Goal: Task Accomplishment & Management: Manage account settings

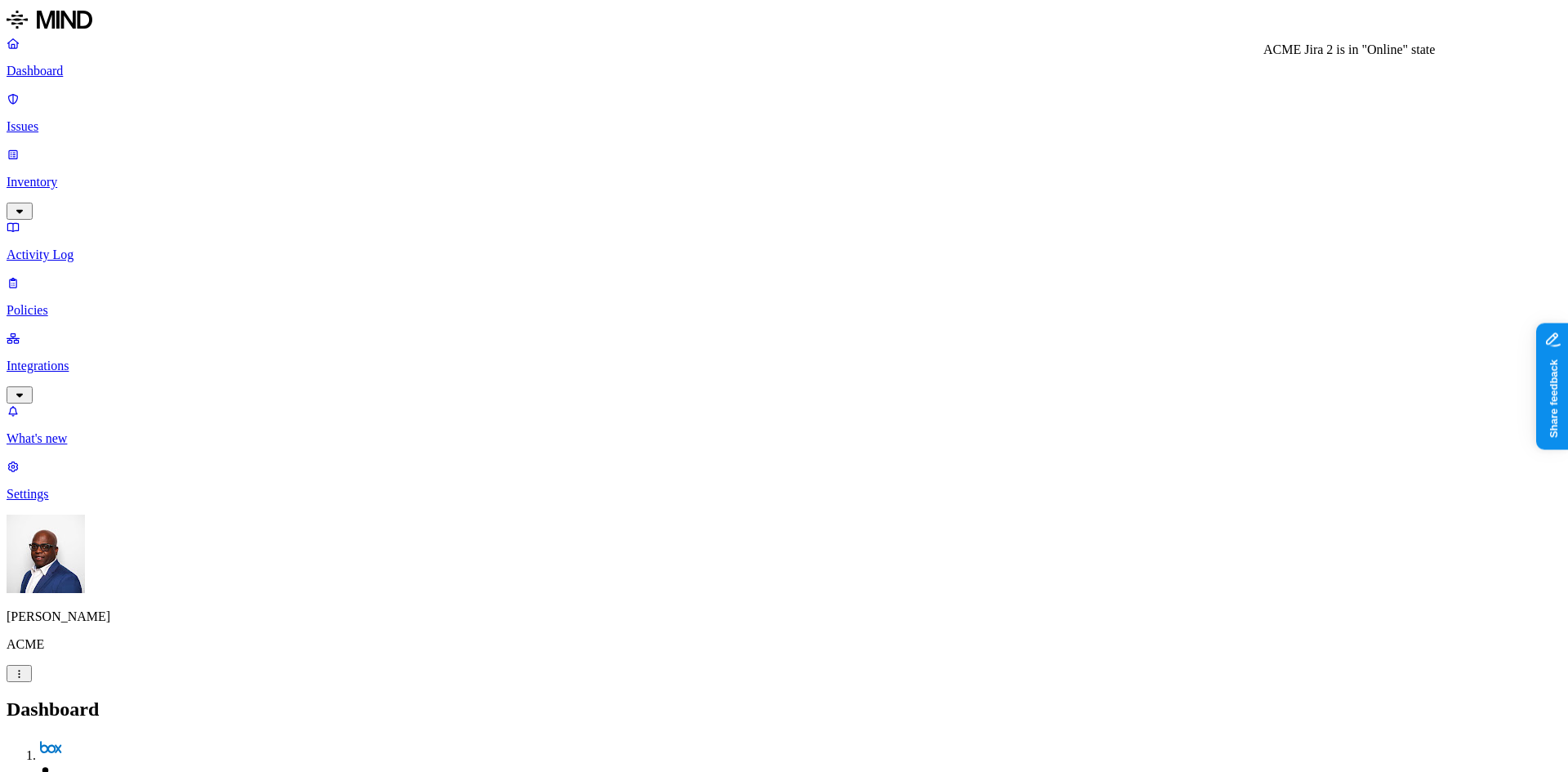
click at [66, 359] on p "Integrations" at bounding box center [784, 366] width 1556 height 14
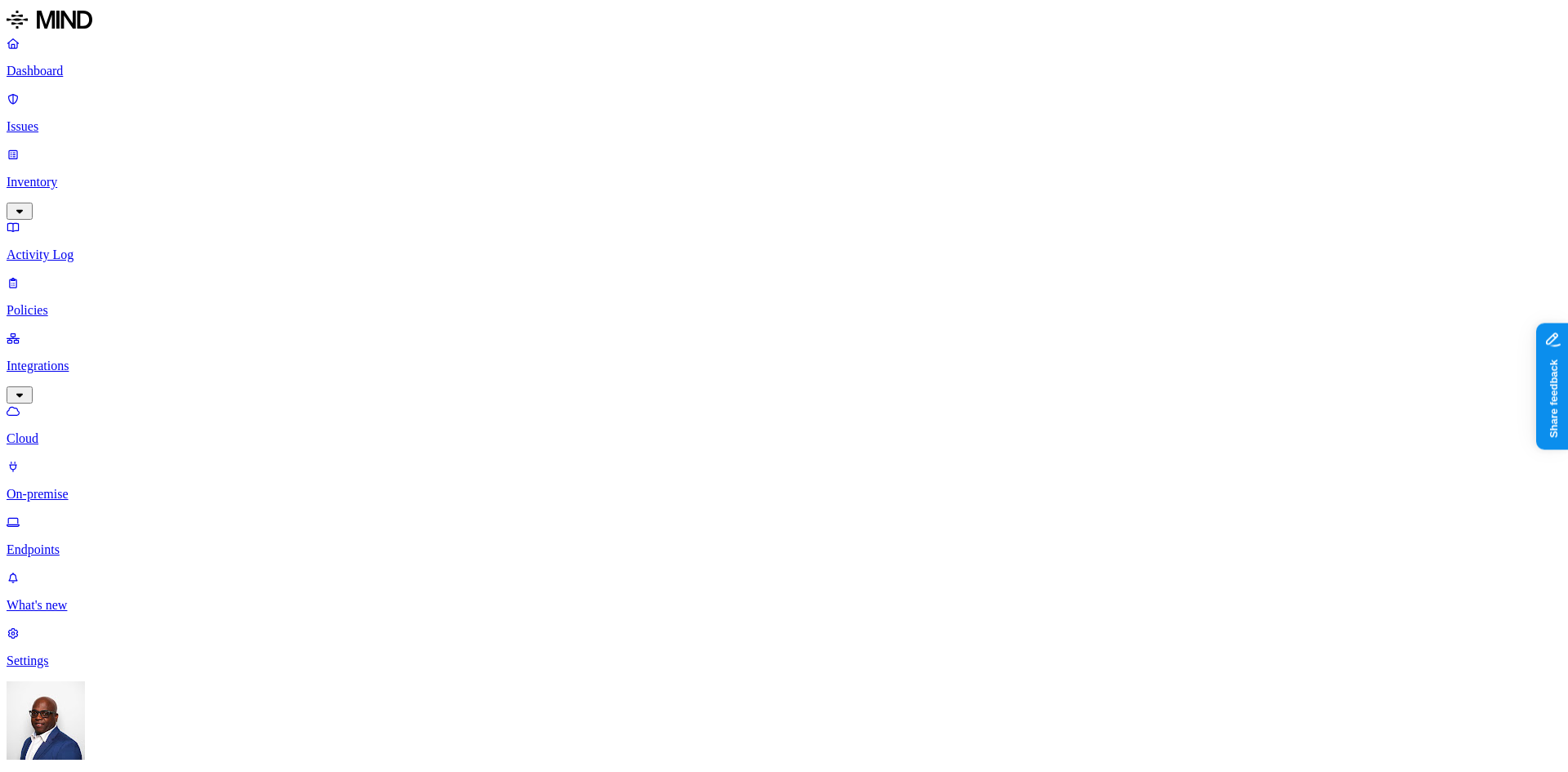
click at [73, 73] on p "Dashboard" at bounding box center [784, 70] width 1556 height 14
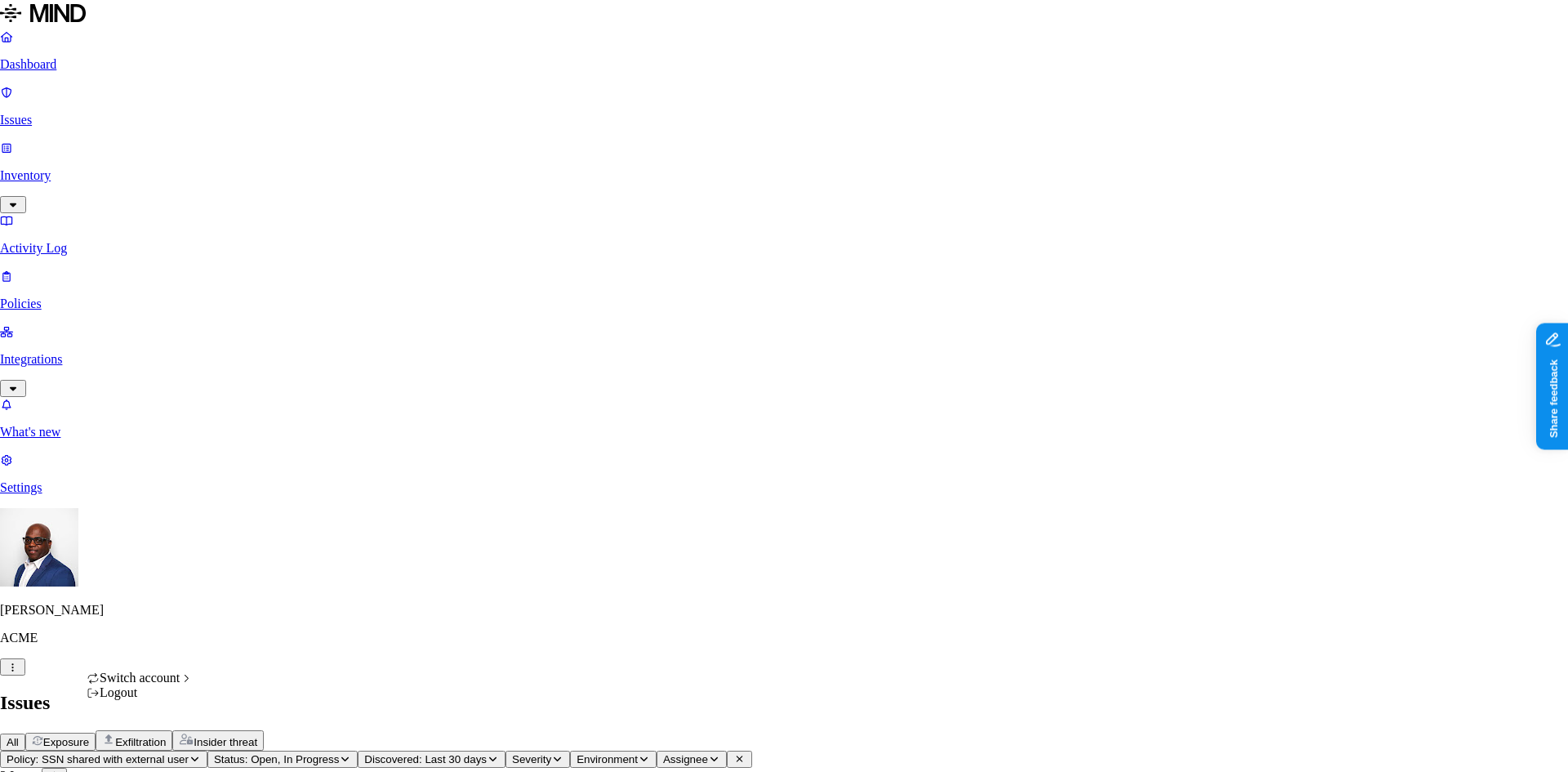
click at [19, 672] on icon "button" at bounding box center [12, 668] width 12 height 9
click at [275, 611] on span "Southern Illinois Health" at bounding box center [299, 604] width 159 height 14
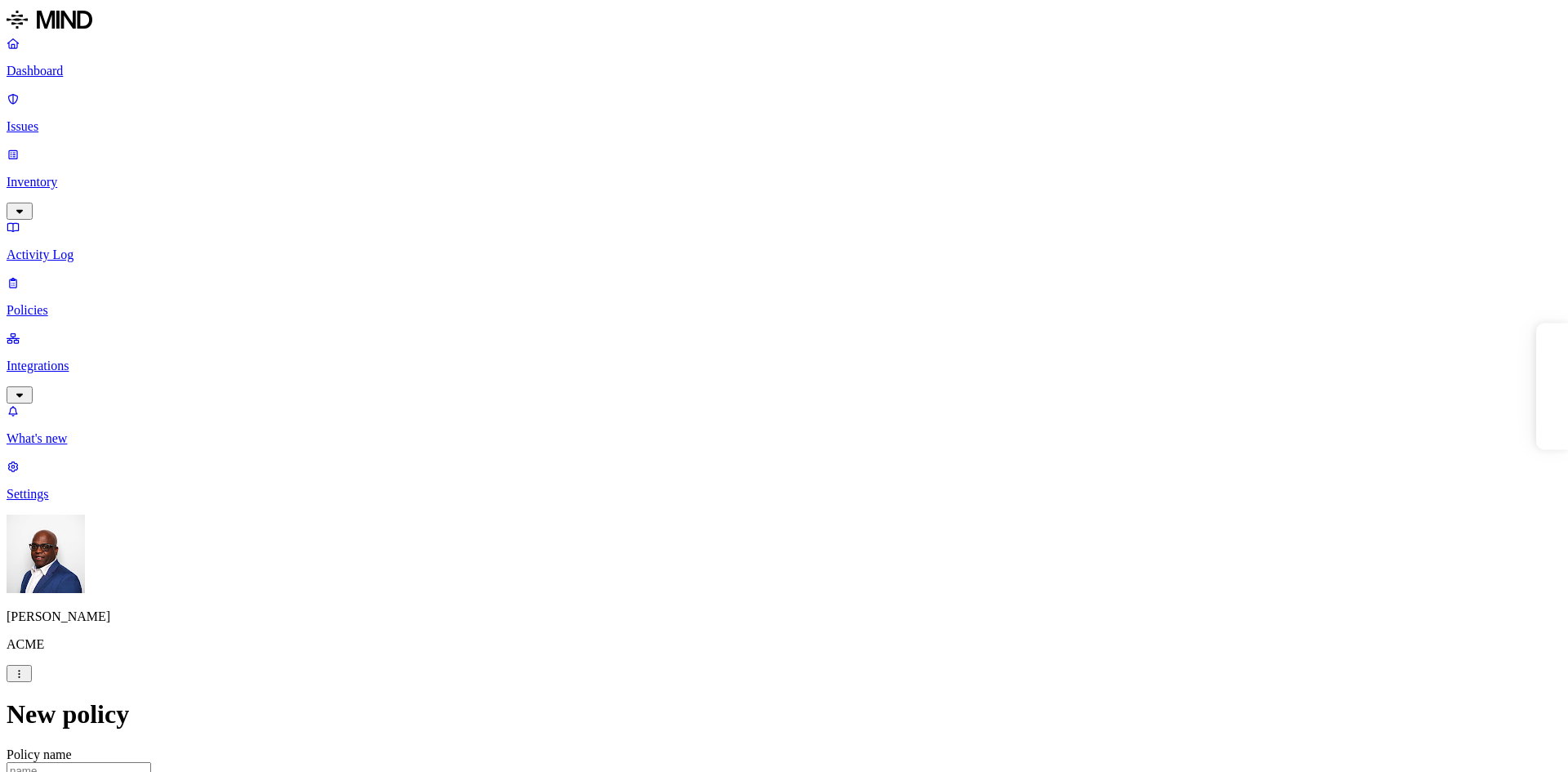
select select "4"
click at [50, 66] on p "Dashboard" at bounding box center [784, 70] width 1556 height 14
click at [61, 120] on p "Issues" at bounding box center [784, 126] width 1556 height 14
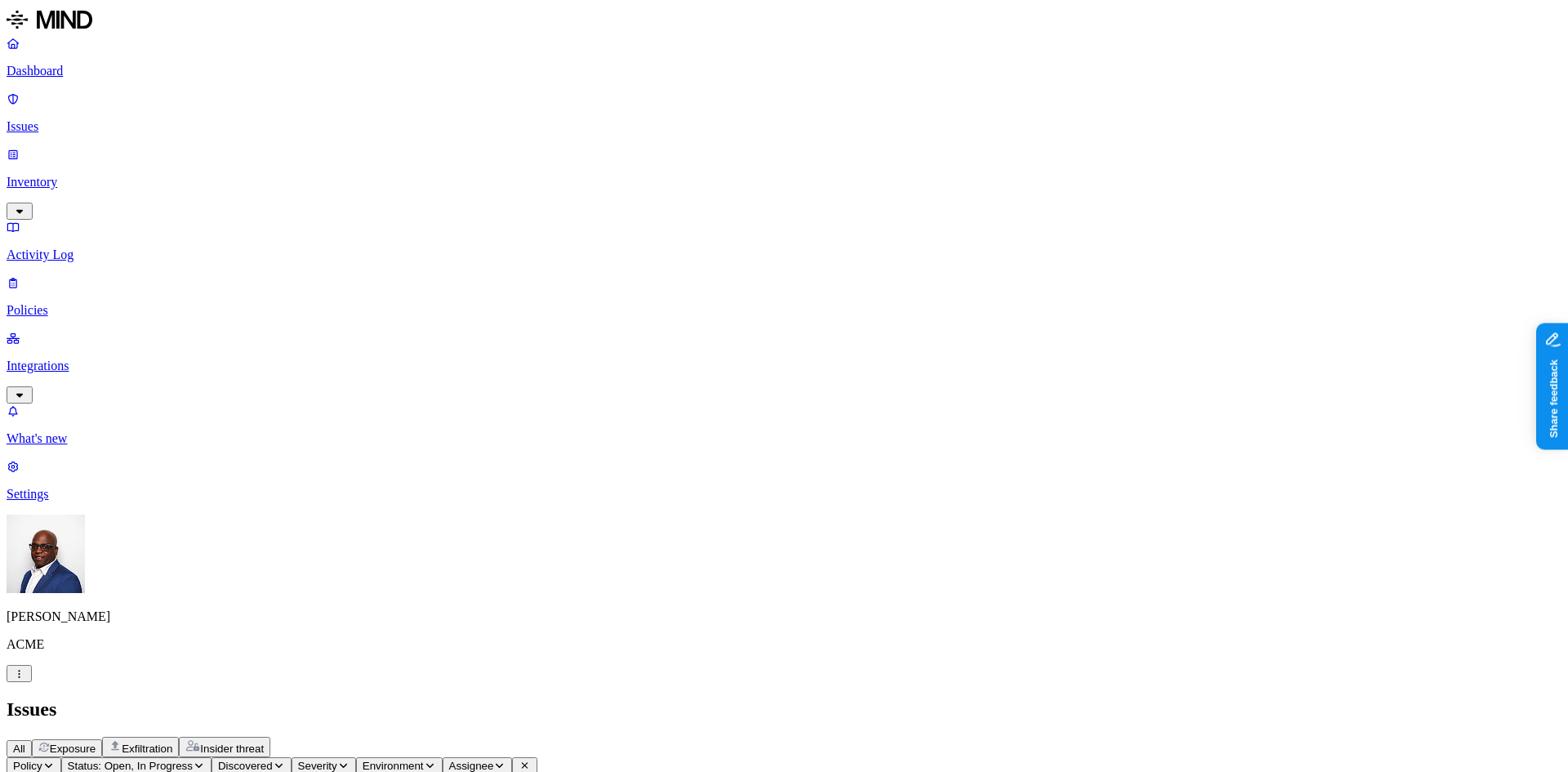
click at [96, 743] on span "Exposure" at bounding box center [72, 748] width 46 height 12
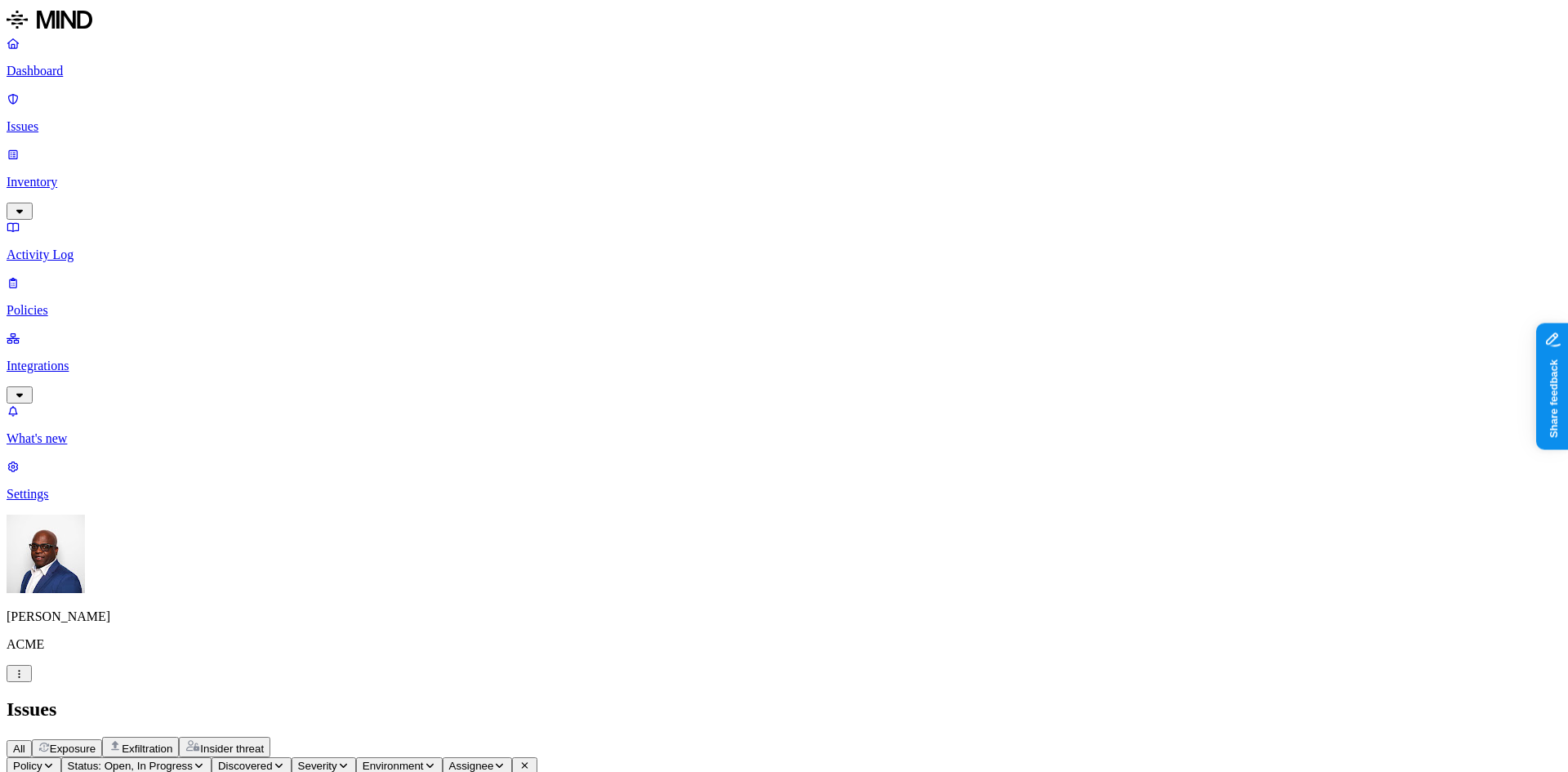
click at [932, 698] on h2 "Issues" at bounding box center [784, 708] width 1556 height 22
click at [172, 743] on span "Exfiltration" at bounding box center [146, 748] width 50 height 12
click at [264, 743] on span "Insider threat" at bounding box center [232, 748] width 64 height 12
click at [62, 303] on p "Policies" at bounding box center [784, 310] width 1556 height 14
click at [47, 120] on p "Issues" at bounding box center [784, 126] width 1556 height 14
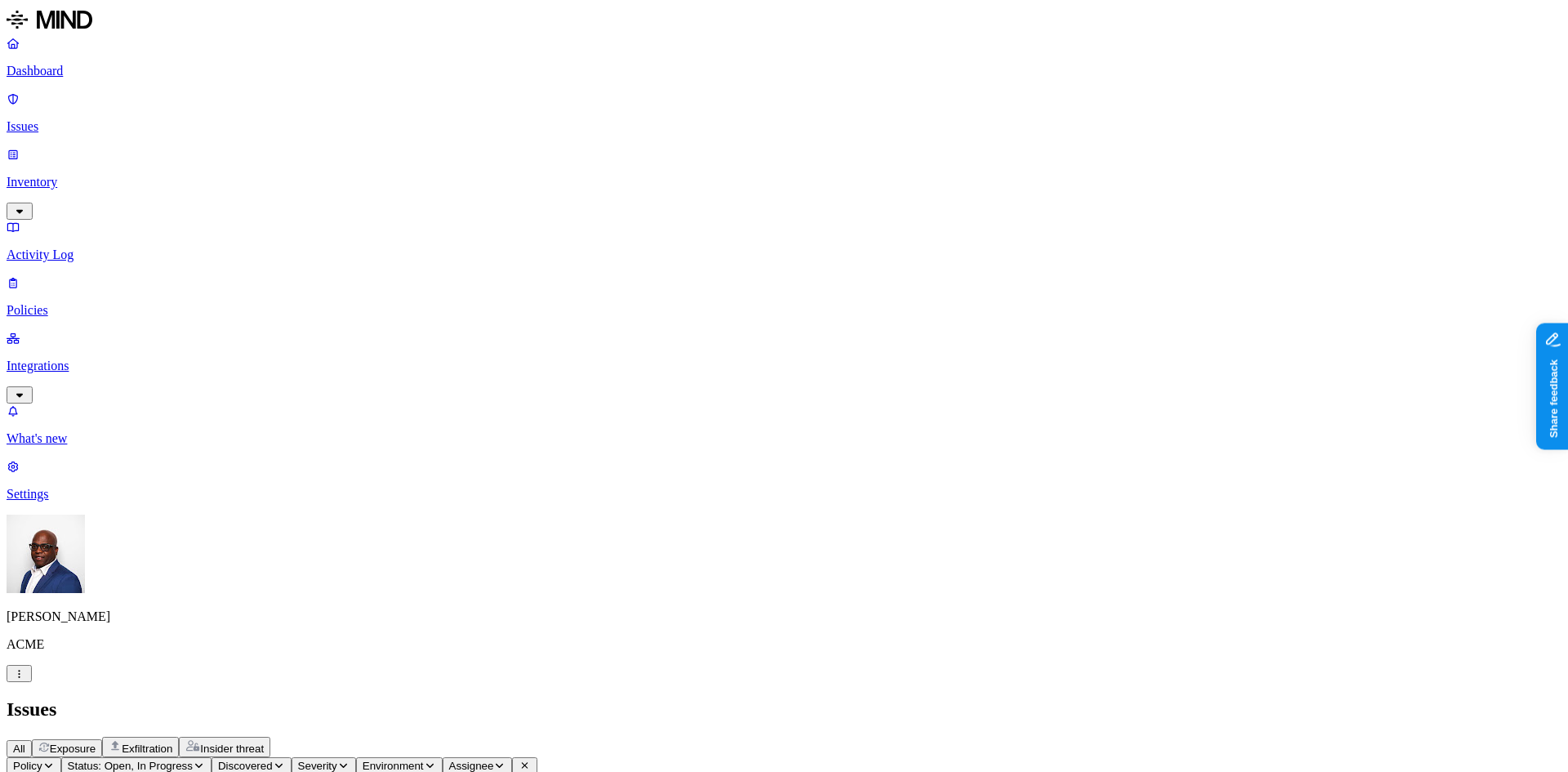
click at [96, 743] on span "Exposure" at bounding box center [72, 748] width 46 height 12
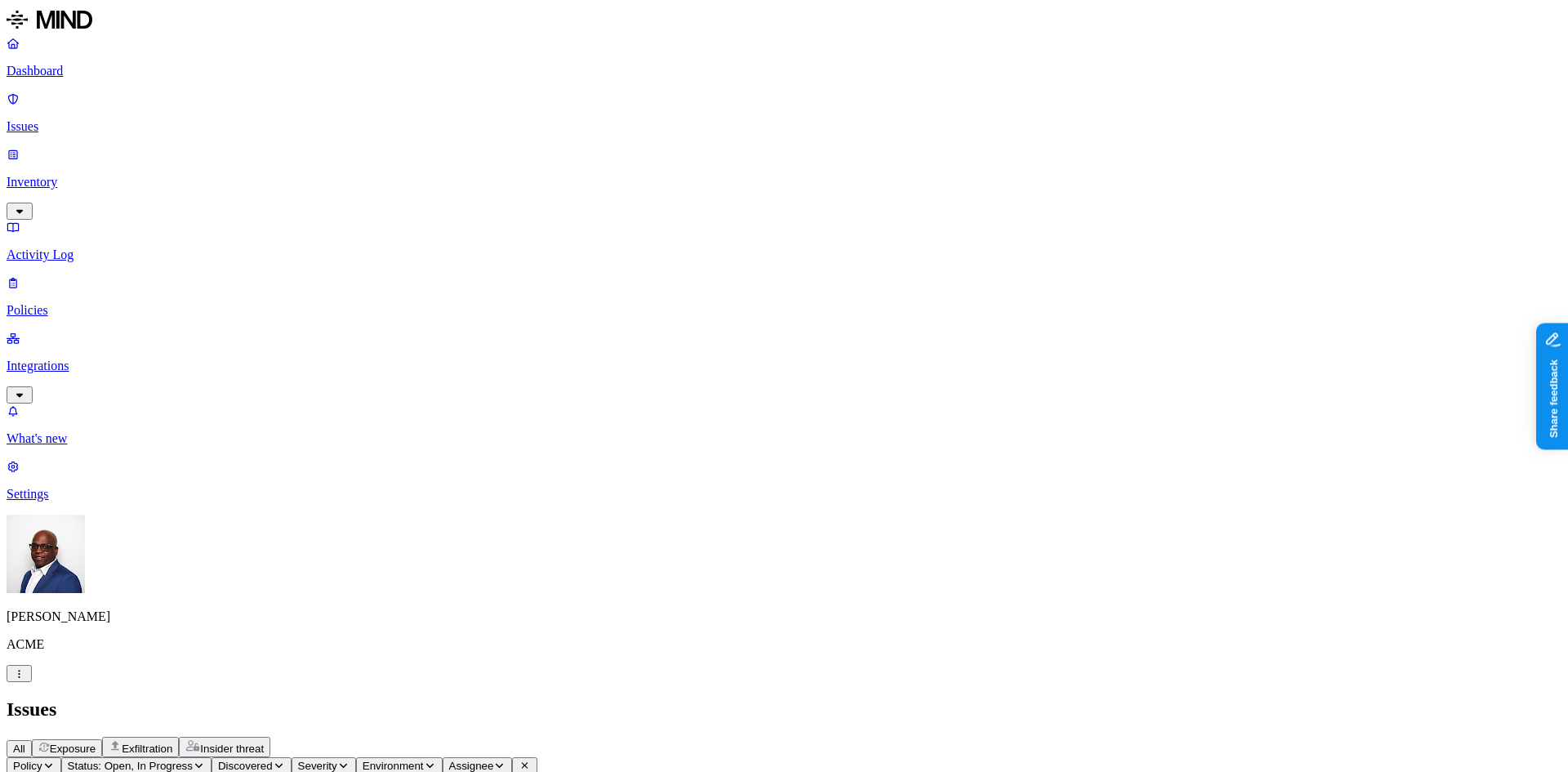
click at [63, 303] on p "Policies" at bounding box center [784, 310] width 1556 height 14
click at [96, 737] on button "Create Policy" at bounding box center [51, 745] width 90 height 17
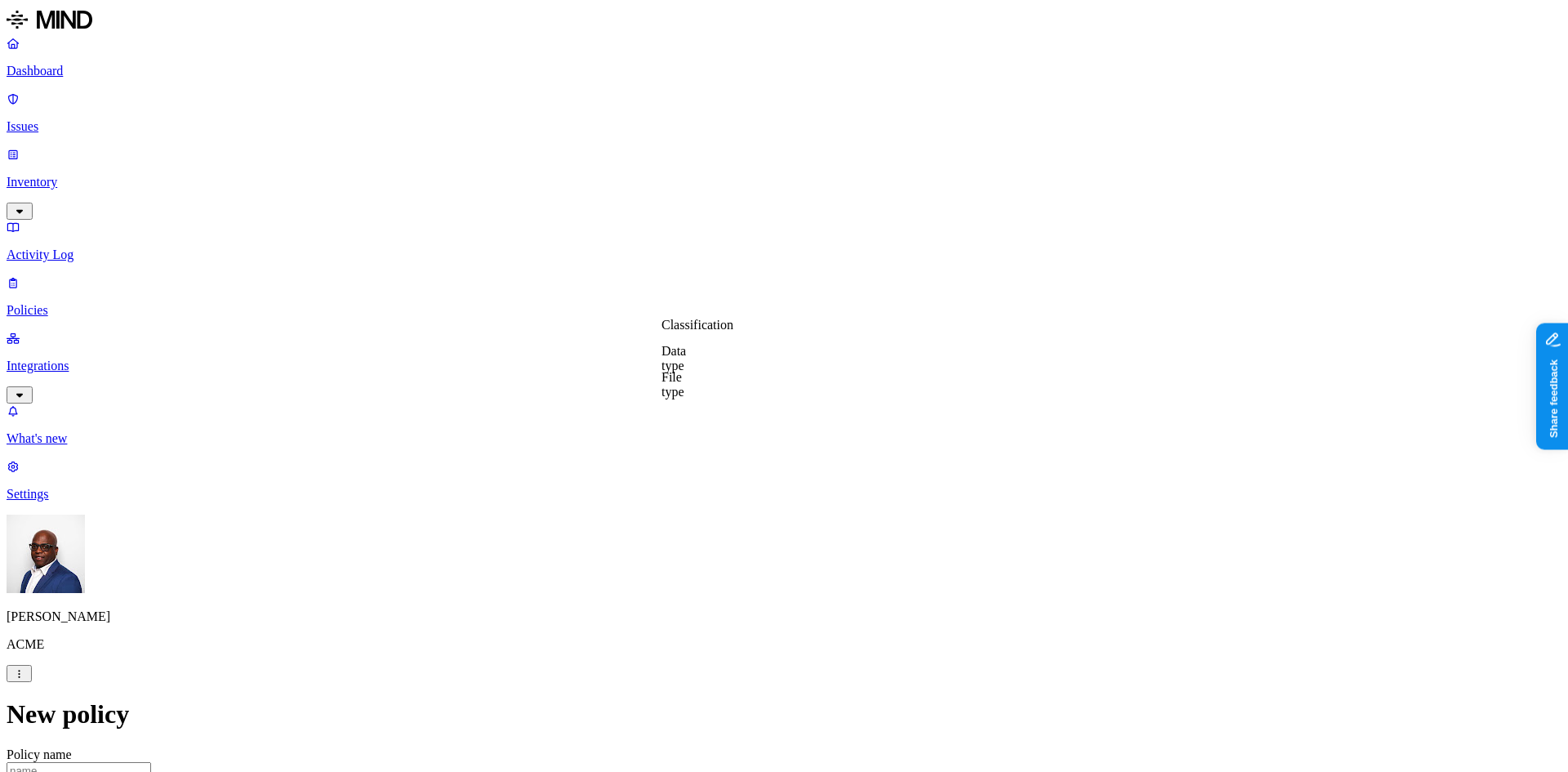
click at [686, 360] on label "Data type" at bounding box center [674, 358] width 25 height 28
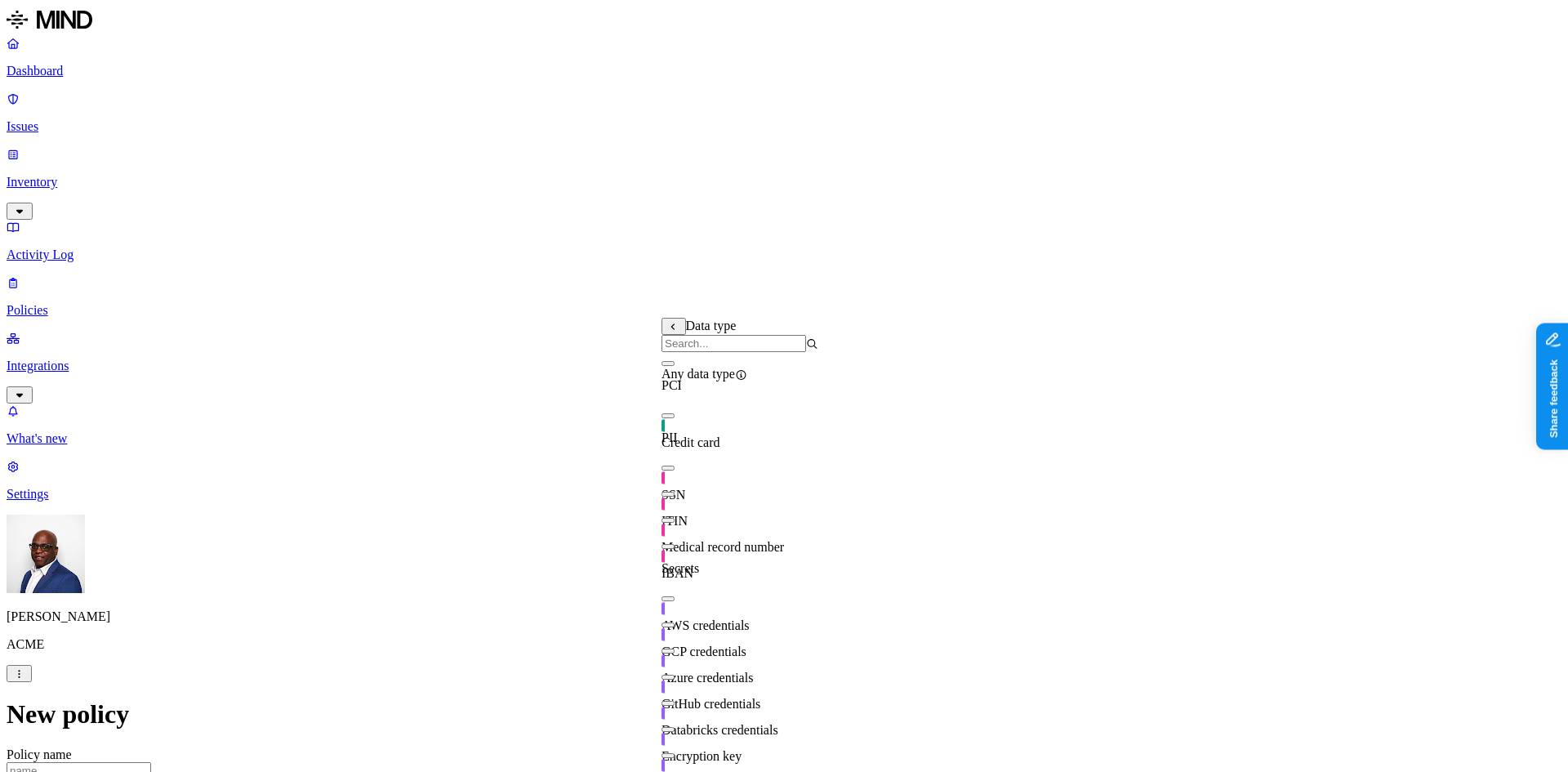
scroll to position [92, 0]
click at [674, 544] on button "button" at bounding box center [669, 546] width 13 height 5
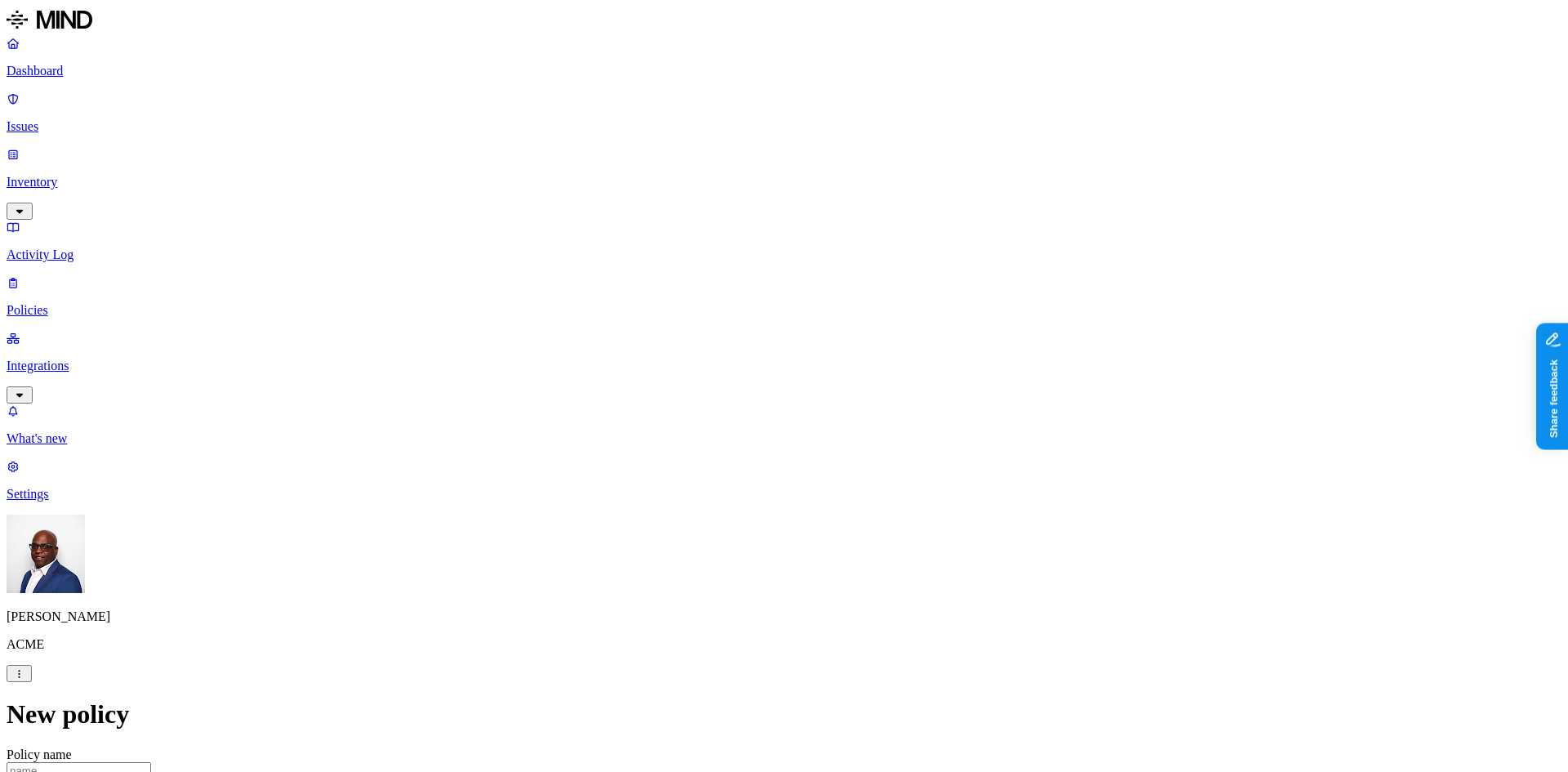
click at [780, 331] on label "OR" at bounding box center [770, 325] width 18 height 14
click at [785, 387] on label "Data type" at bounding box center [774, 375] width 25 height 28
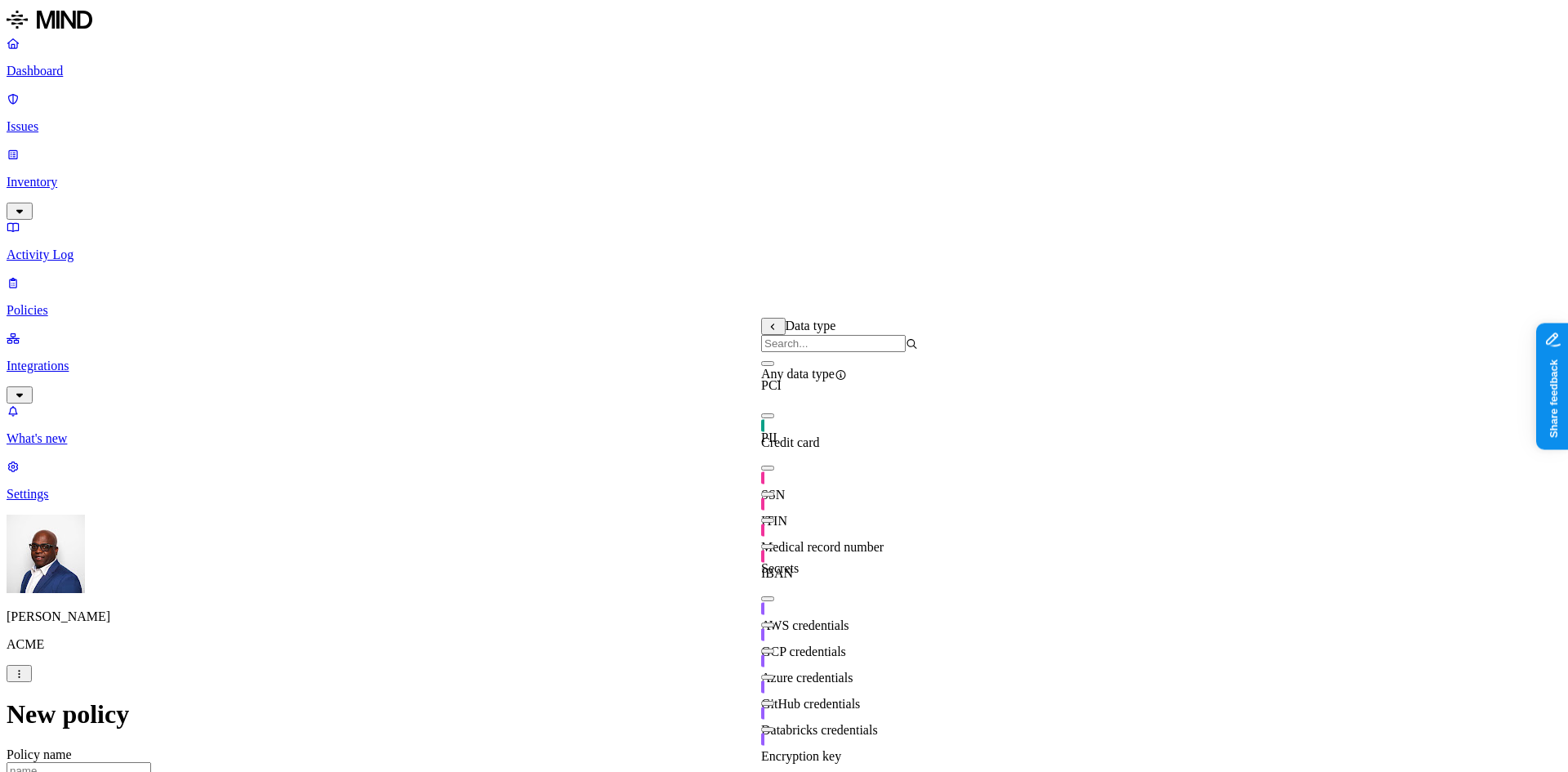
click at [774, 418] on button "button" at bounding box center [768, 415] width 13 height 5
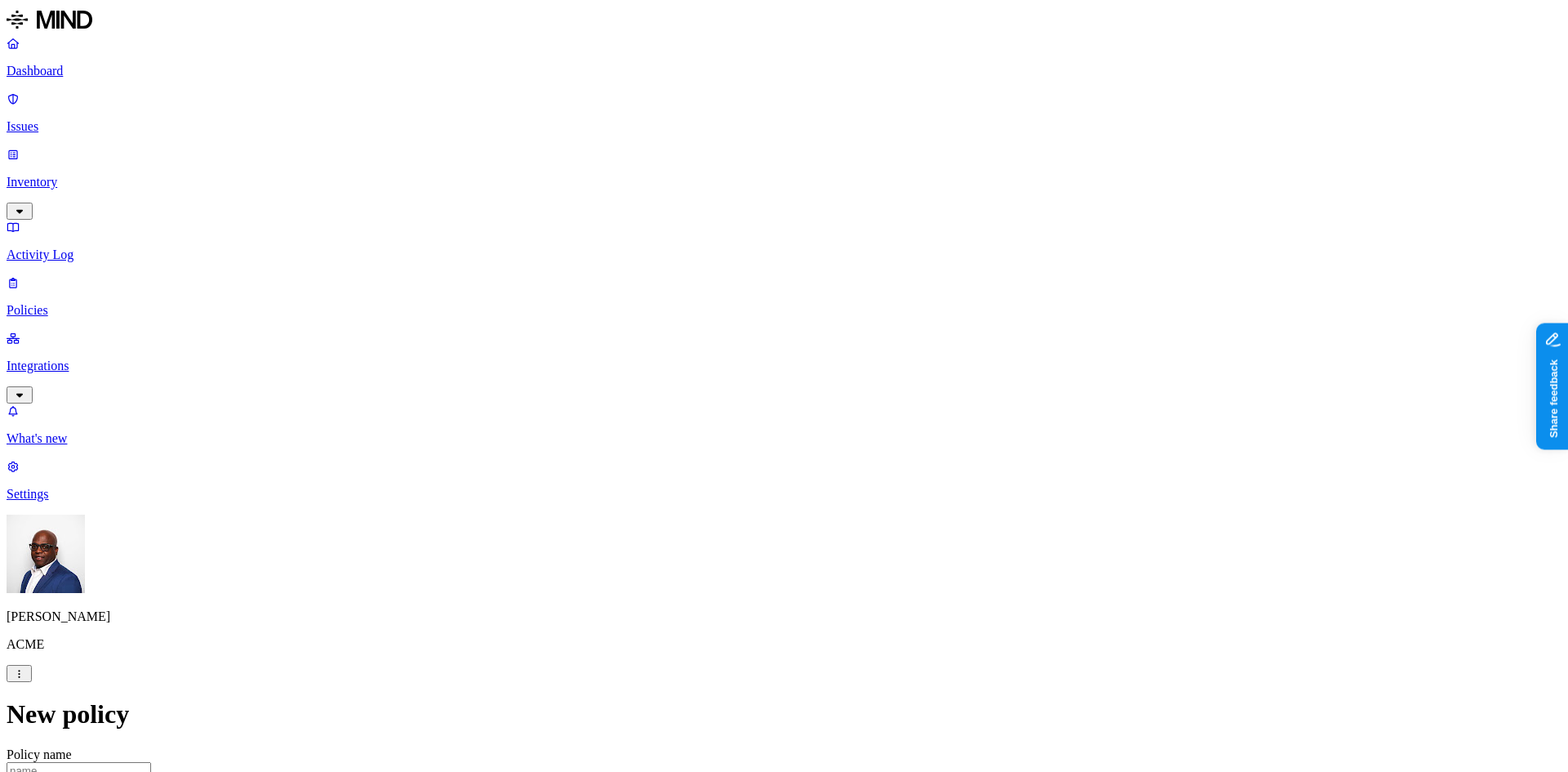
click at [733, 428] on label "Web Domain" at bounding box center [712, 426] width 43 height 28
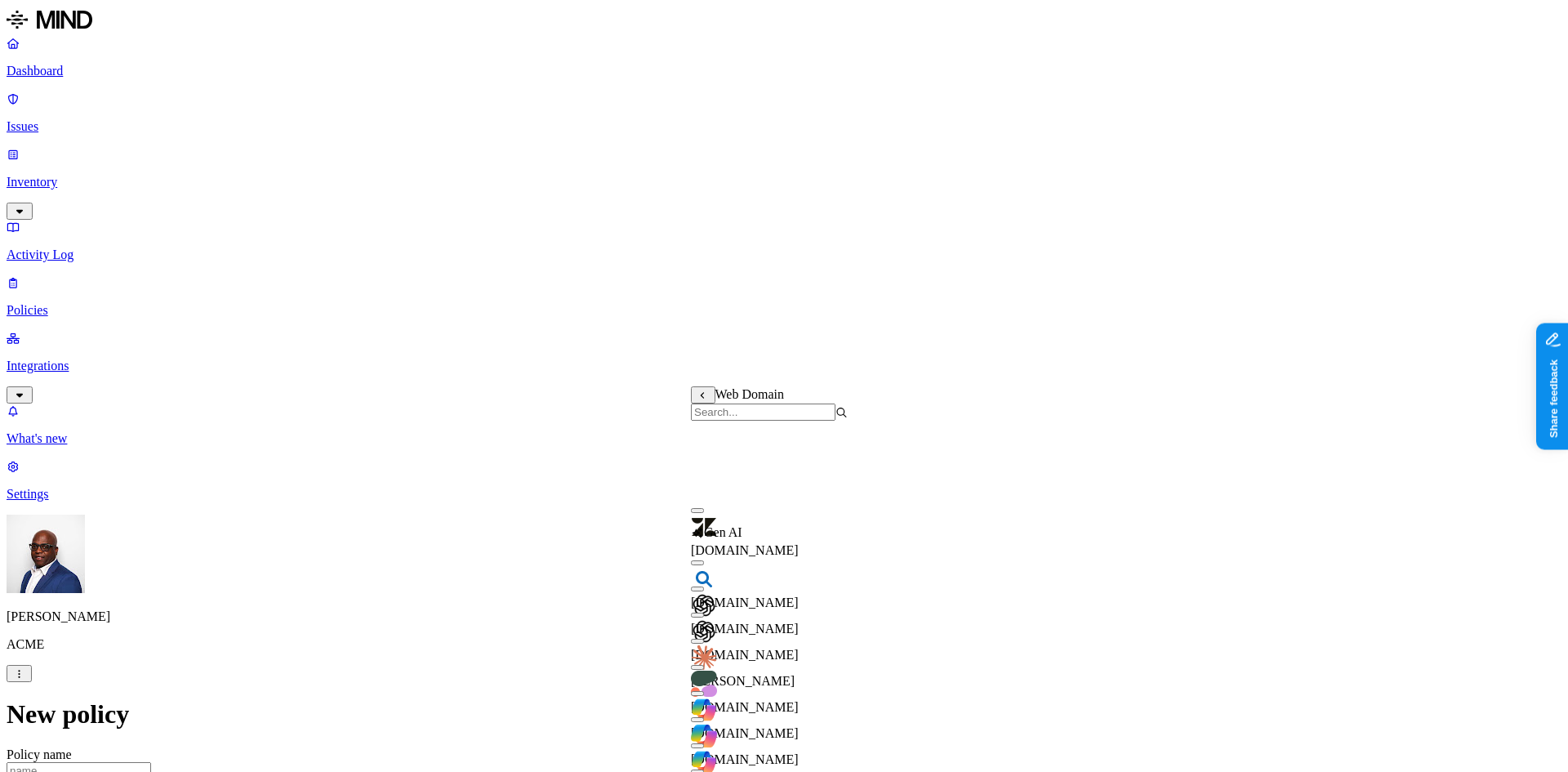
scroll to position [214, 0]
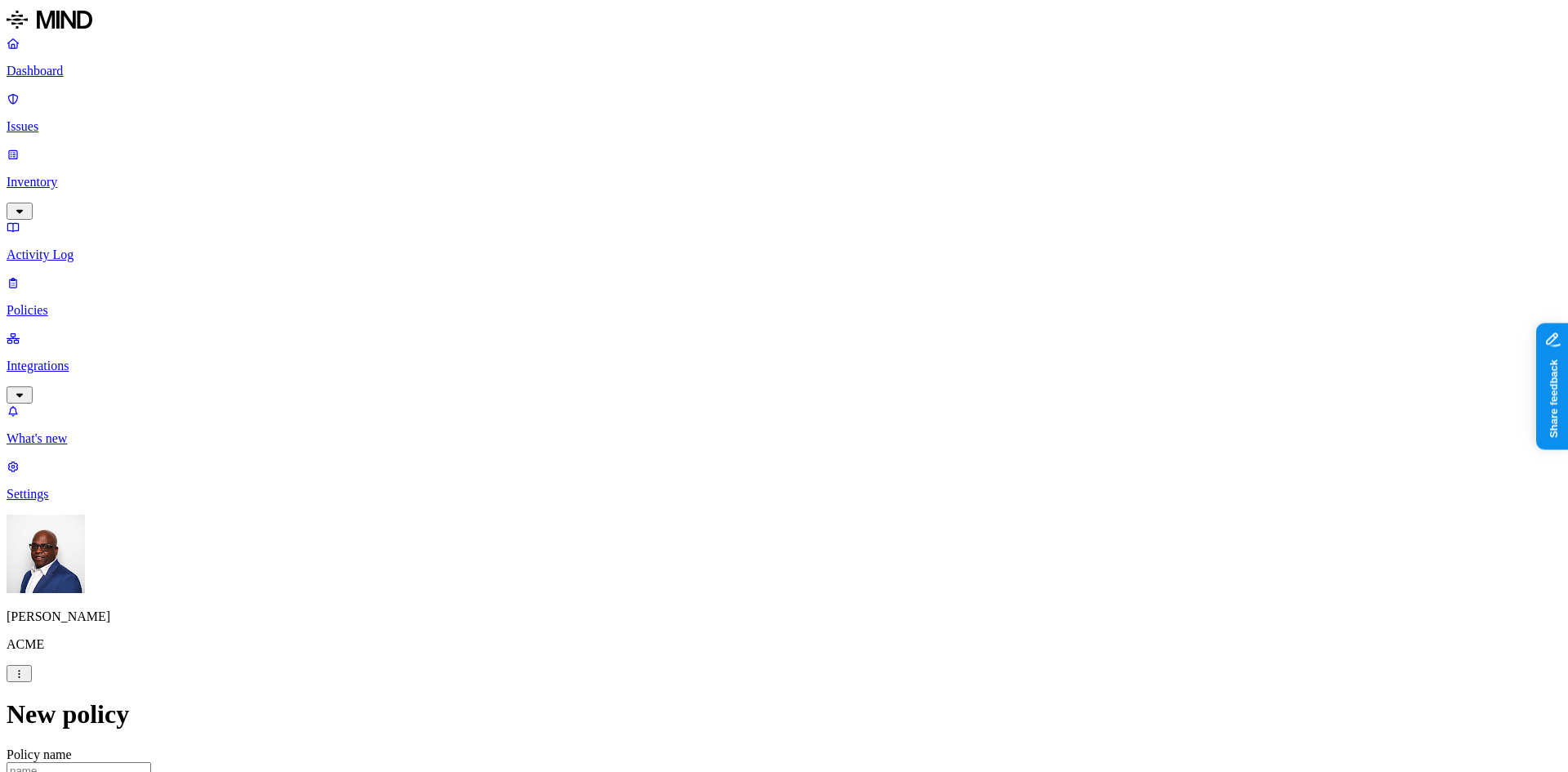
click at [733, 494] on label "Web Domain" at bounding box center [712, 496] width 43 height 28
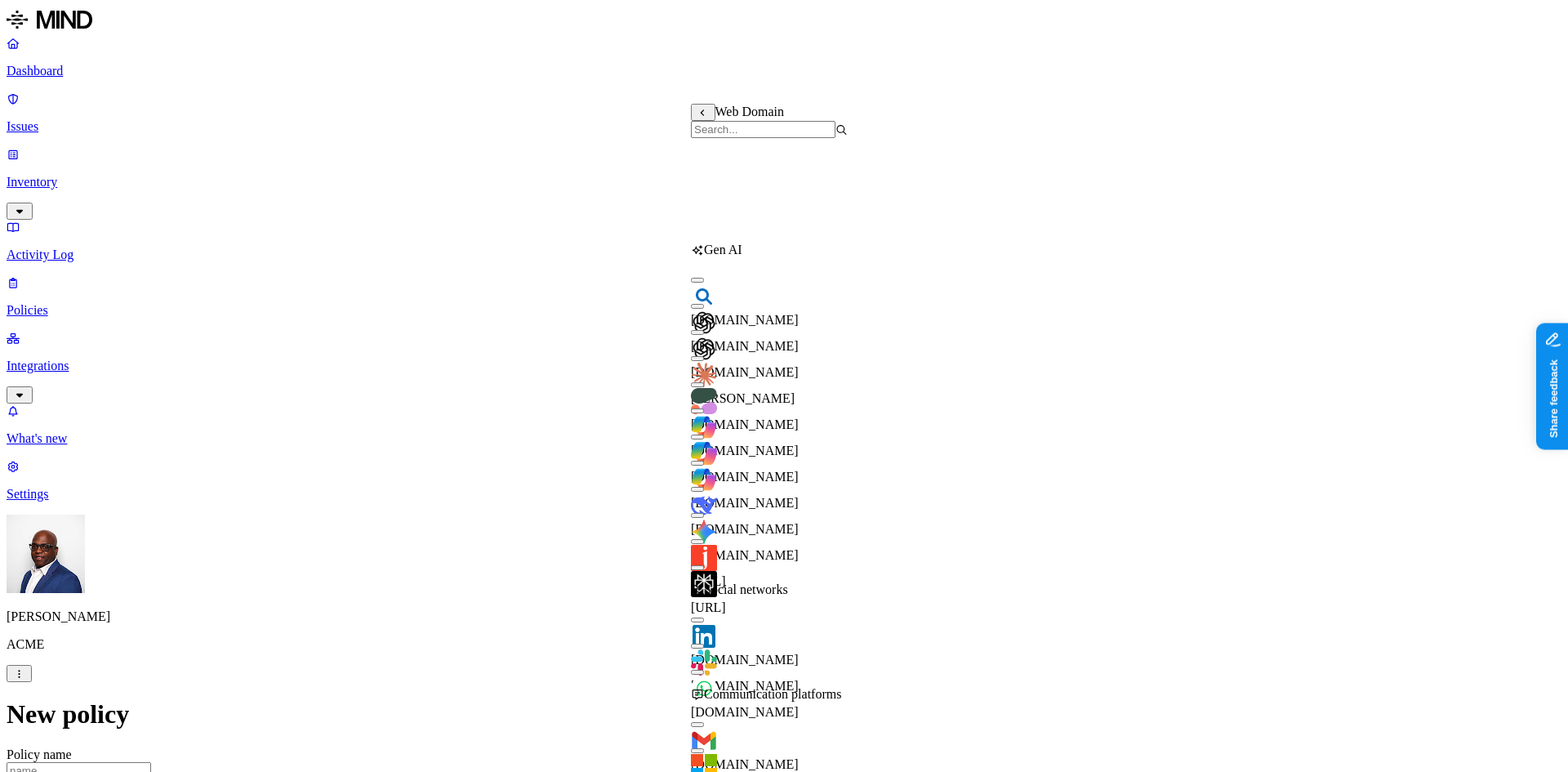
scroll to position [209, 0]
click at [704, 408] on button "button" at bounding box center [698, 410] width 13 height 5
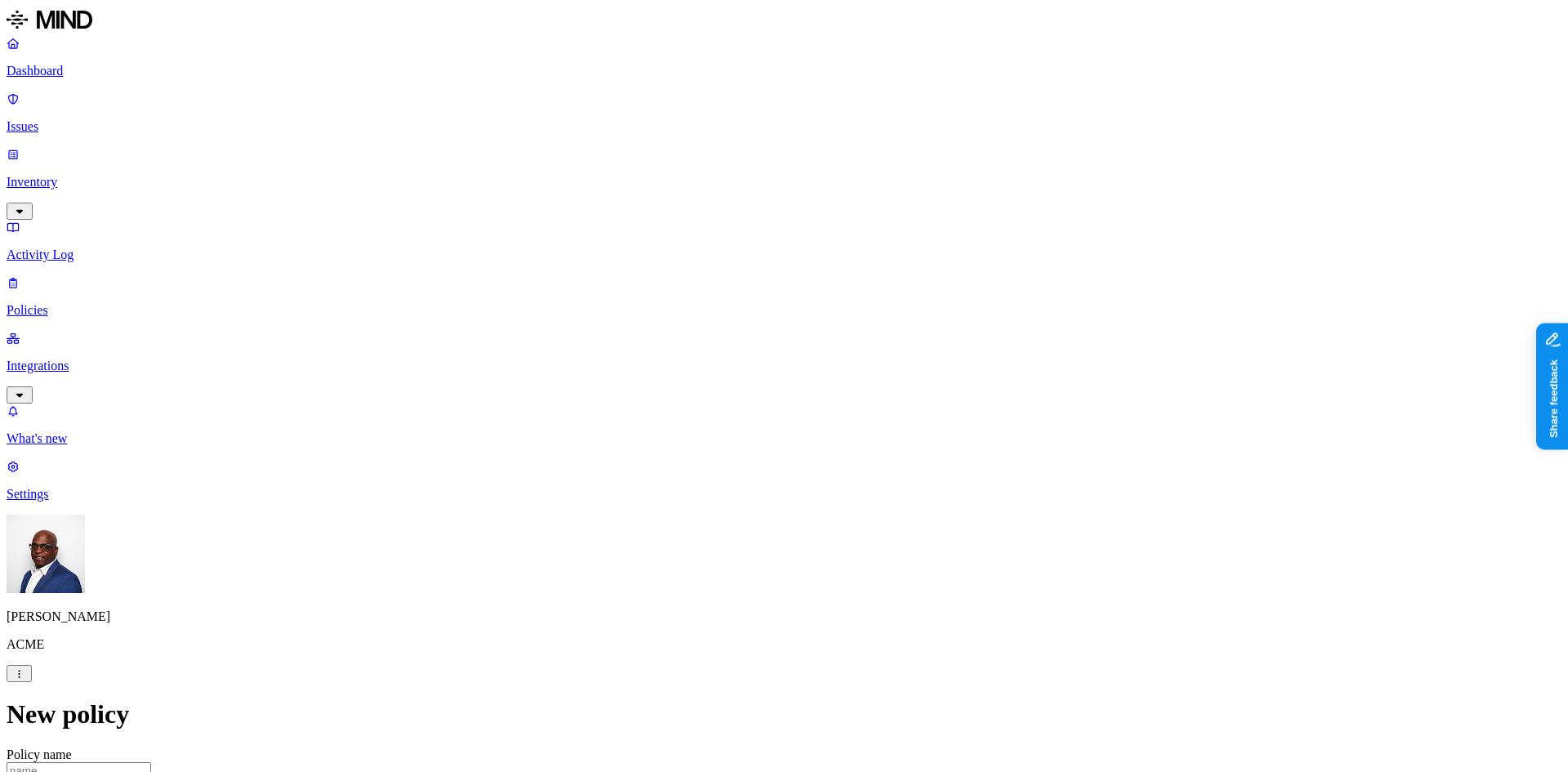
click at [871, 469] on label "OR" at bounding box center [861, 461] width 18 height 14
click at [901, 497] on label "Web Category" at bounding box center [877, 486] width 48 height 28
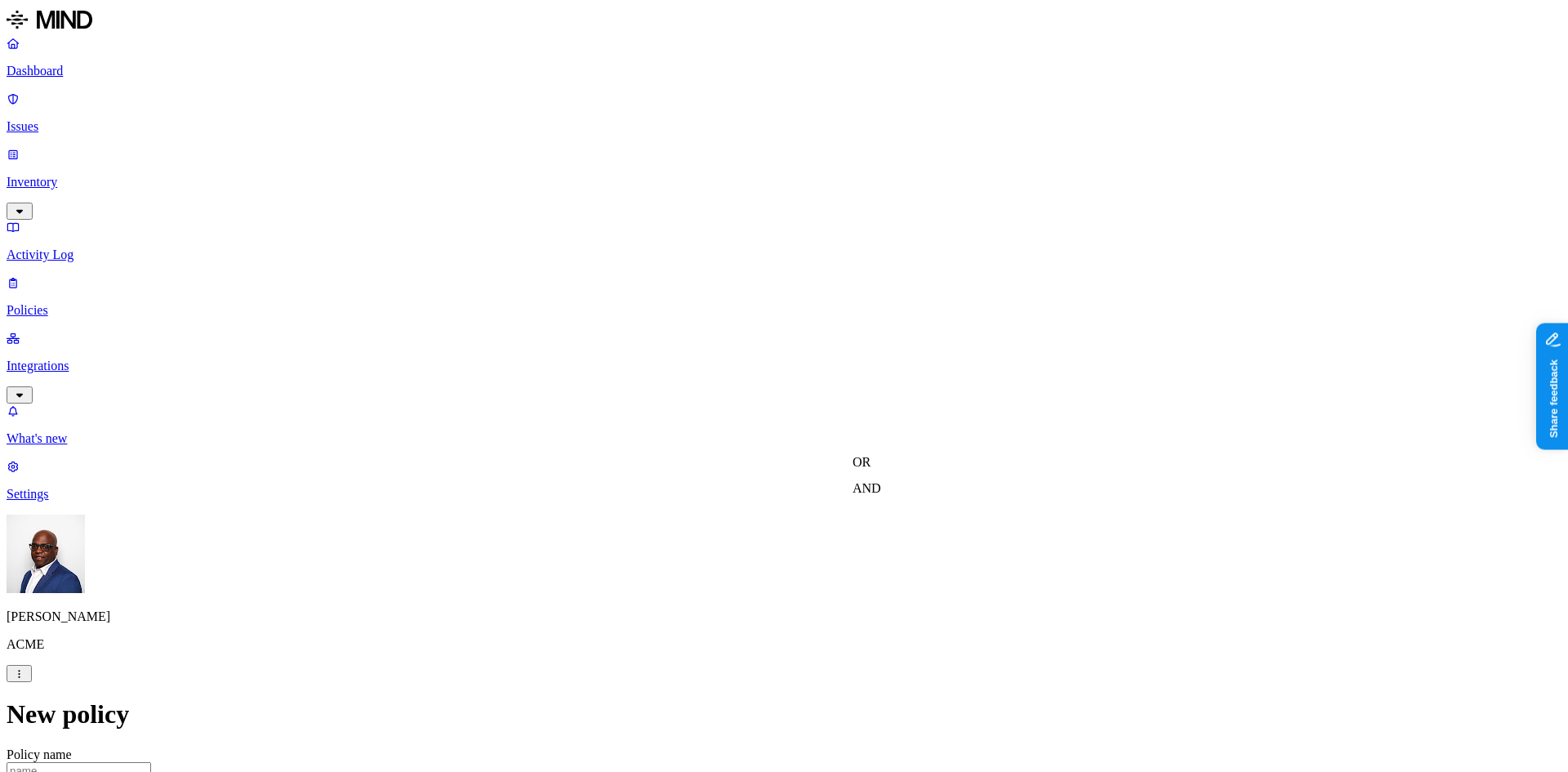
click at [878, 495] on label "AND" at bounding box center [867, 488] width 28 height 14
click at [871, 469] on label "OR" at bounding box center [861, 461] width 18 height 14
click at [896, 523] on label "Web Domain" at bounding box center [874, 513] width 43 height 28
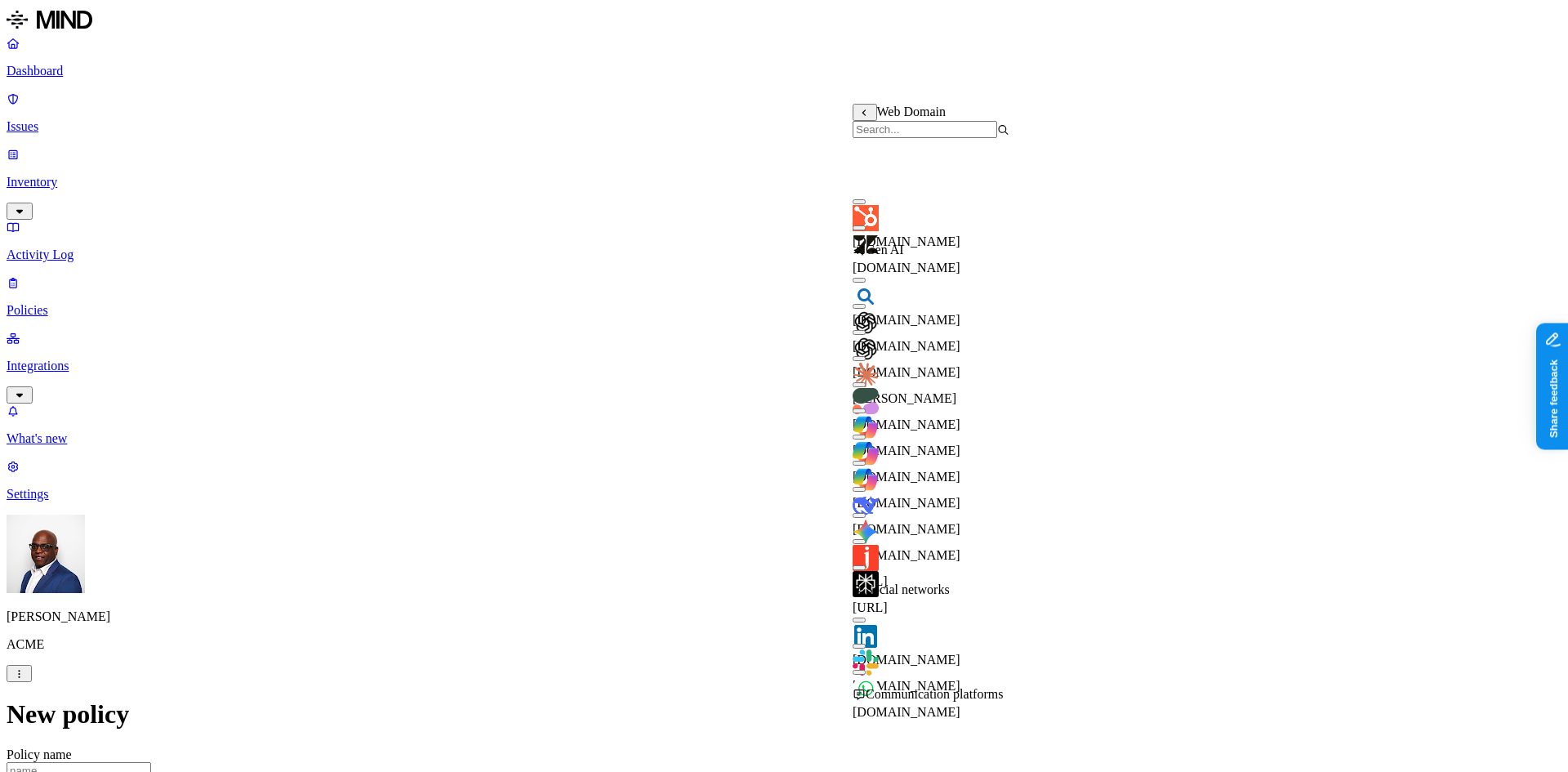
scroll to position [214, 0]
click at [866, 435] on button "button" at bounding box center [860, 437] width 13 height 5
drag, startPoint x: 1178, startPoint y: 388, endPoint x: 1183, endPoint y: 376, distance: 13.0
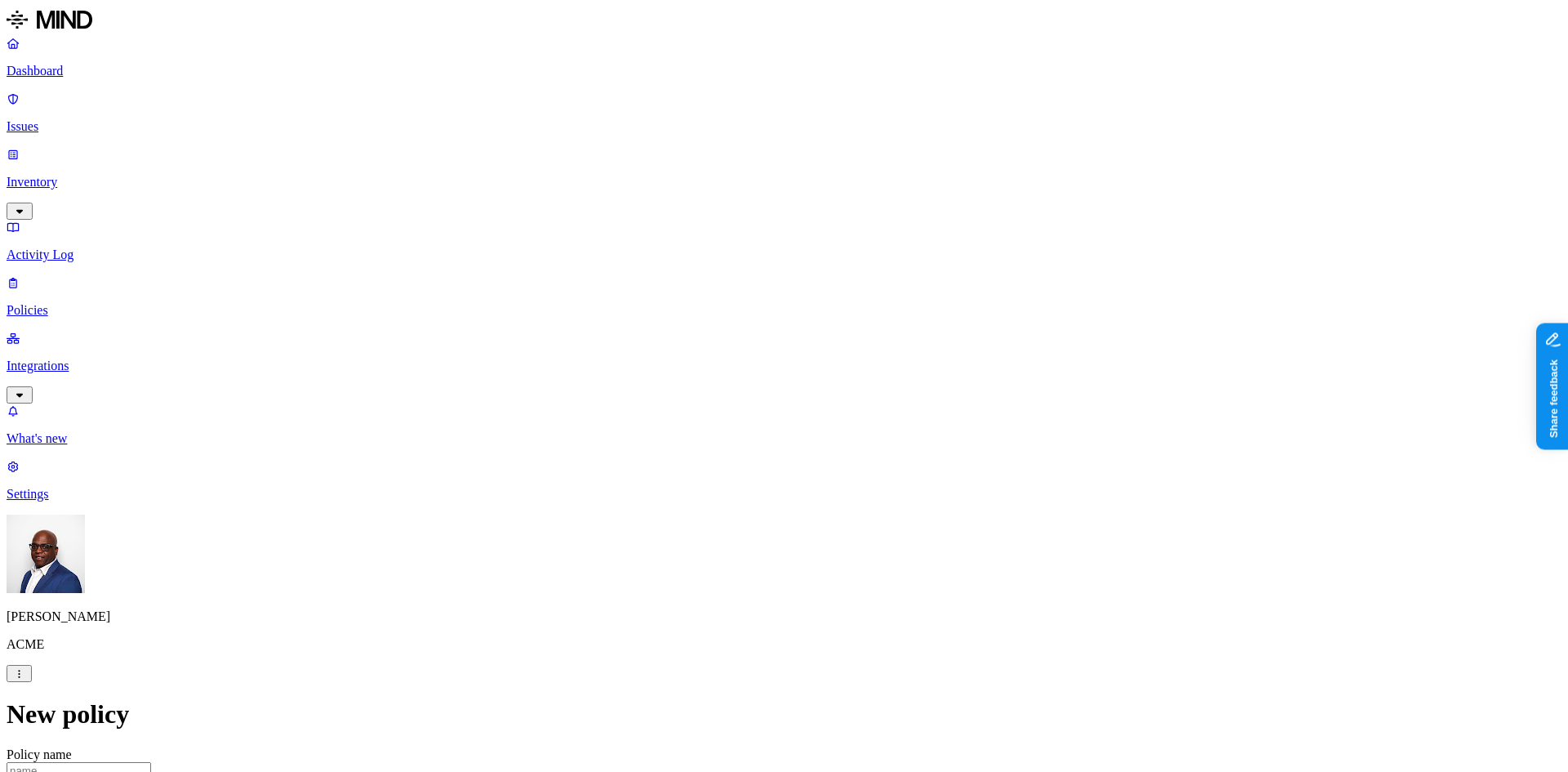
click at [1136, 495] on label "AND" at bounding box center [1121, 488] width 28 height 14
click at [1148, 547] on label "Account type" at bounding box center [1128, 538] width 44 height 28
click at [1162, 486] on label "Unmanaged" at bounding box center [1138, 479] width 63 height 14
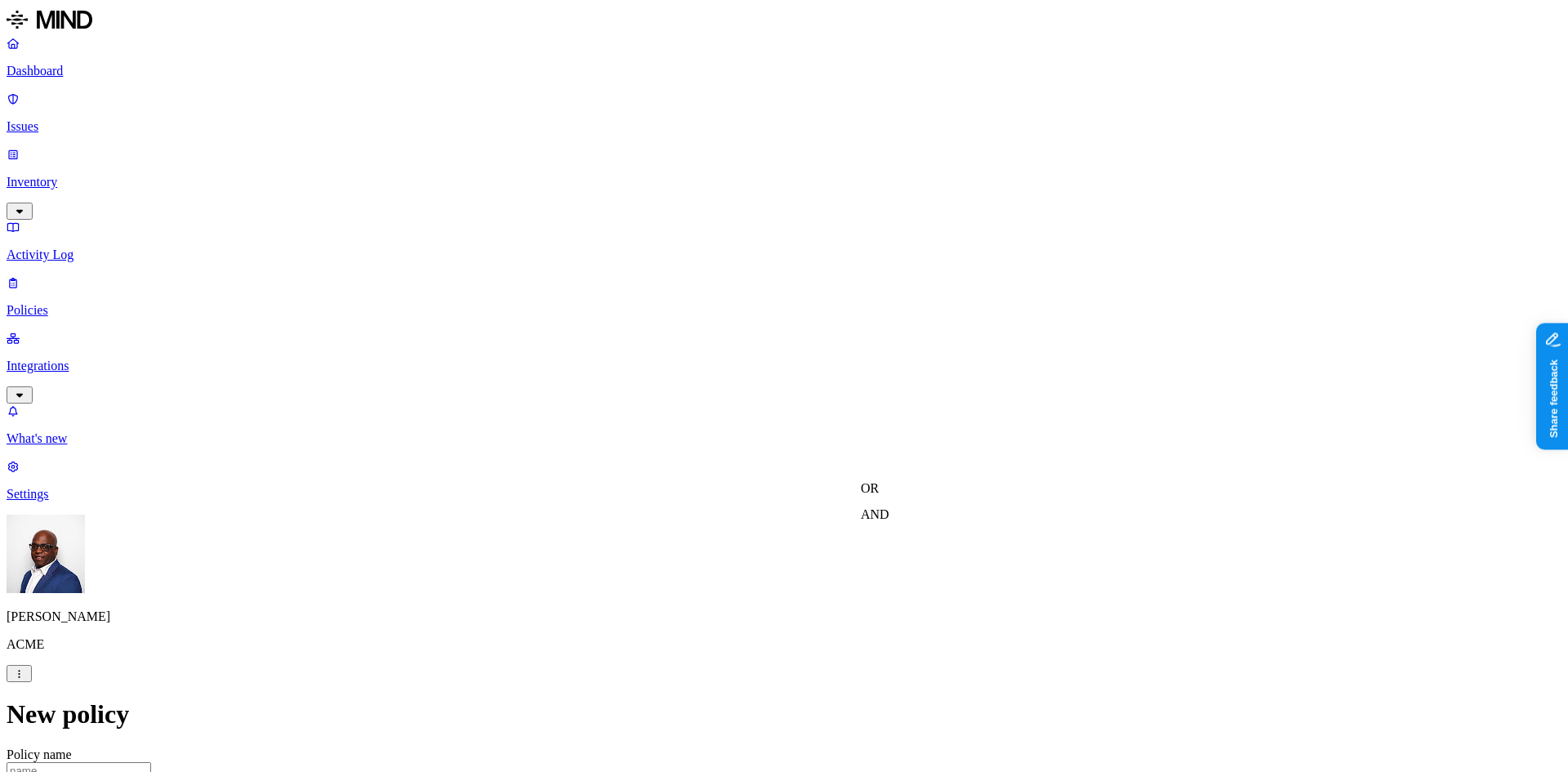
click at [890, 521] on label "AND" at bounding box center [876, 514] width 28 height 14
click at [903, 570] on label "Account type" at bounding box center [883, 565] width 44 height 28
click at [914, 512] on label "Unmanaged" at bounding box center [893, 505] width 63 height 14
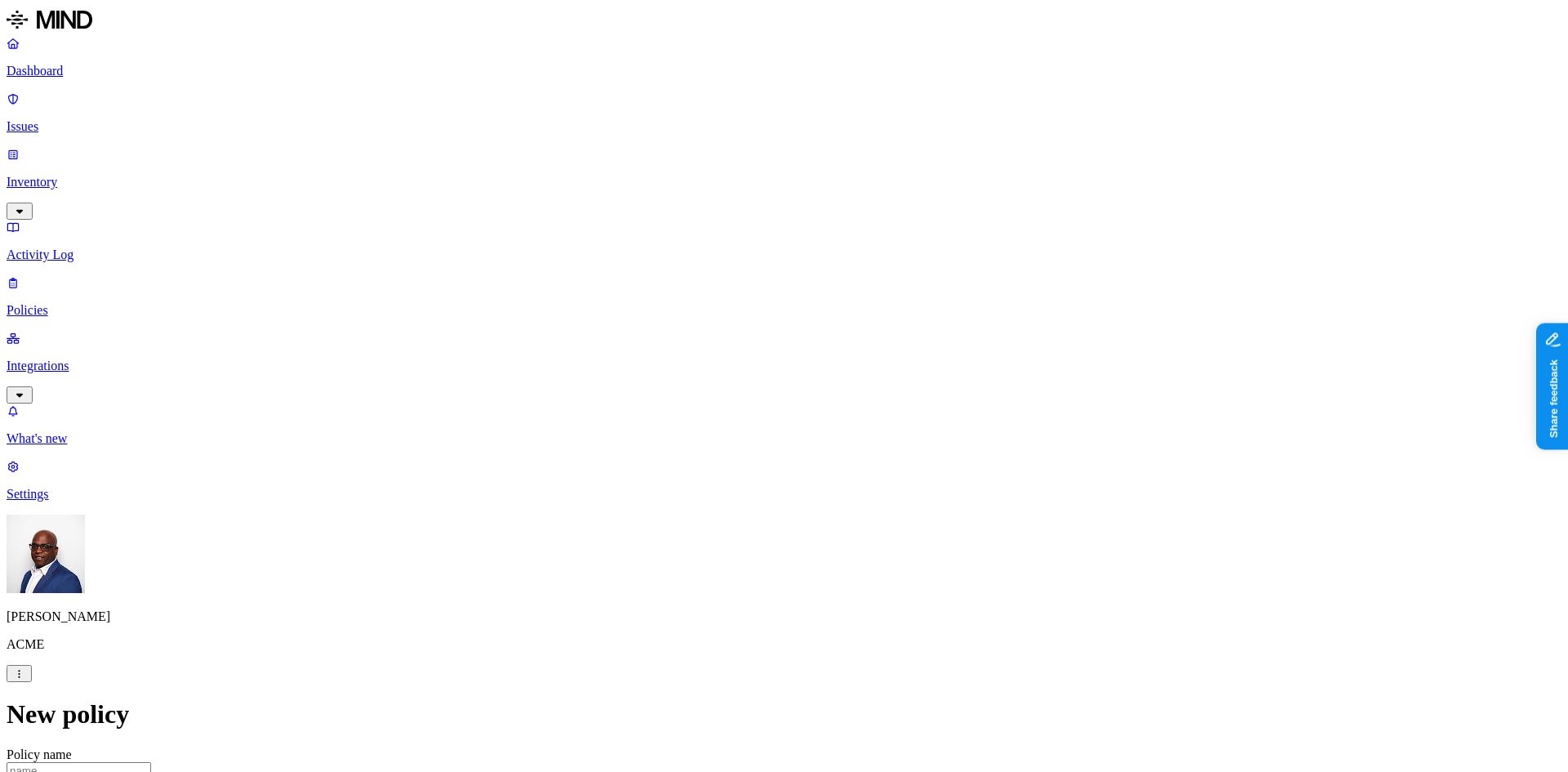
click at [151, 762] on input "Policy name" at bounding box center [79, 770] width 144 height 17
type input "S"
type input "Block Account data to unmanaged COPILOT"
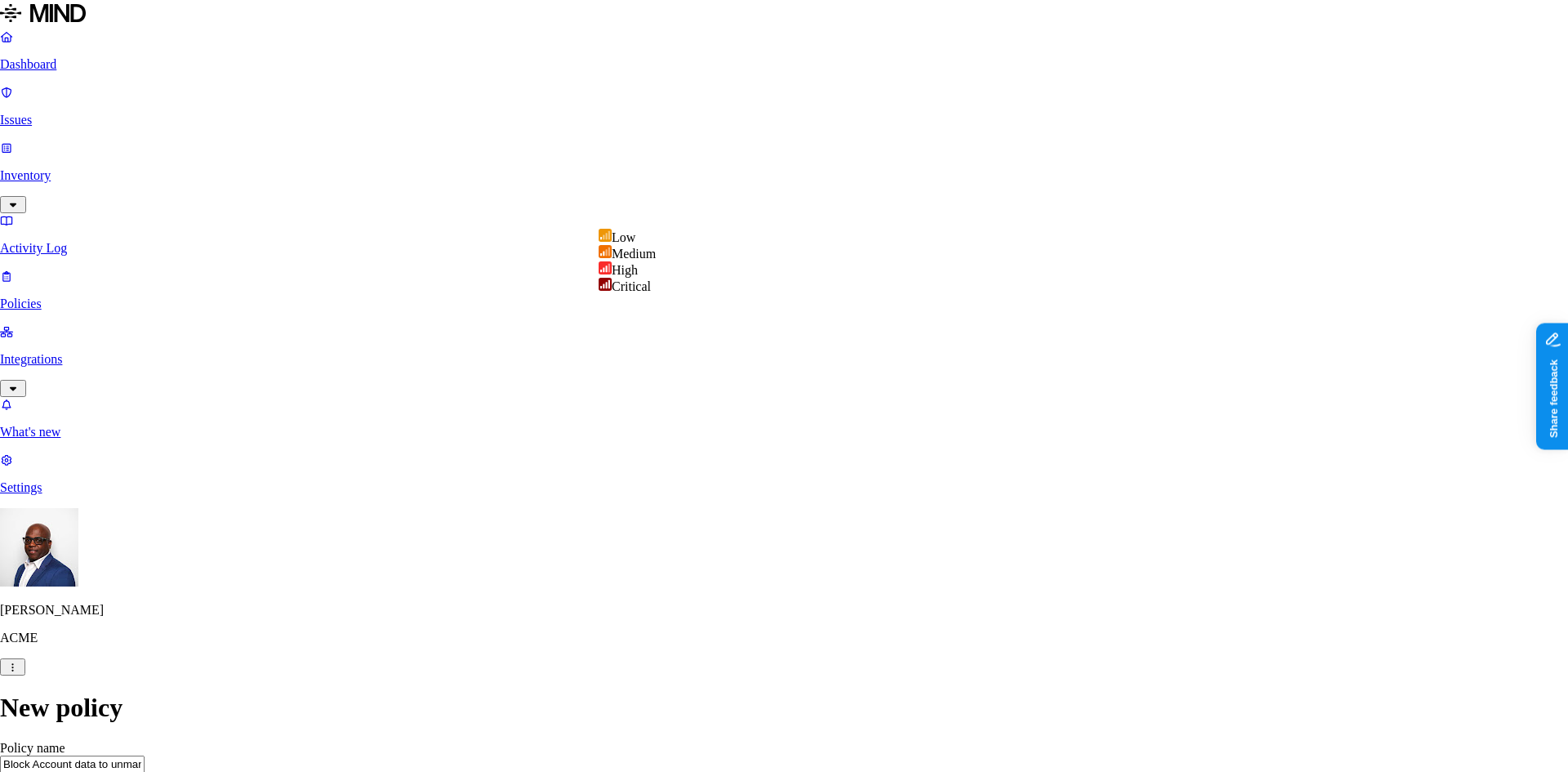
select select "3"
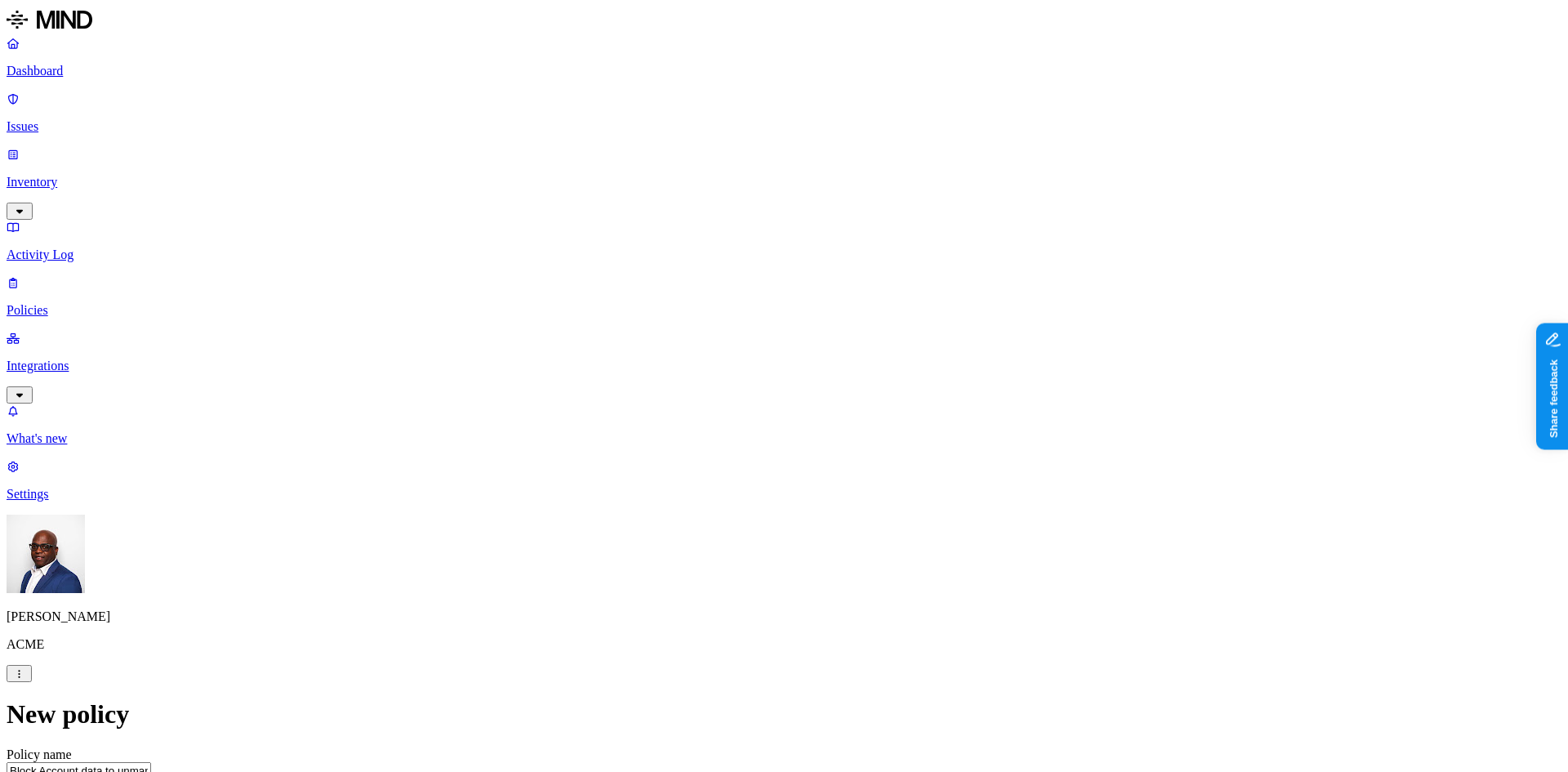
type textarea "Prevent the Upload of Account data to Unmanaged COPILOT"
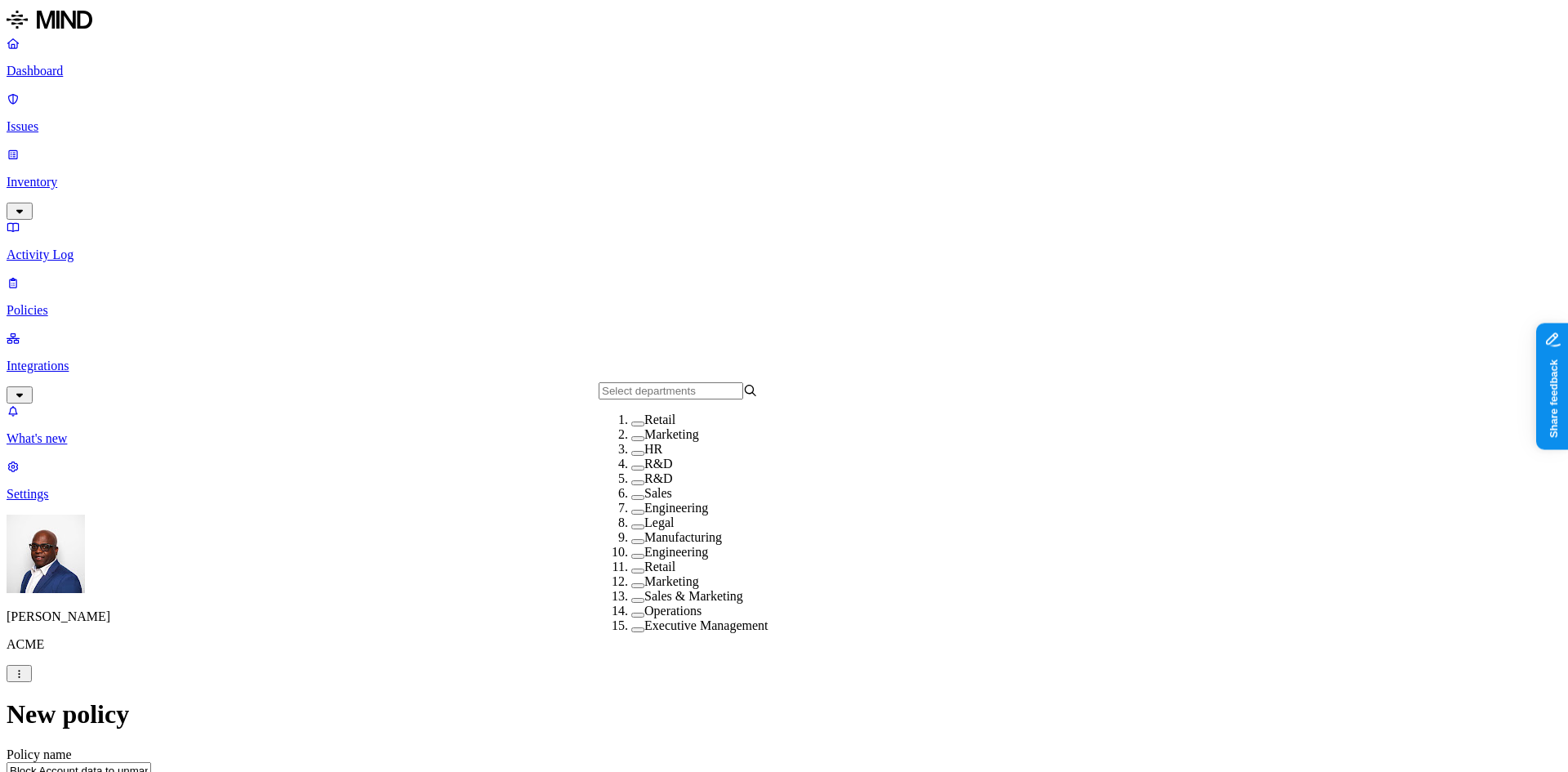
scroll to position [44, 0]
click at [632, 515] on button "button" at bounding box center [638, 512] width 13 height 5
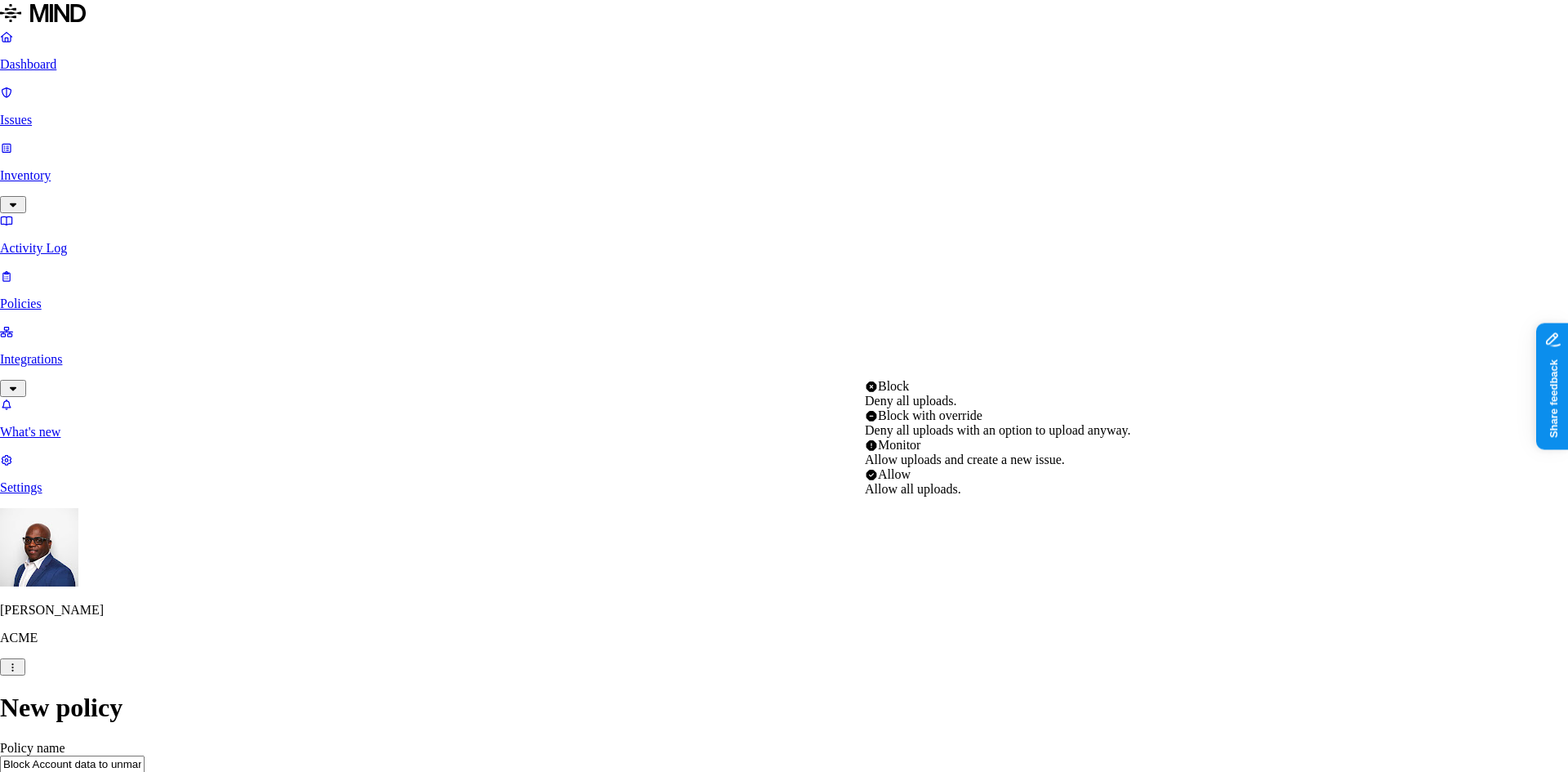
select select "2"
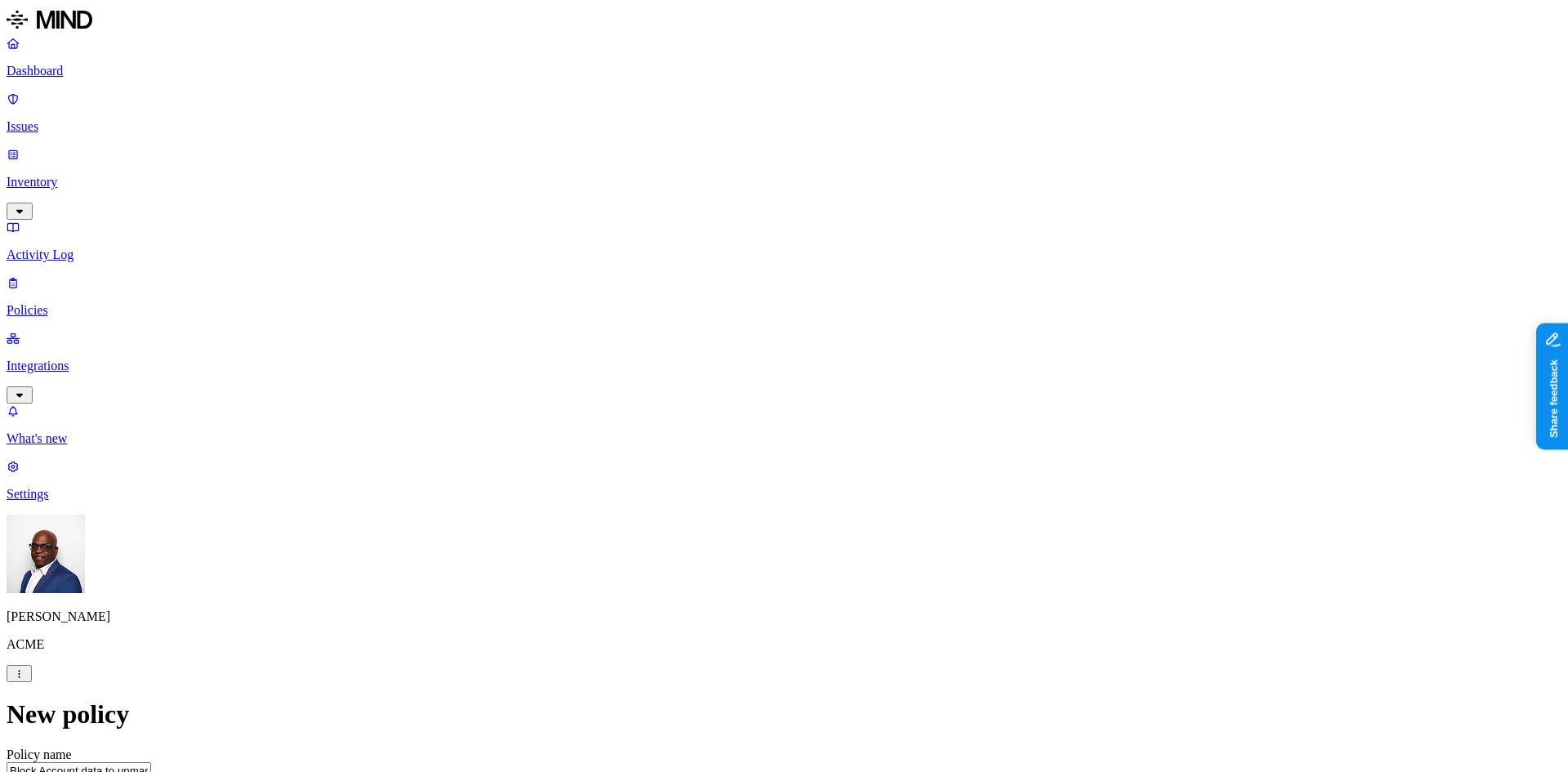
scroll to position [490, 0]
click at [978, 275] on label "AND" at bounding box center [969, 269] width 28 height 14
click at [1008, 267] on label "Classification" at bounding box center [991, 260] width 72 height 14
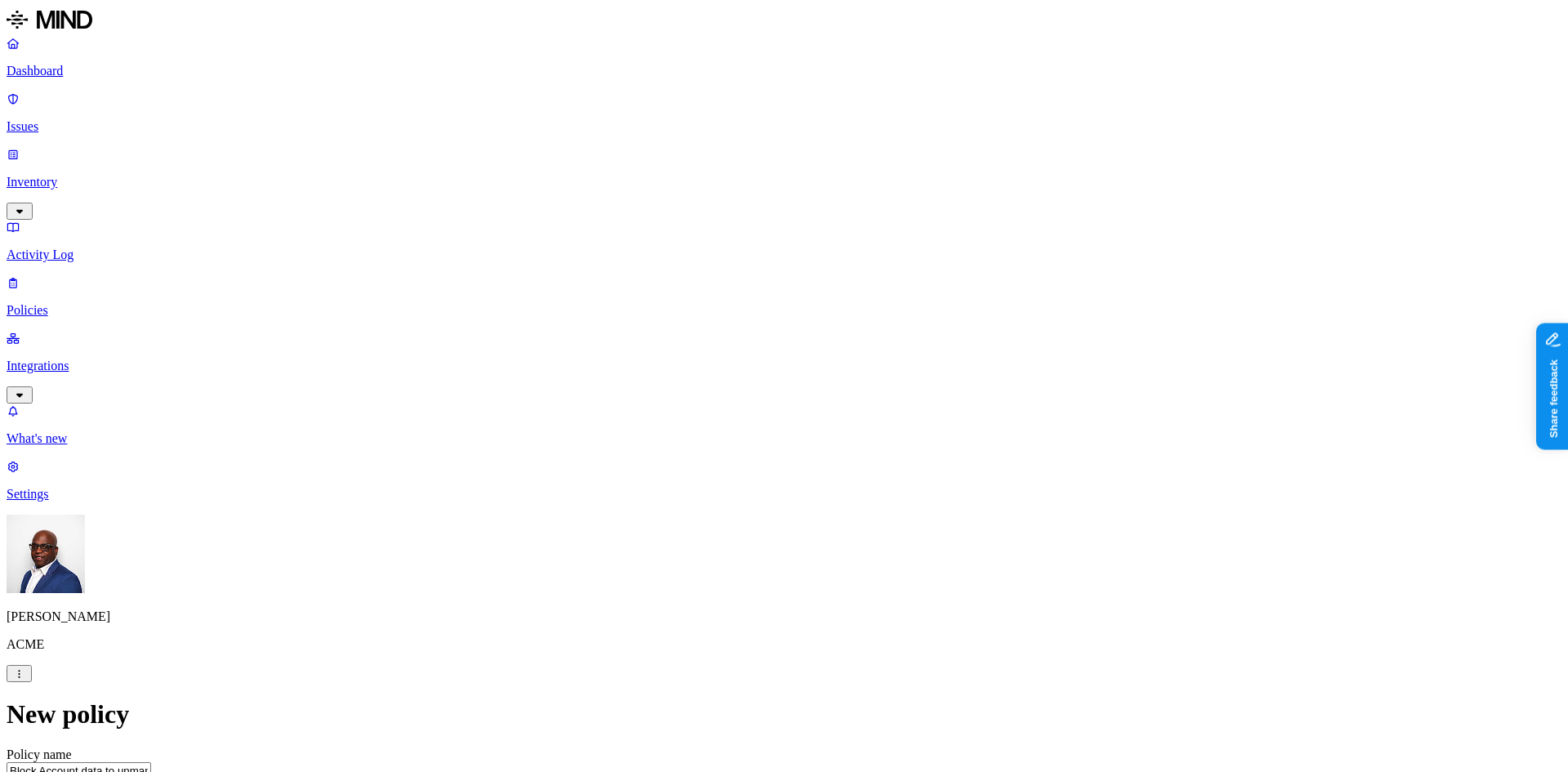
click at [982, 276] on label "AND" at bounding box center [969, 269] width 28 height 14
click at [994, 319] on label "File type" at bounding box center [977, 312] width 46 height 14
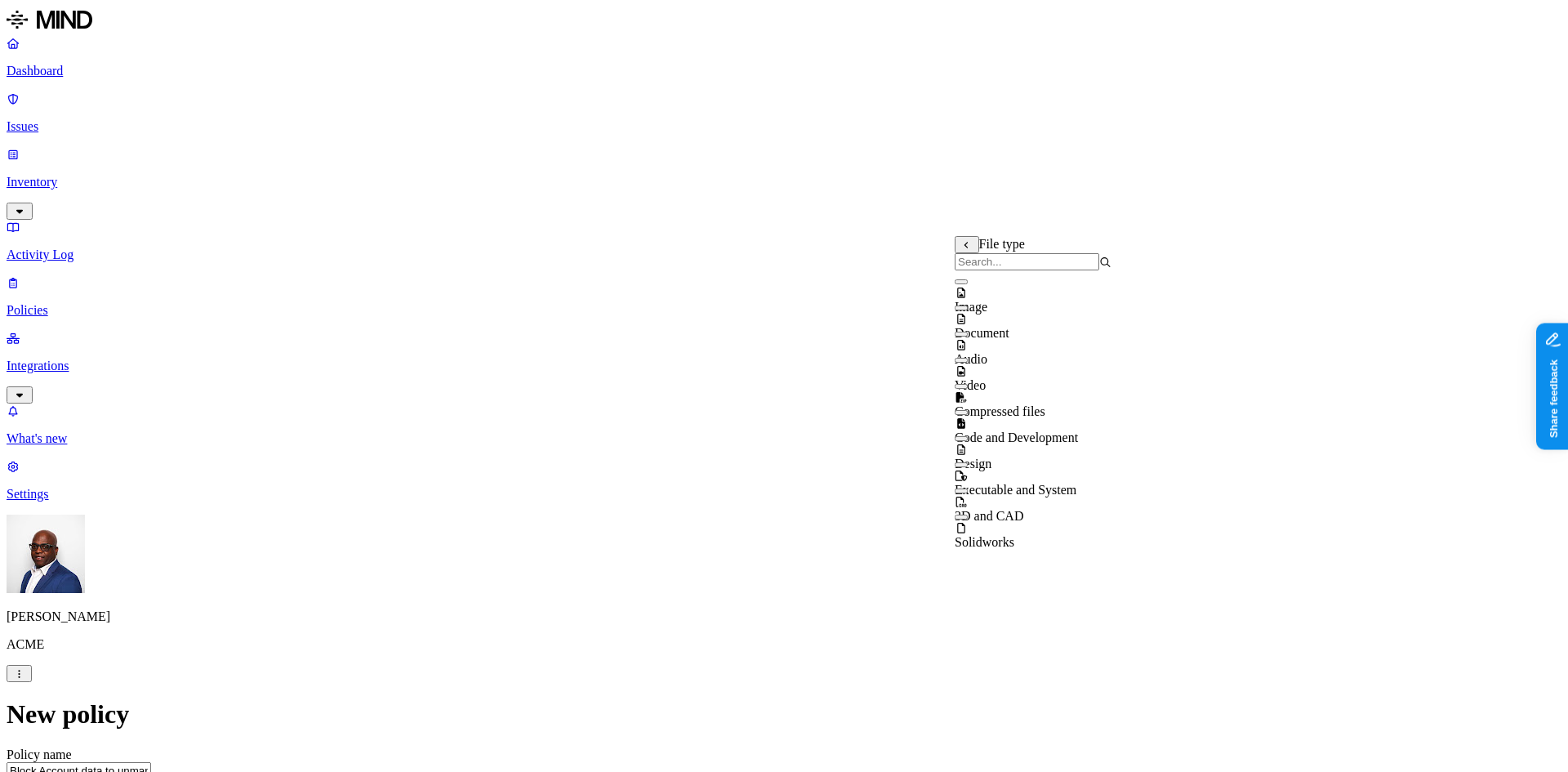
click at [968, 284] on button "button" at bounding box center [961, 281] width 13 height 5
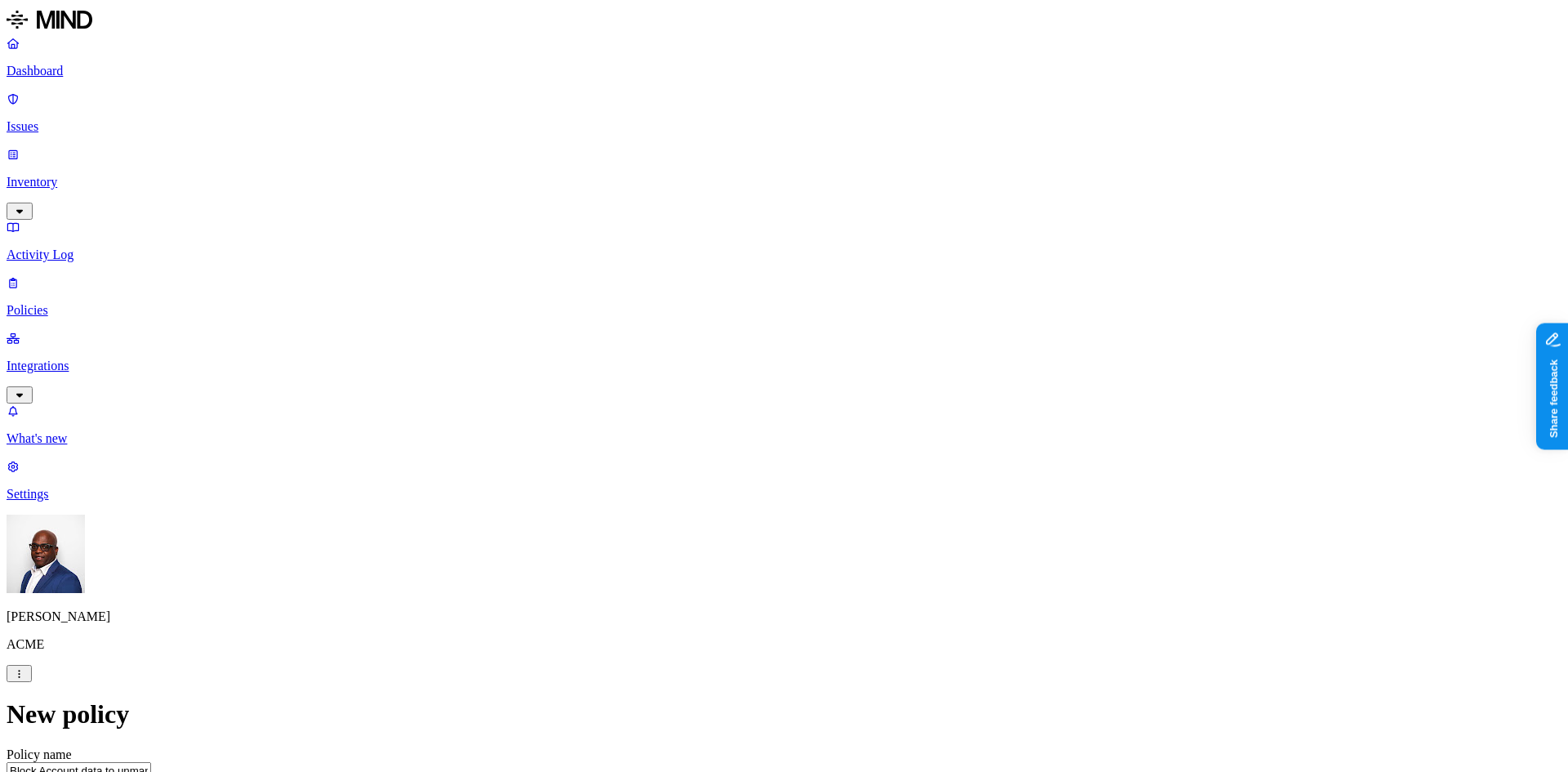
click at [739, 347] on label "Web Category" at bounding box center [715, 345] width 48 height 28
click at [733, 370] on label "Web Domain" at bounding box center [712, 371] width 43 height 28
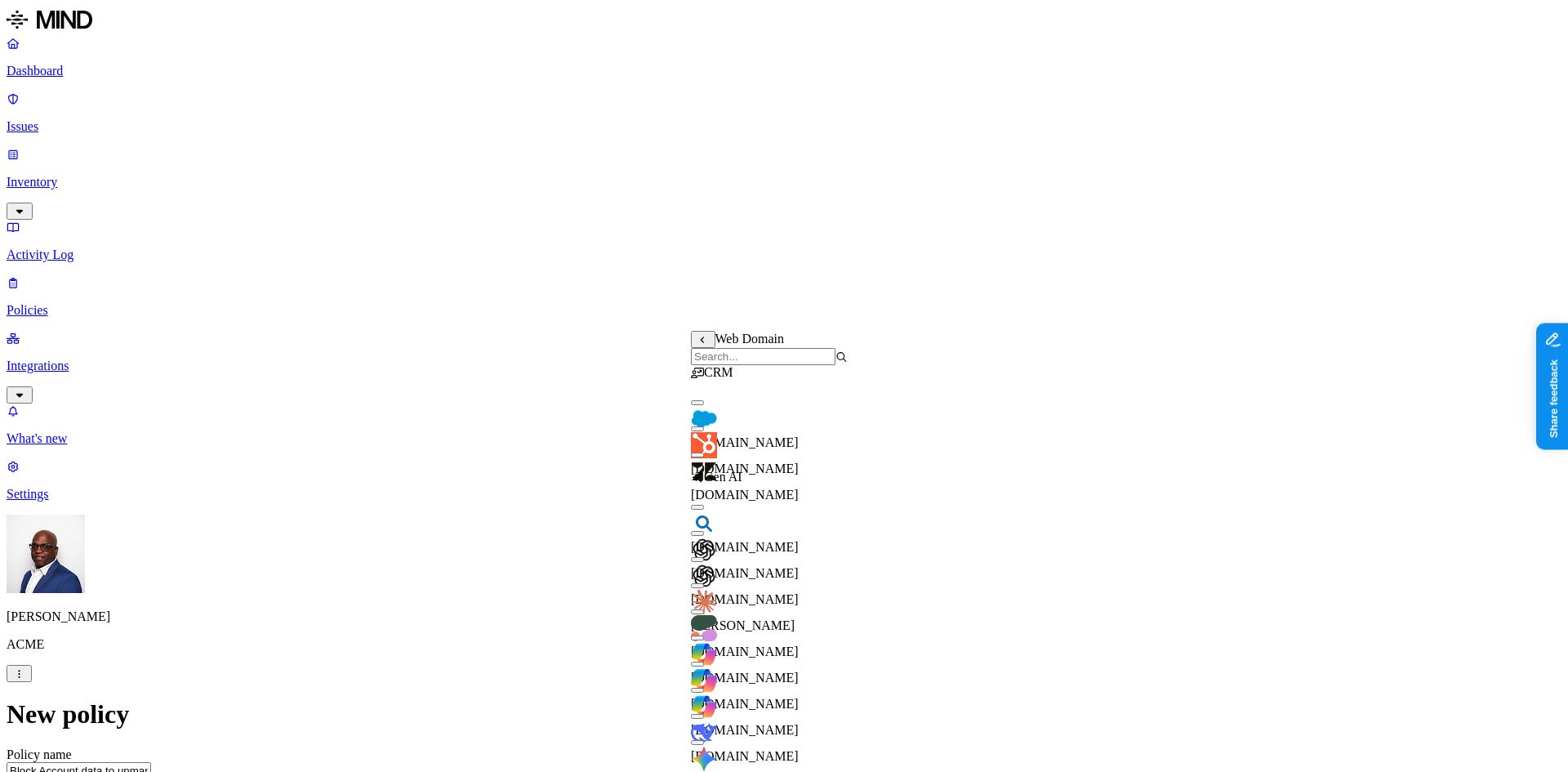
scroll to position [0, 0]
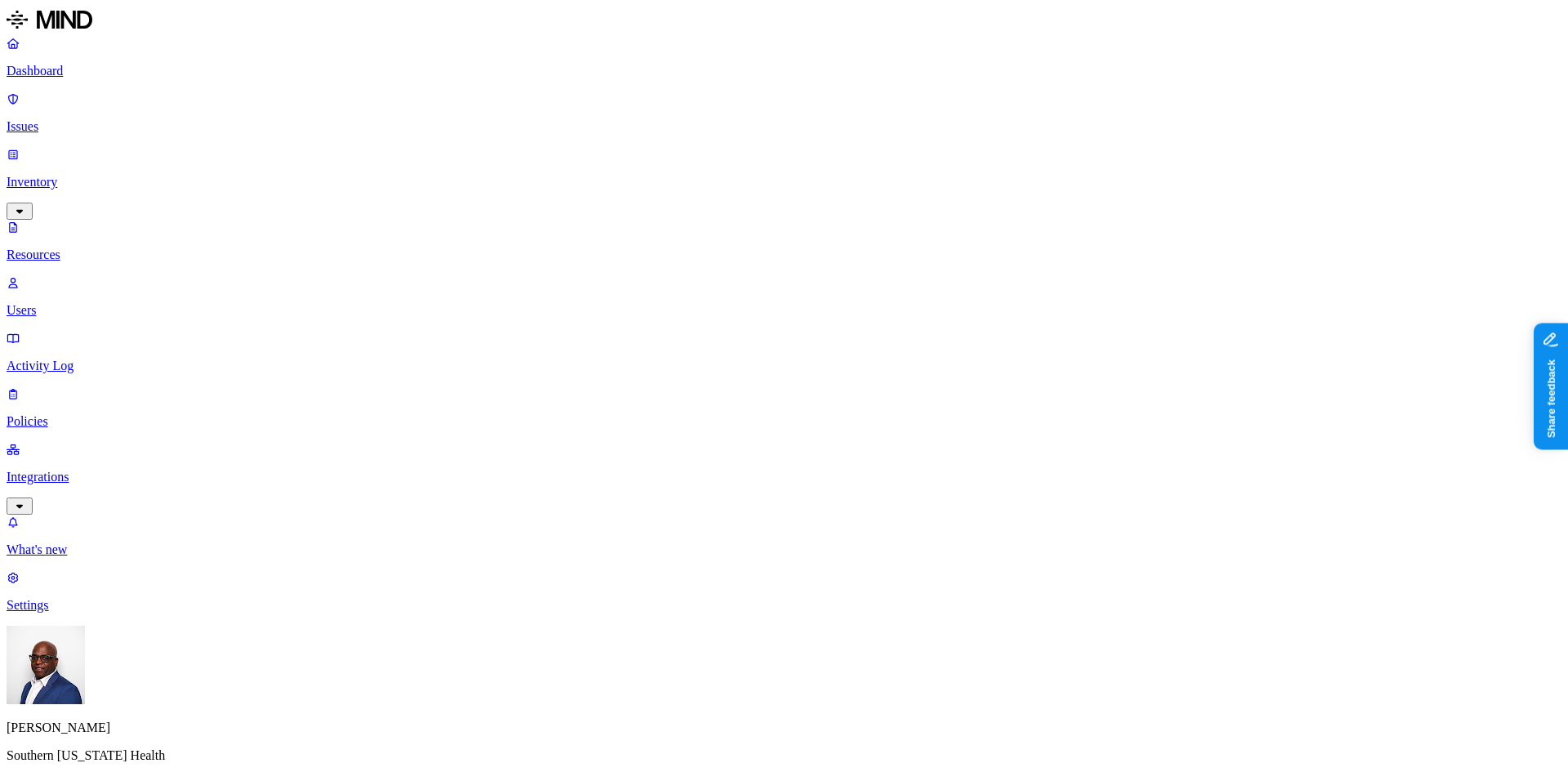
click at [50, 120] on p "Issues" at bounding box center [784, 126] width 1556 height 14
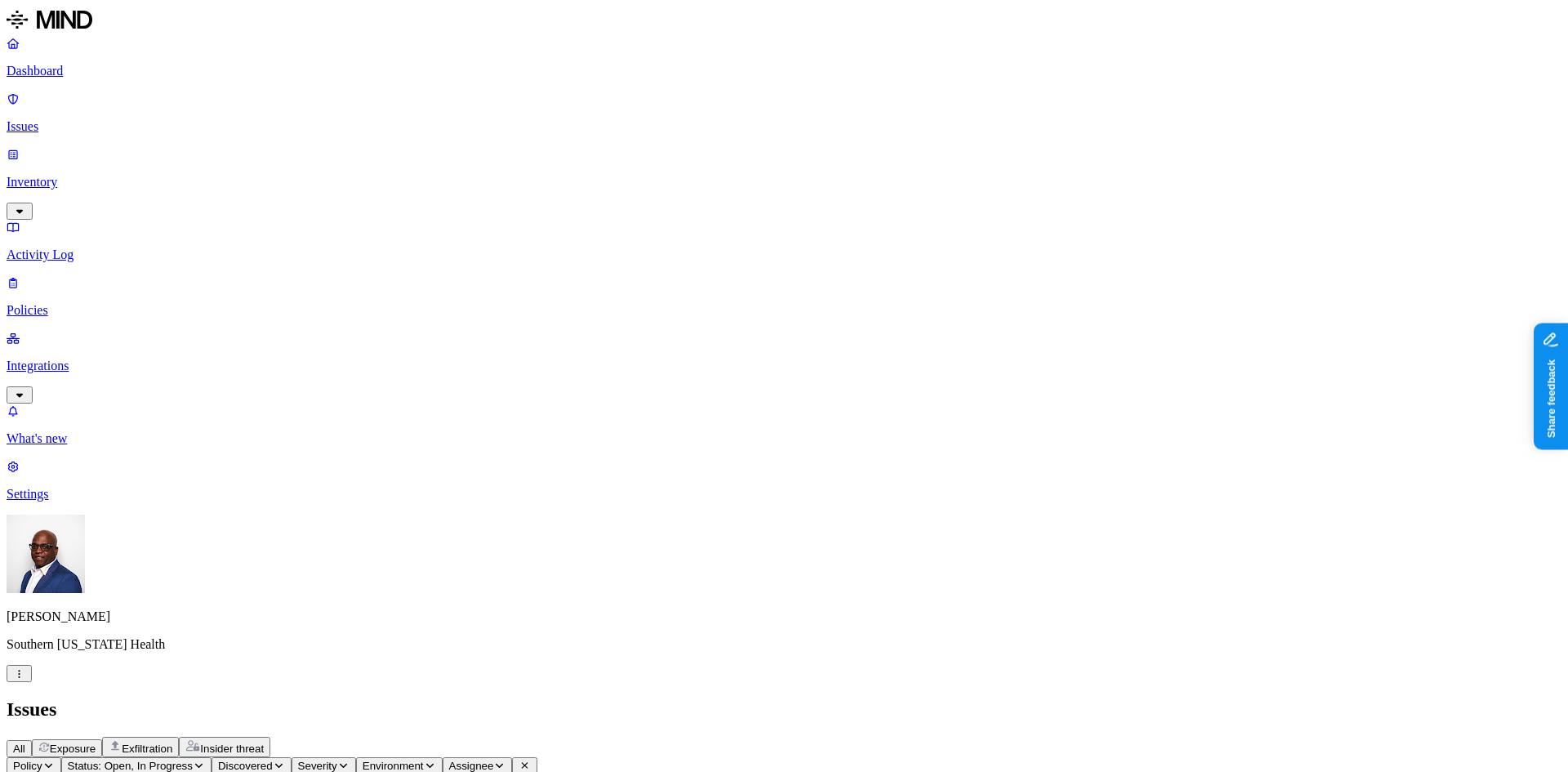
click at [64, 175] on p "Inventory" at bounding box center [784, 181] width 1556 height 14
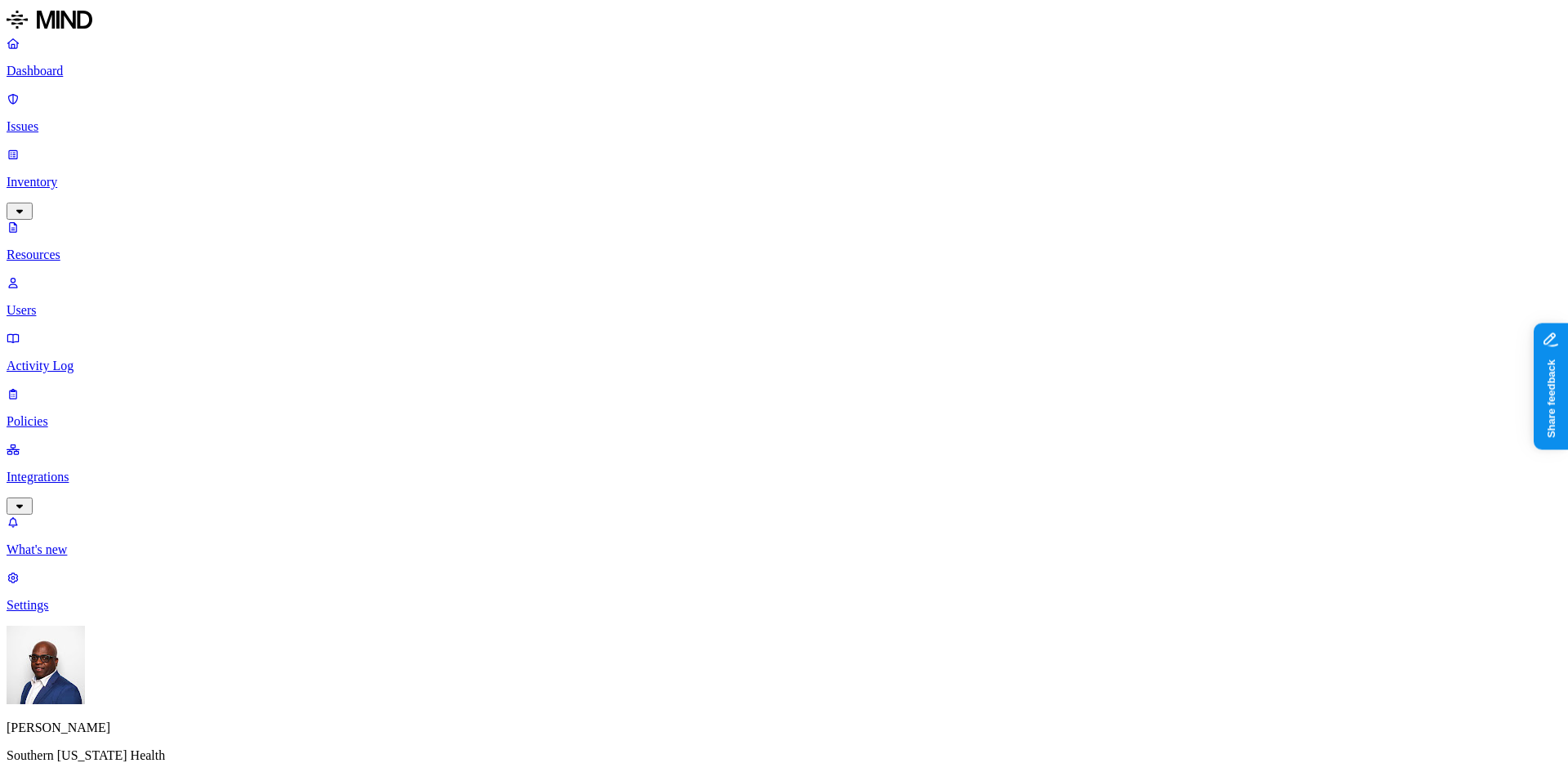
click at [487, 147] on button "button" at bounding box center [494, 144] width 13 height 5
click at [772, 230] on button "button" at bounding box center [779, 227] width 13 height 5
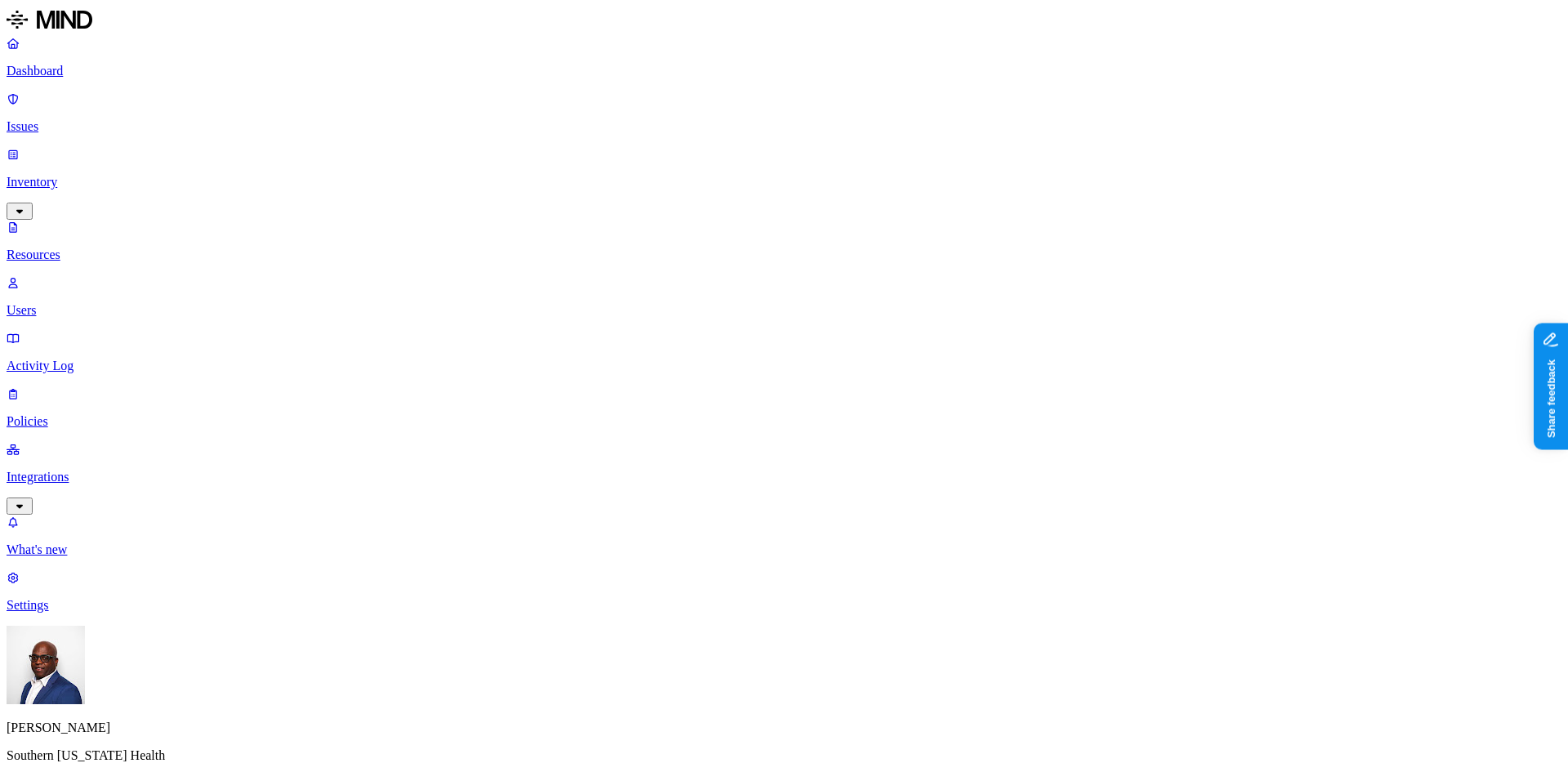
click at [772, 200] on button "button" at bounding box center [779, 198] width 13 height 5
click at [153, 741] on html "Dashboard Issues Inventory Resources Users Activity Log Policies Integrations W…" at bounding box center [784, 536] width 1568 height 1071
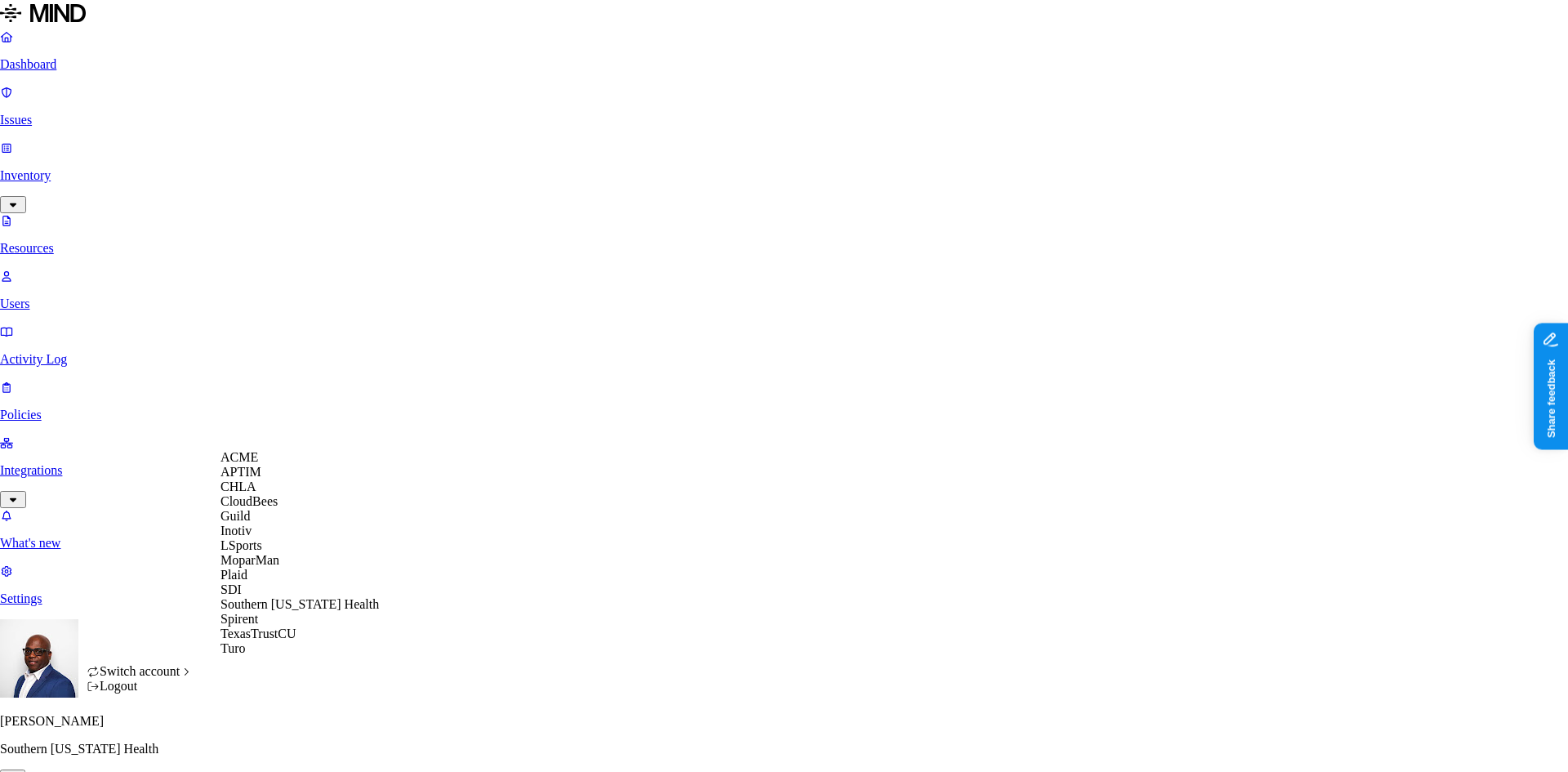
click at [289, 464] on div "ACME" at bounding box center [299, 457] width 159 height 14
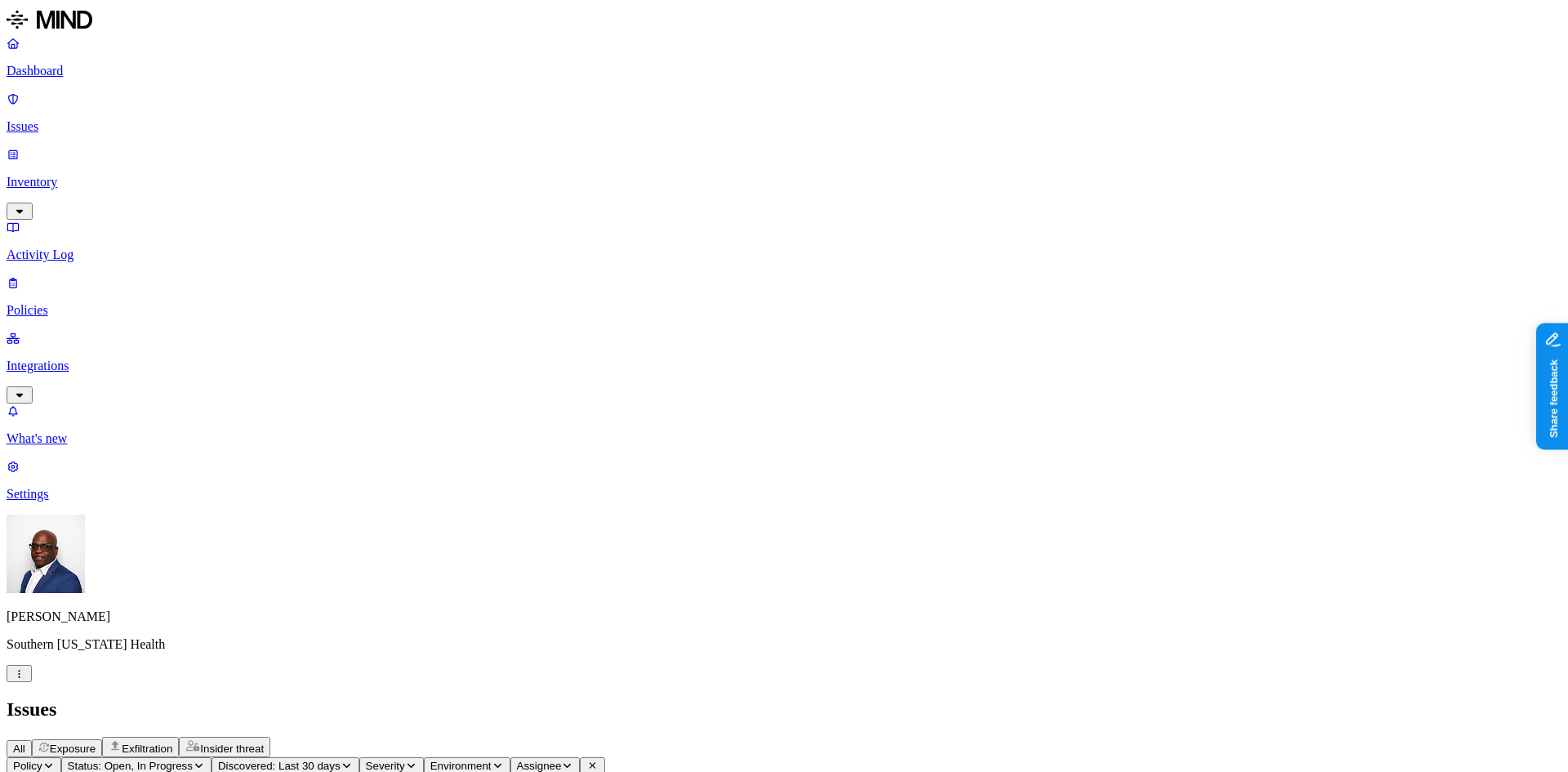
click at [44, 72] on p "Dashboard" at bounding box center [784, 70] width 1556 height 14
click at [70, 120] on p "Issues" at bounding box center [784, 126] width 1556 height 14
click at [65, 248] on p "Activity Log" at bounding box center [784, 254] width 1556 height 14
click at [55, 303] on p "Policies" at bounding box center [784, 310] width 1556 height 14
click at [64, 359] on p "Integrations" at bounding box center [784, 366] width 1556 height 14
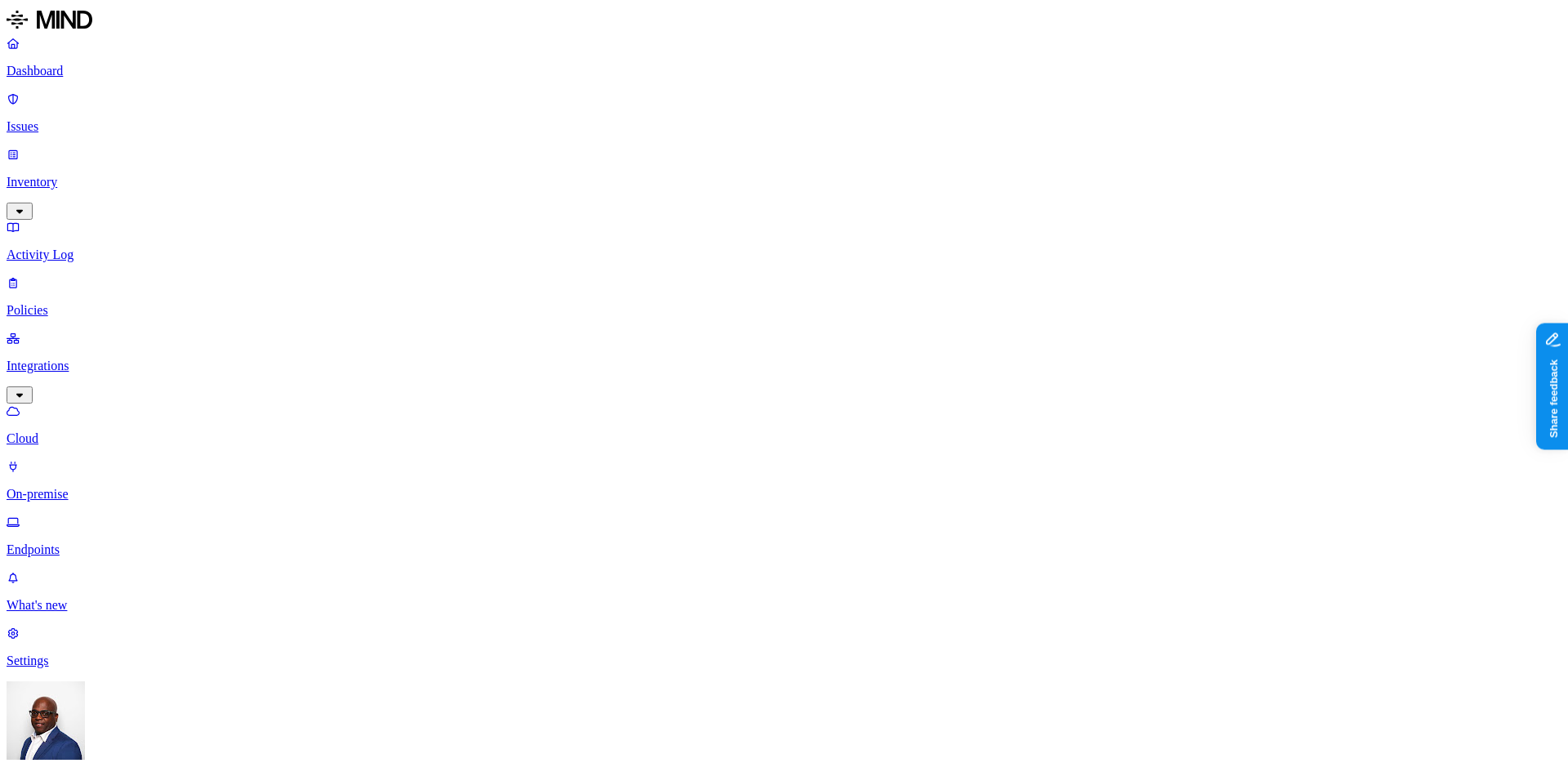
click at [58, 175] on p "Inventory" at bounding box center [784, 181] width 1556 height 14
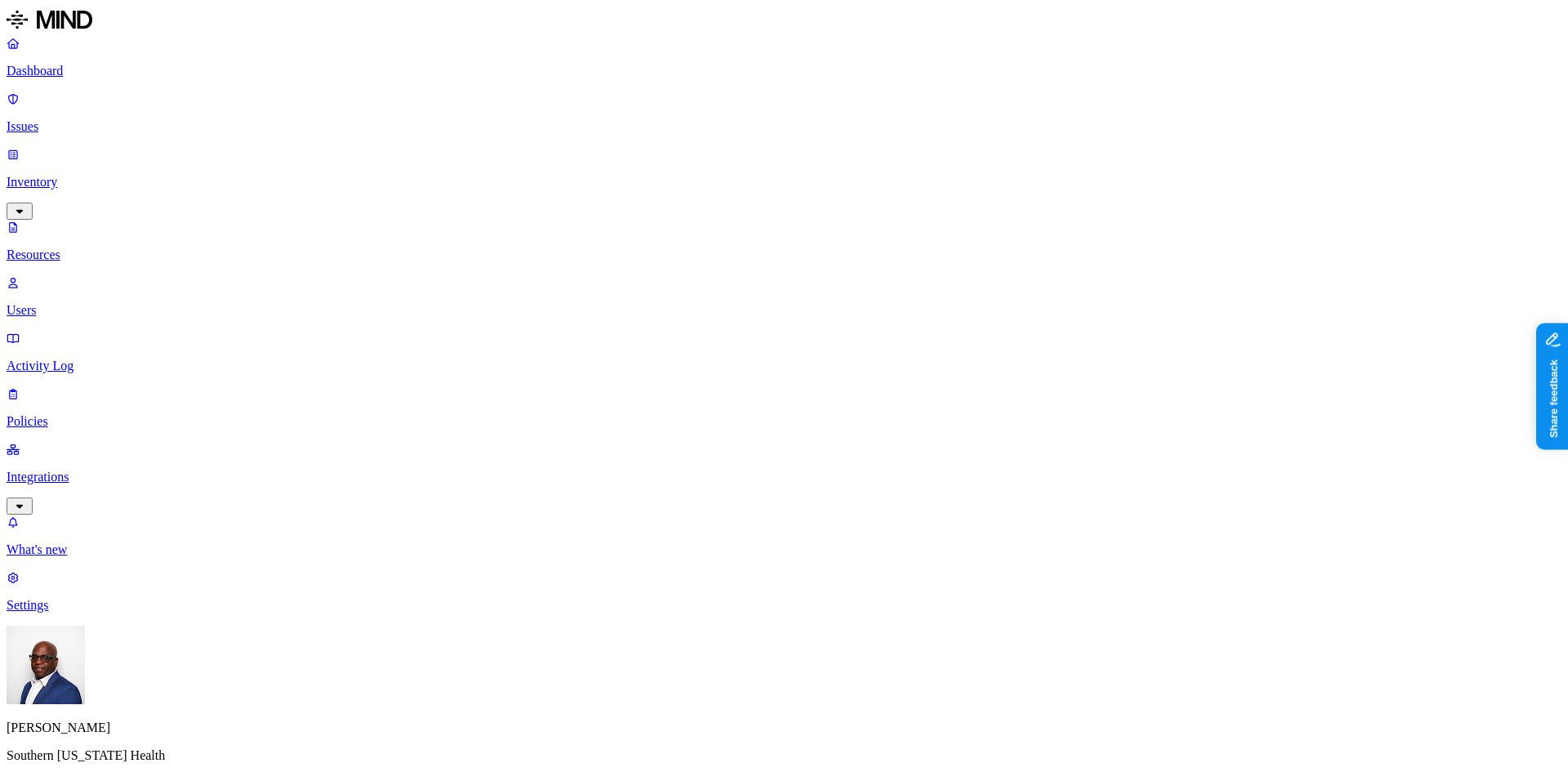
click at [577, 114] on button "button" at bounding box center [584, 111] width 13 height 5
click at [864, 198] on button "button" at bounding box center [871, 198] width 13 height 5
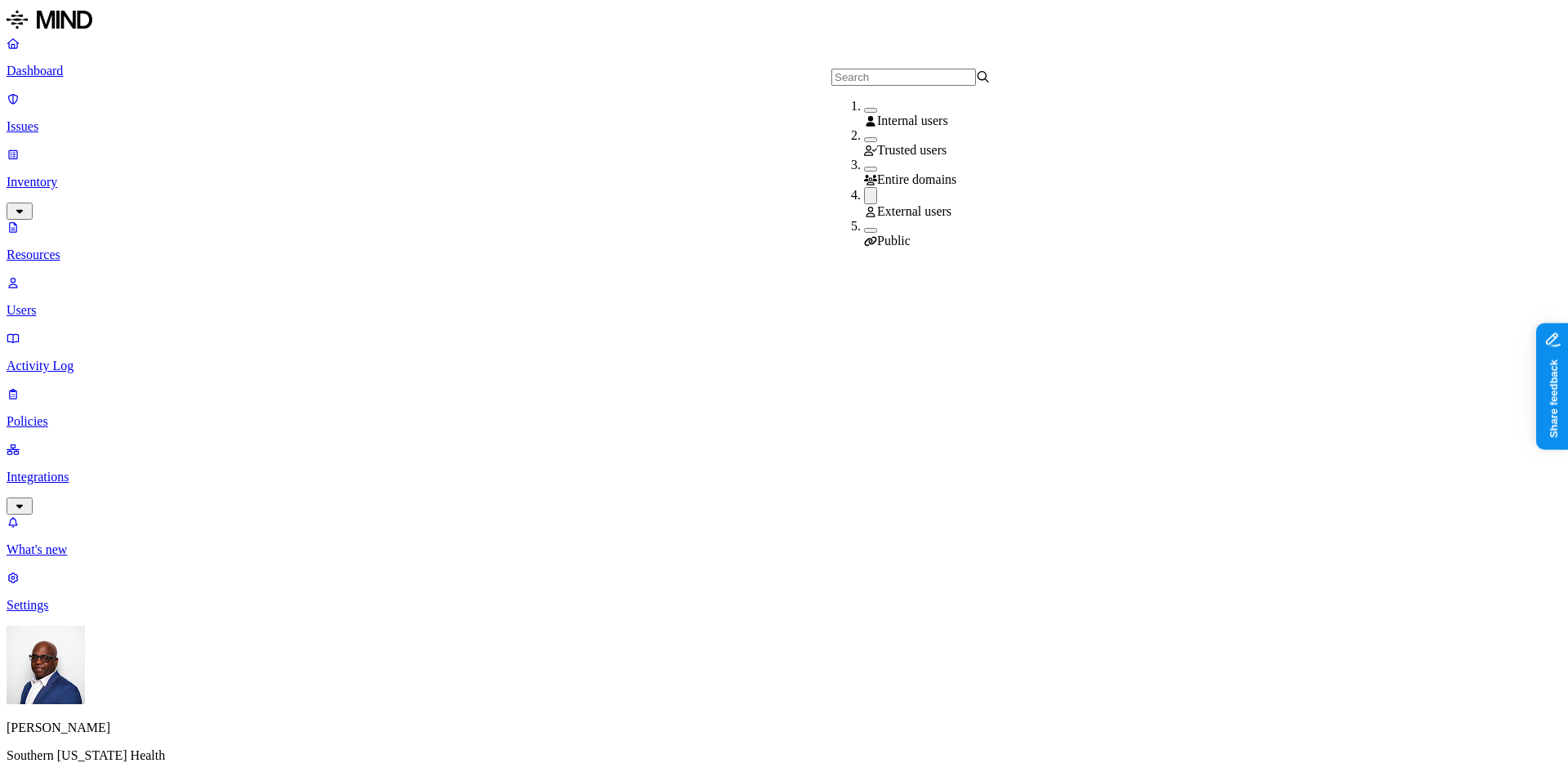
click at [864, 228] on button "button" at bounding box center [871, 230] width 13 height 5
click at [864, 172] on button "button" at bounding box center [871, 168] width 13 height 5
click at [864, 142] on button "button" at bounding box center [871, 139] width 13 height 5
click at [864, 145] on button "button" at bounding box center [871, 137] width 13 height 17
click at [864, 170] on div "Entire domains" at bounding box center [944, 174] width 160 height 32
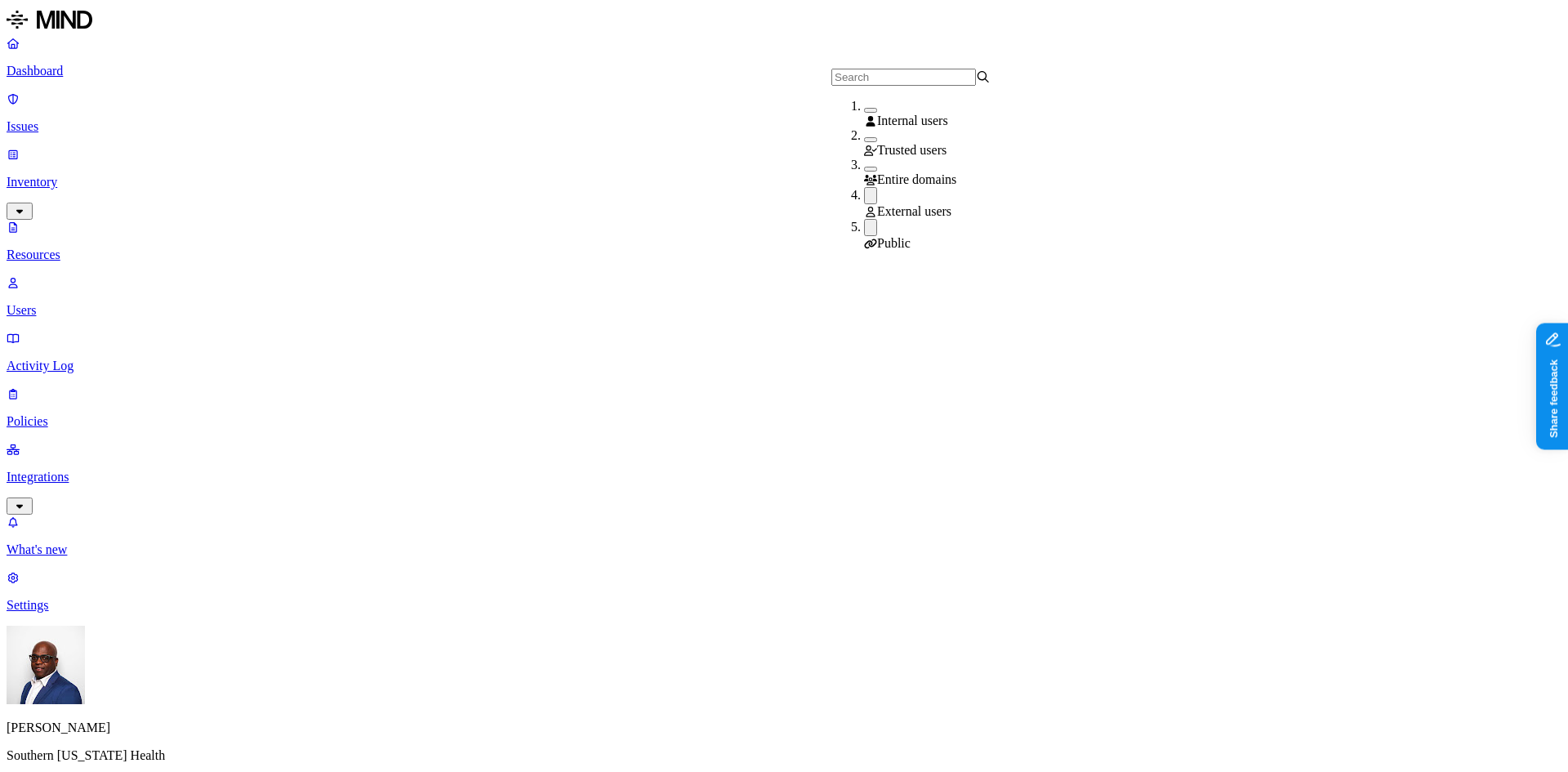
click at [864, 198] on button "button" at bounding box center [871, 196] width 13 height 17
click at [864, 231] on button "button" at bounding box center [871, 225] width 13 height 17
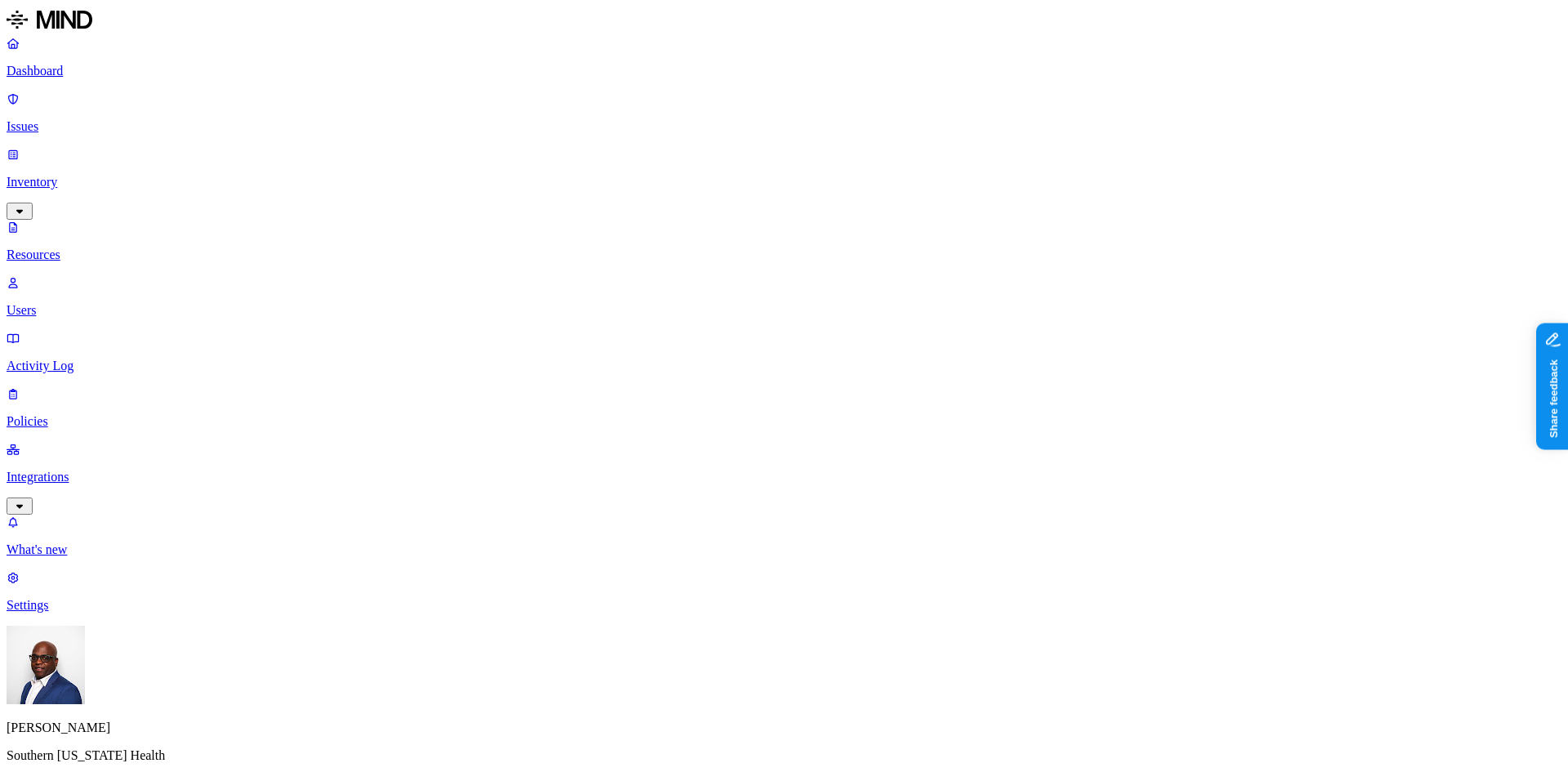
click at [577, 112] on div "PII / PHI" at bounding box center [657, 107] width 160 height 18
click at [577, 131] on button "button" at bounding box center [584, 127] width 13 height 5
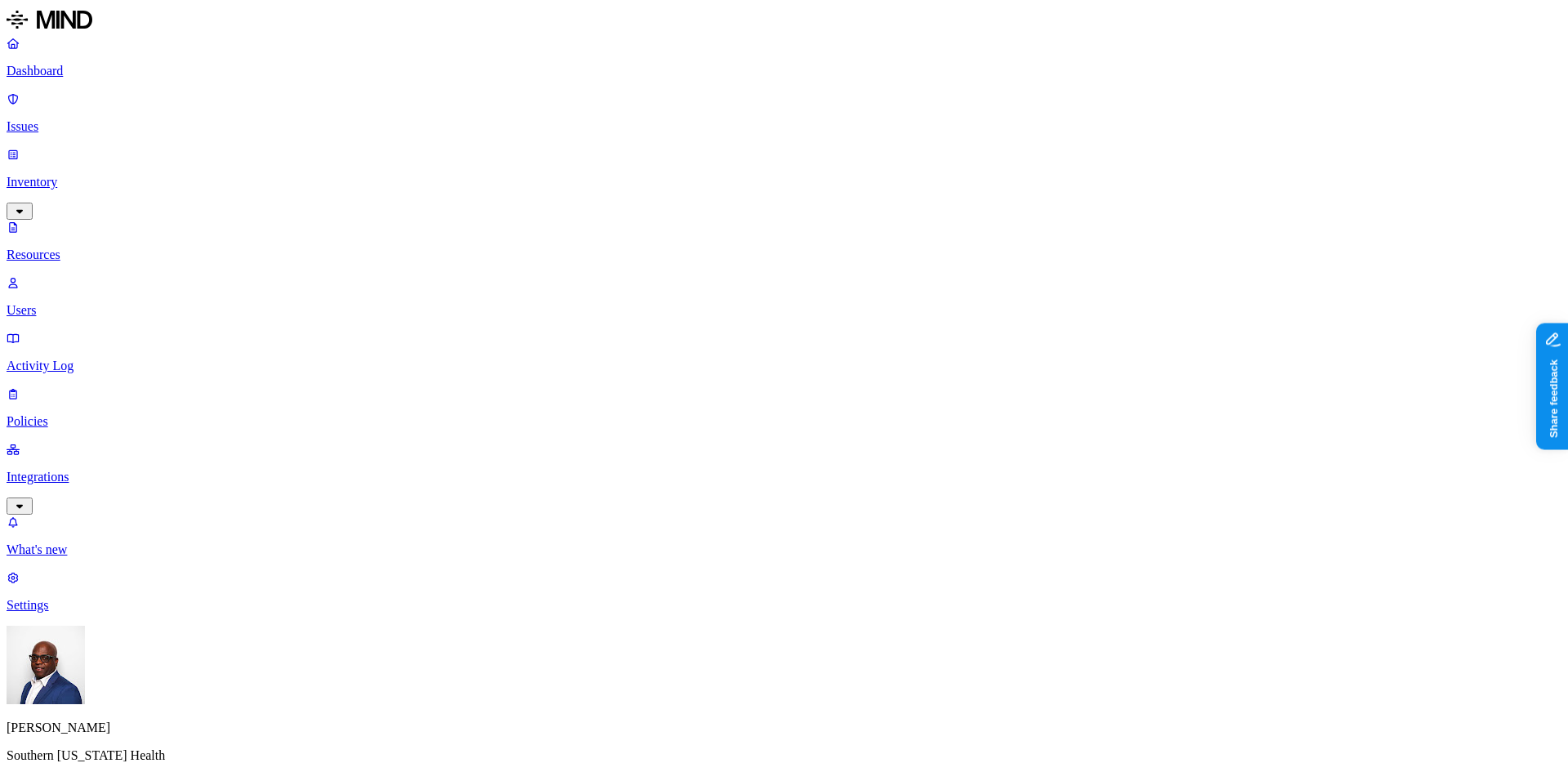
click at [577, 133] on button "button" at bounding box center [584, 124] width 13 height 17
click at [577, 148] on div "Secrets" at bounding box center [657, 139] width 160 height 16
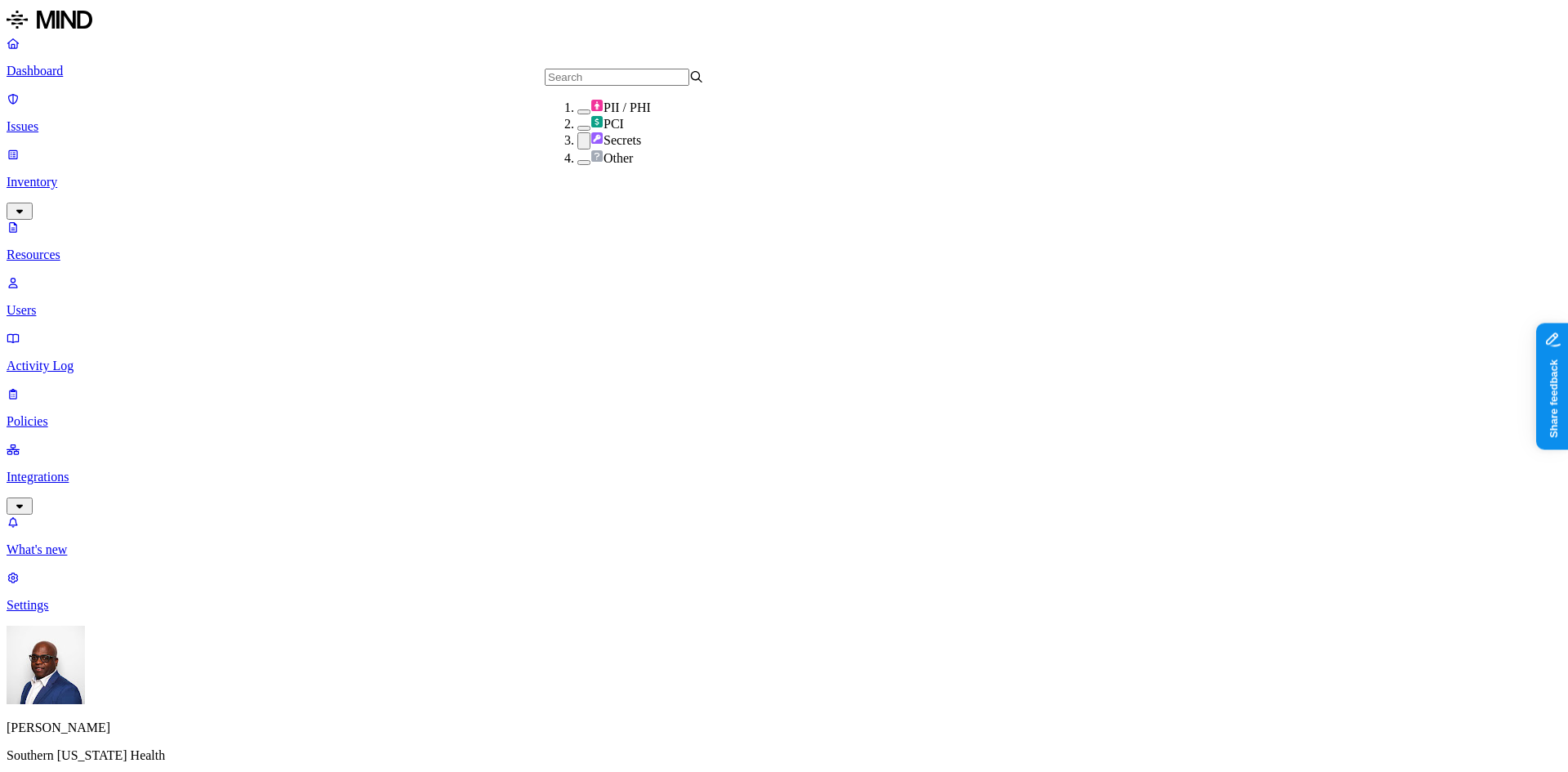
click at [577, 165] on button "button" at bounding box center [584, 162] width 13 height 5
click at [577, 149] on button "button" at bounding box center [584, 141] width 13 height 17
click at [74, 248] on p "Resources" at bounding box center [784, 254] width 1556 height 14
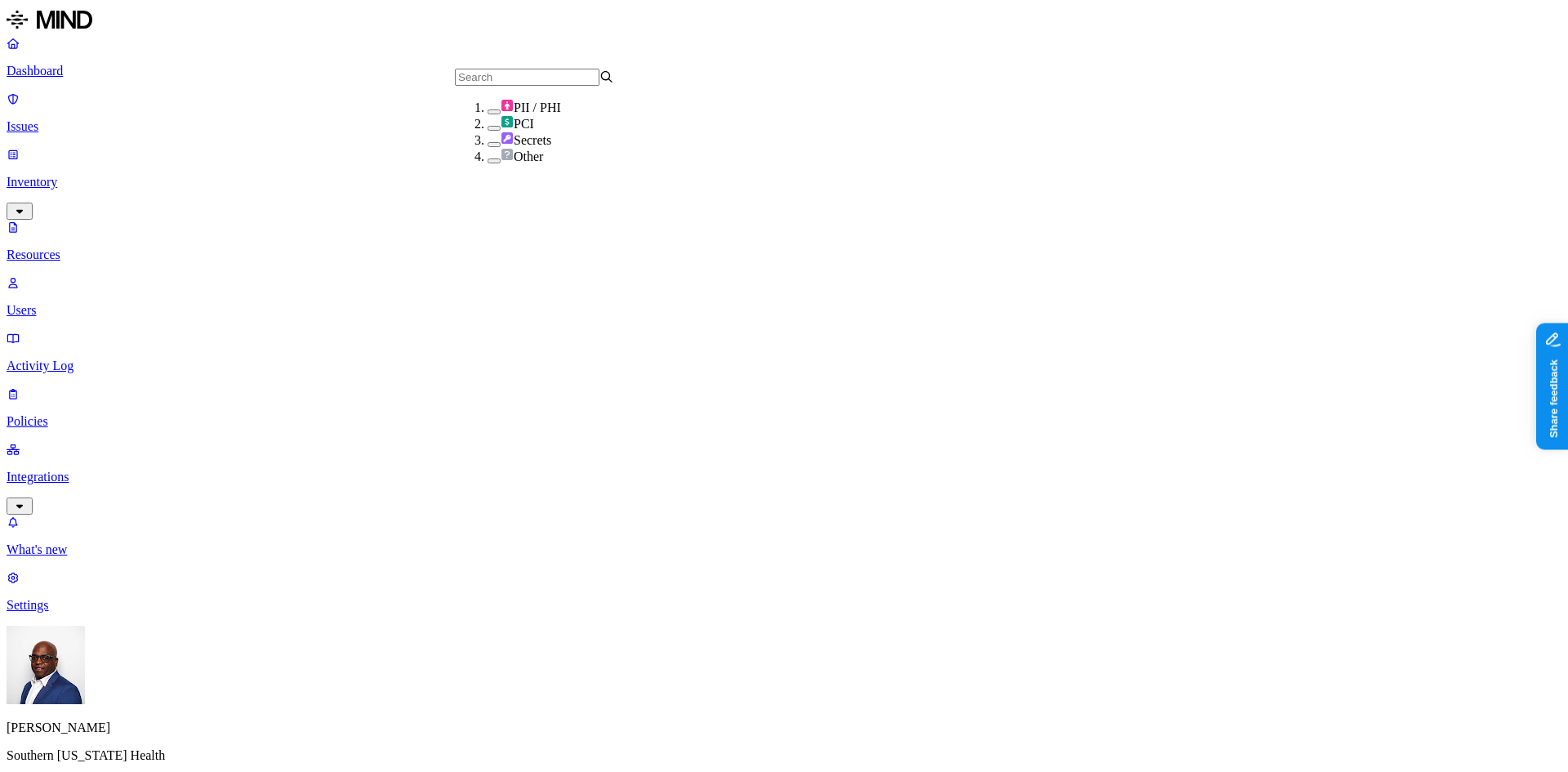
click at [487, 114] on button "button" at bounding box center [494, 111] width 13 height 5
click at [46, 120] on p "Issues" at bounding box center [784, 126] width 1556 height 14
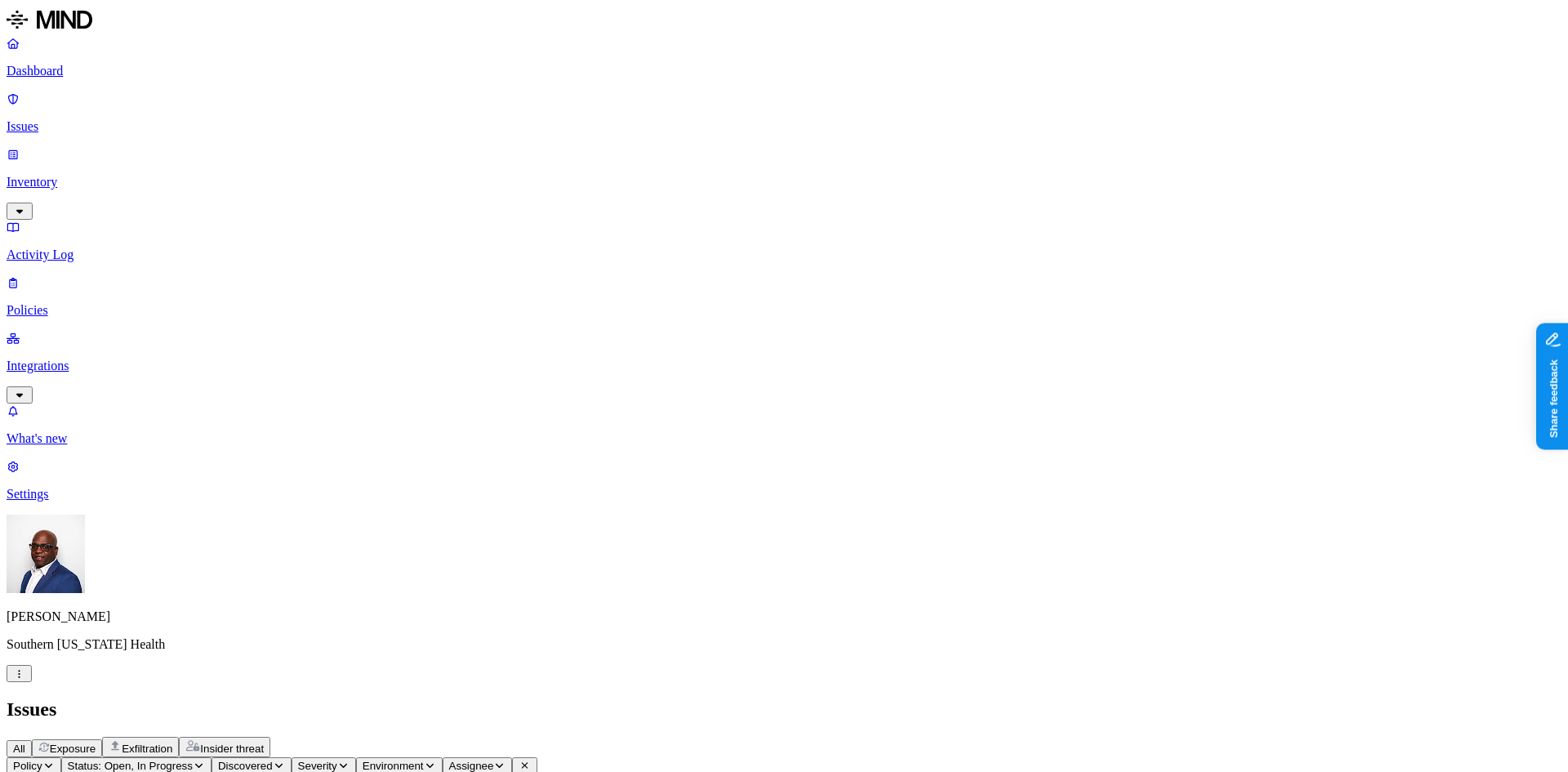
click at [59, 175] on p "Inventory" at bounding box center [784, 181] width 1556 height 14
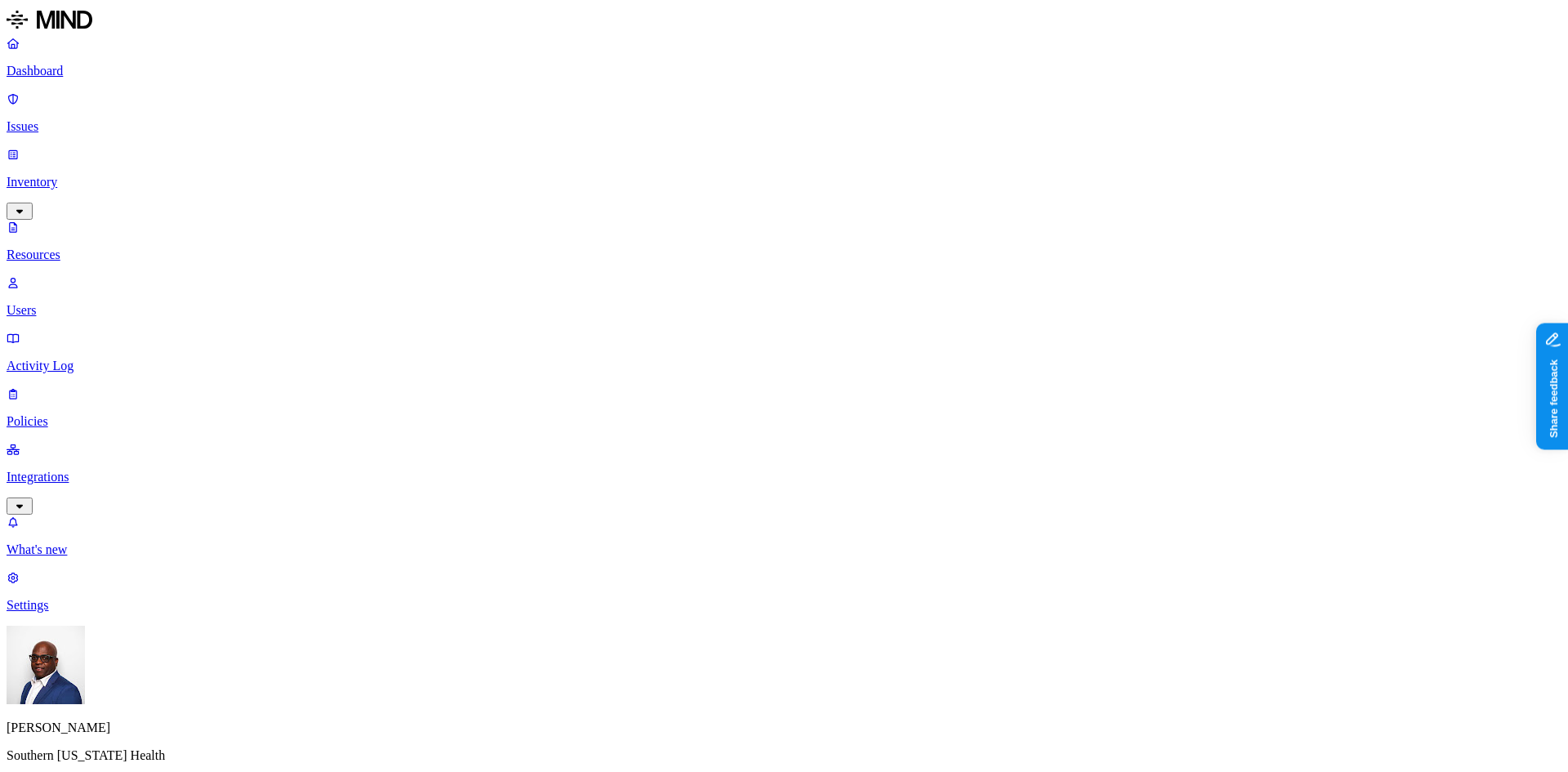
drag, startPoint x: 465, startPoint y: 88, endPoint x: 650, endPoint y: 97, distance: 185.2
click at [577, 114] on button "button" at bounding box center [584, 111] width 13 height 5
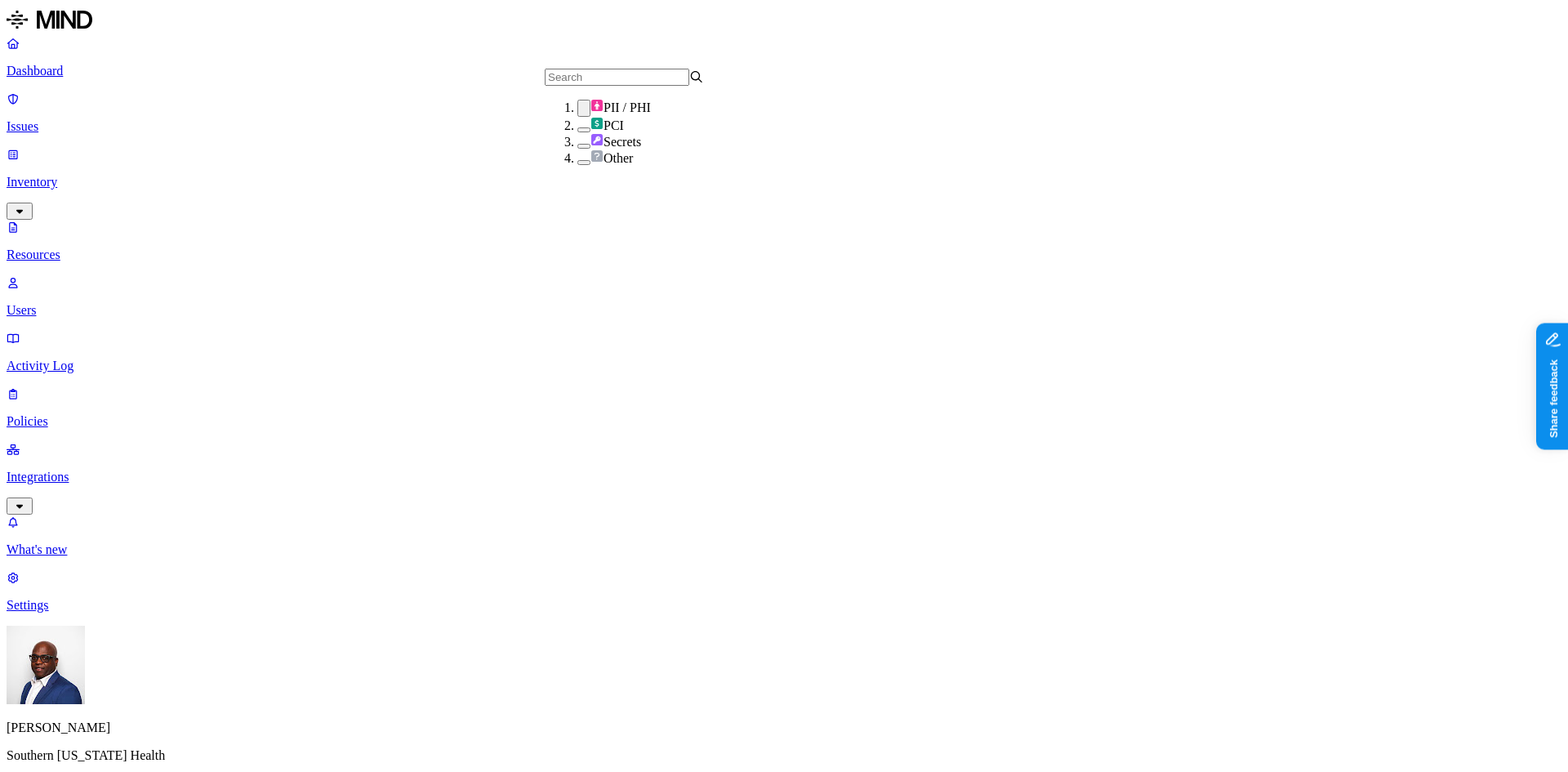
click at [577, 114] on button "button" at bounding box center [584, 108] width 13 height 17
click at [577, 131] on button "button" at bounding box center [584, 127] width 13 height 5
click at [577, 149] on button "button" at bounding box center [584, 145] width 13 height 5
click at [577, 133] on button "button" at bounding box center [584, 124] width 13 height 17
click at [577, 112] on div "PII / PHI" at bounding box center [657, 106] width 160 height 16
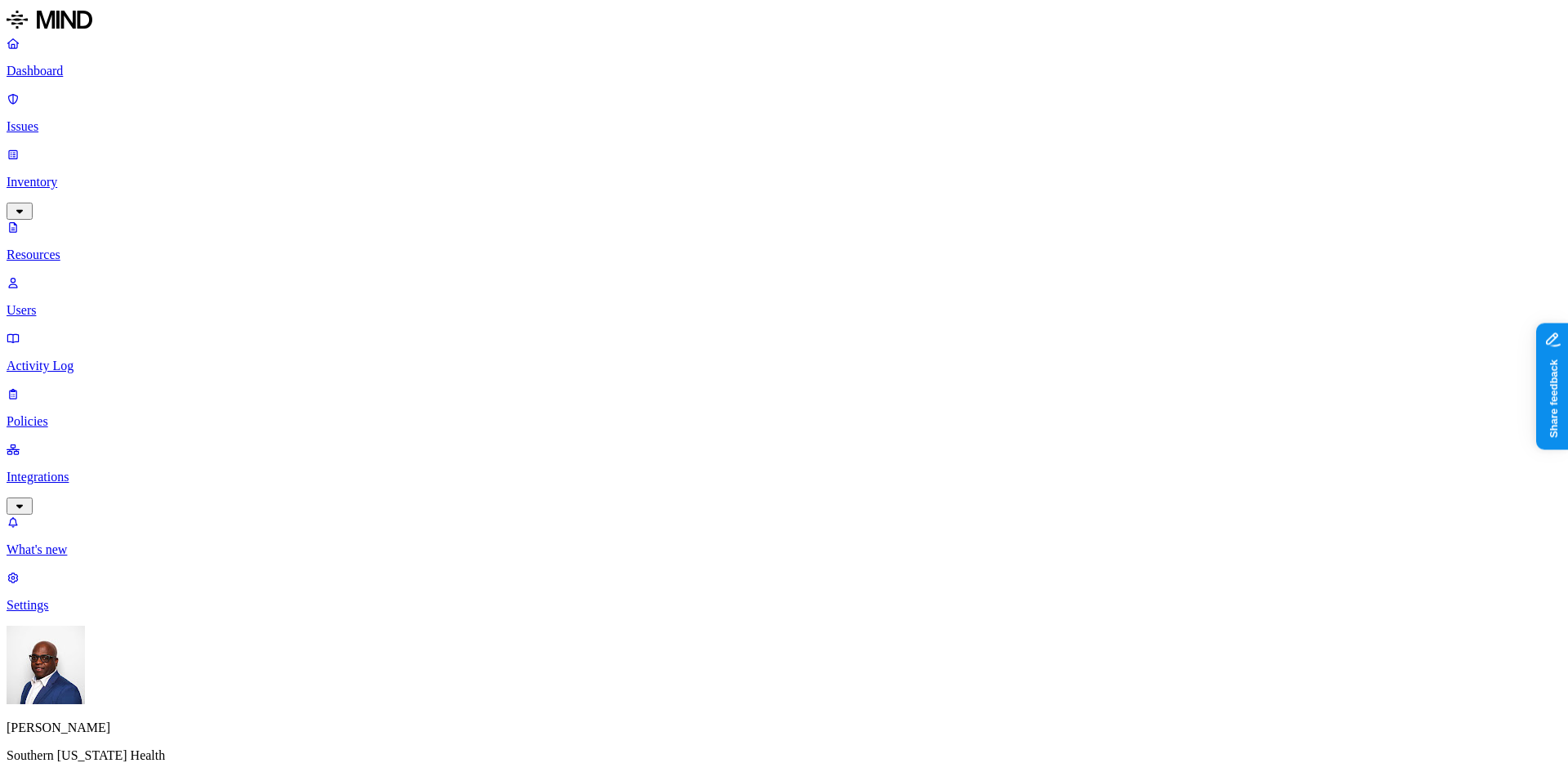
click at [47, 120] on p "Issues" at bounding box center [784, 126] width 1556 height 14
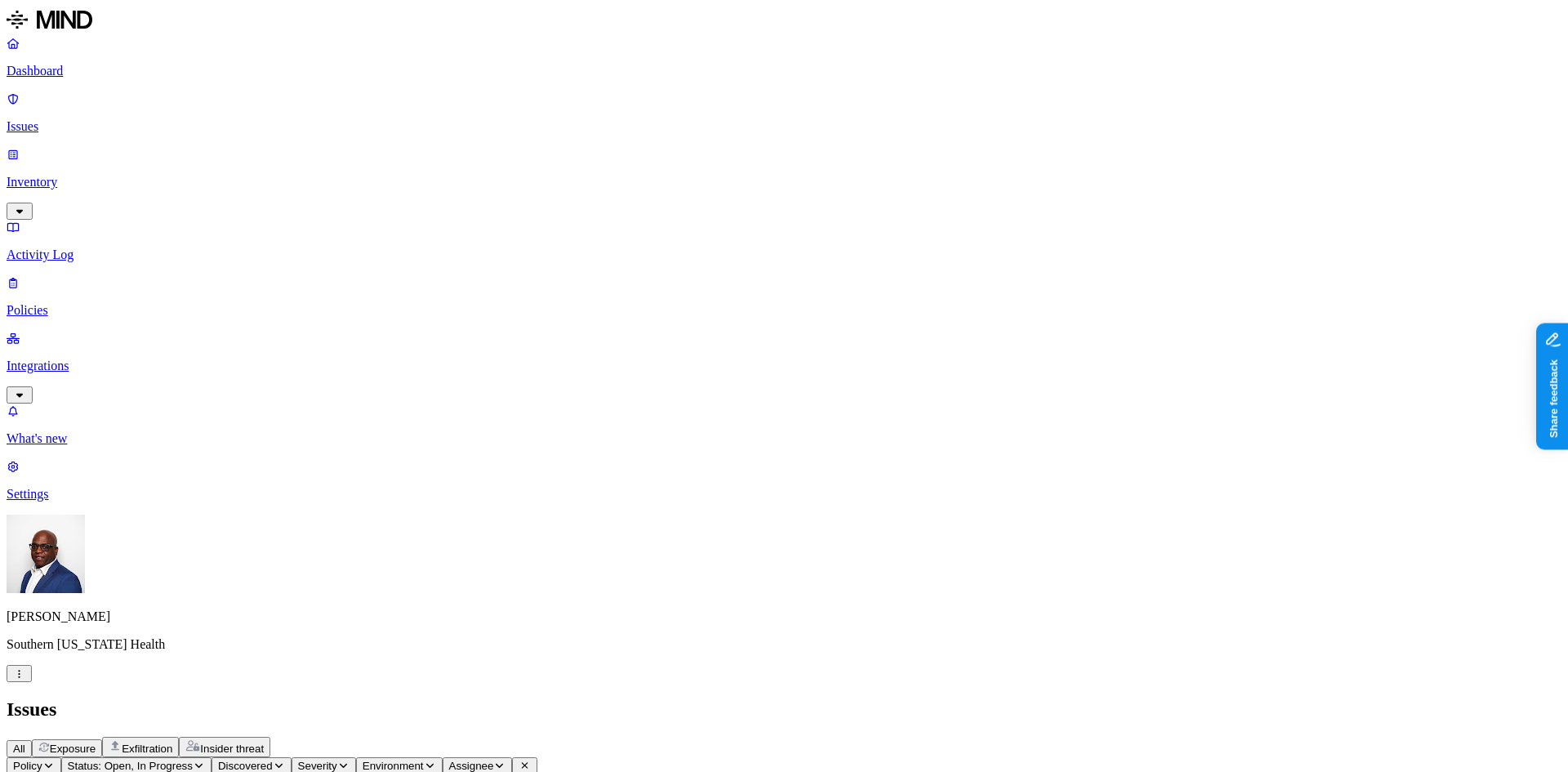
click at [26, 743] on span "All" at bounding box center [19, 748] width 12 height 12
click at [74, 303] on p "Policies" at bounding box center [784, 310] width 1556 height 14
click at [63, 66] on p "Dashboard" at bounding box center [784, 70] width 1556 height 14
click at [44, 120] on p "Issues" at bounding box center [784, 126] width 1556 height 14
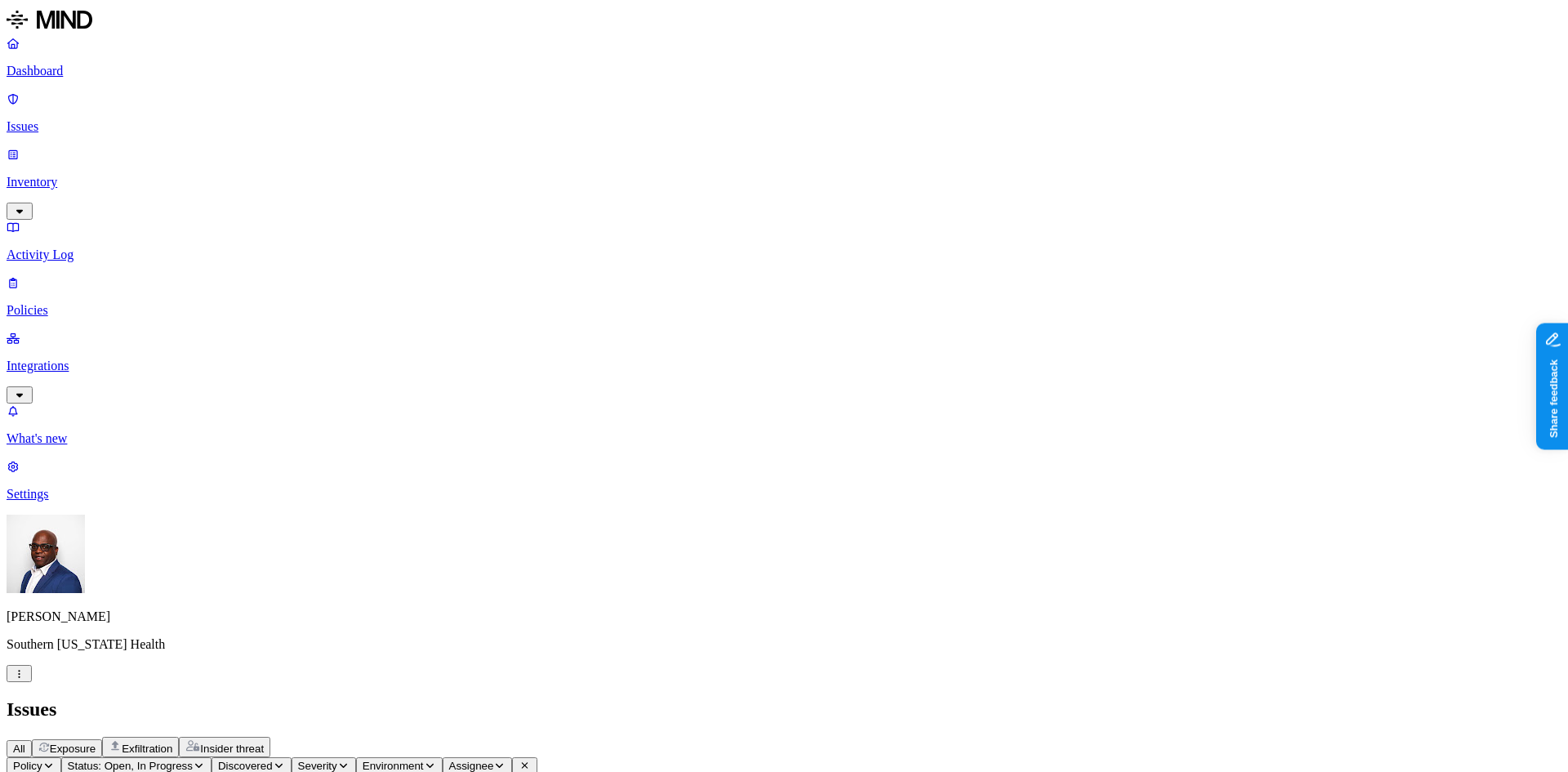
click at [61, 66] on p "Dashboard" at bounding box center [784, 70] width 1556 height 14
click at [85, 175] on p "Inventory" at bounding box center [784, 181] width 1556 height 14
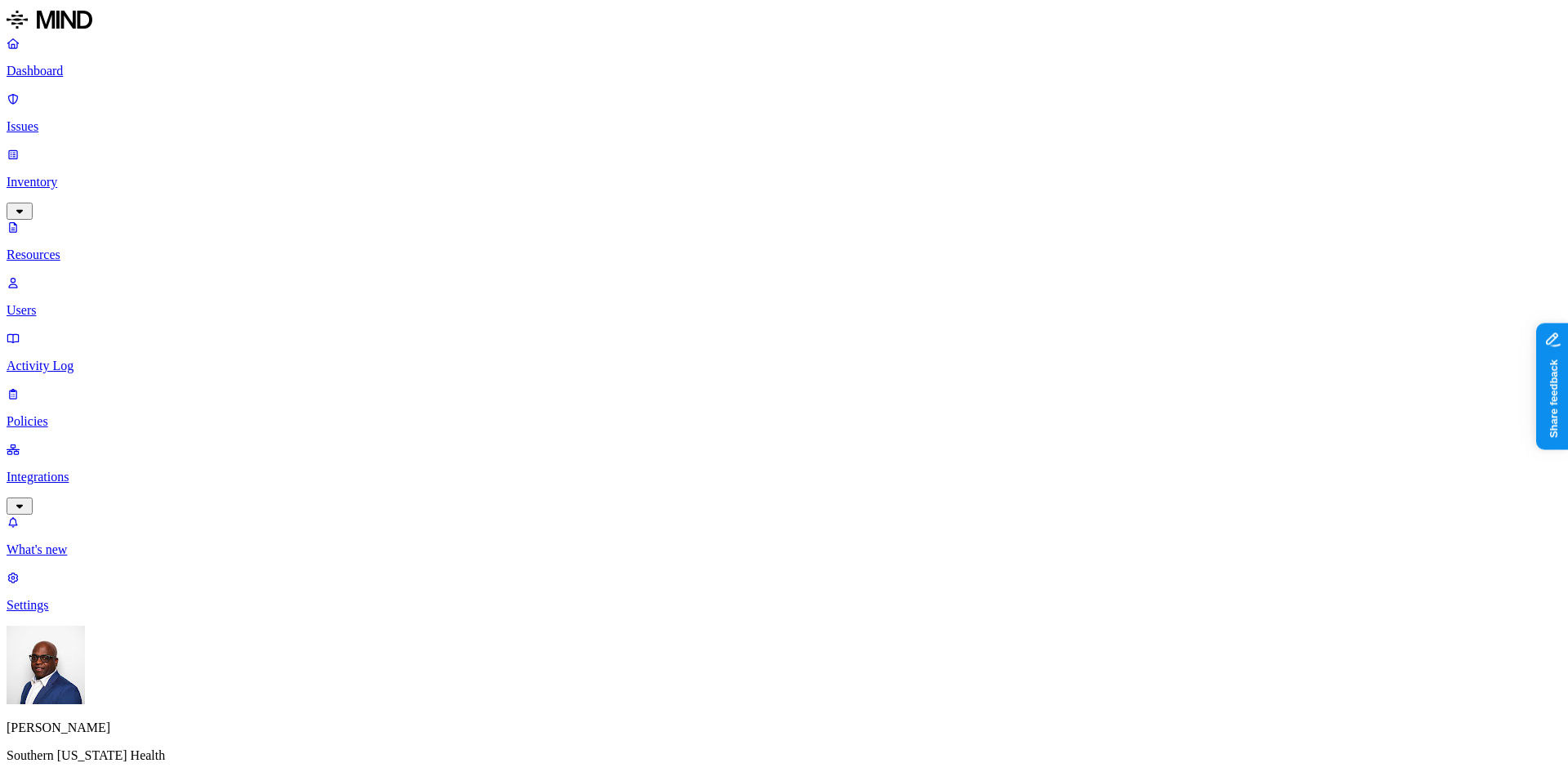
click at [68, 73] on p "Dashboard" at bounding box center [784, 70] width 1556 height 14
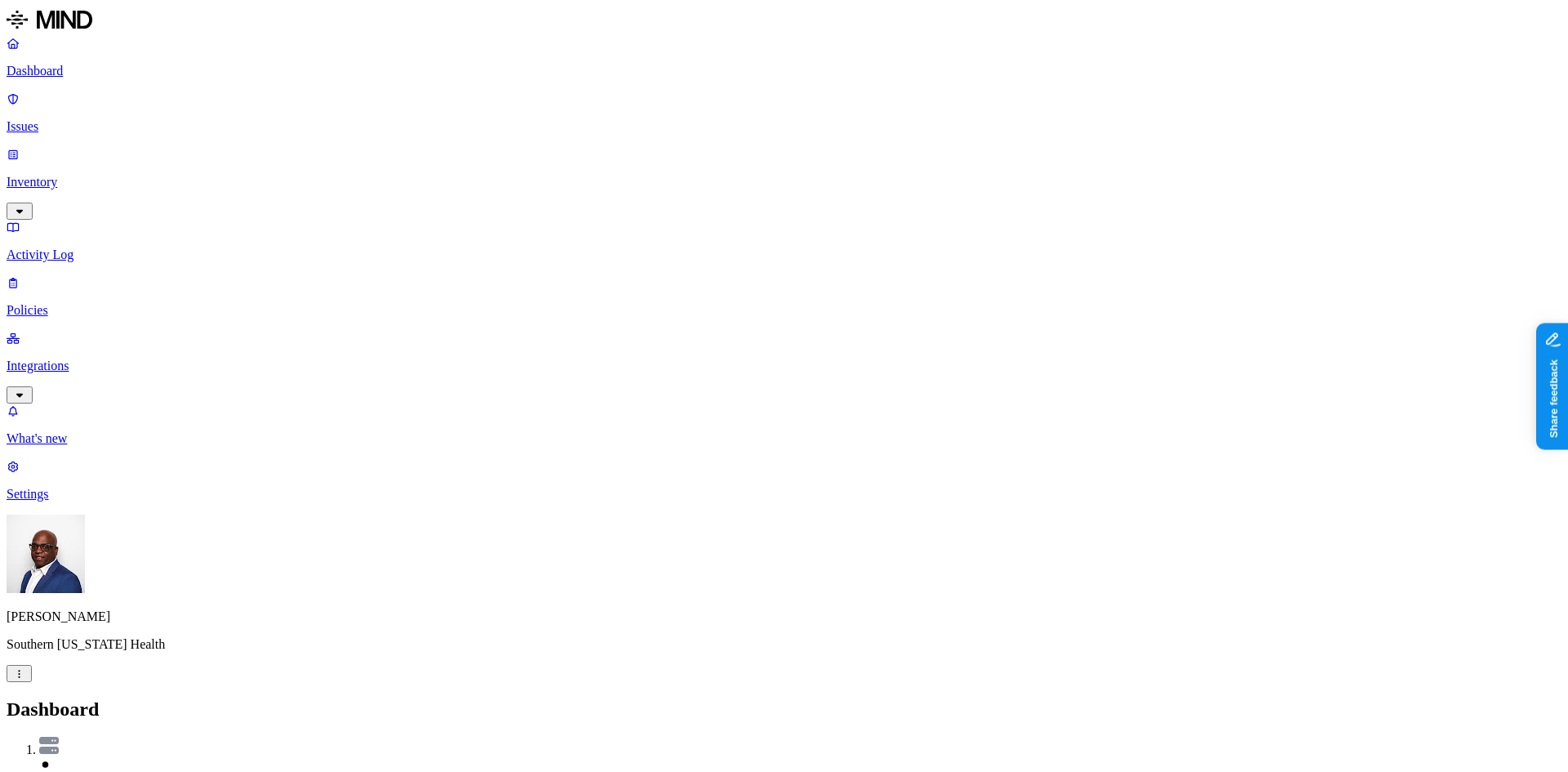
click at [89, 359] on p "Integrations" at bounding box center [784, 366] width 1556 height 14
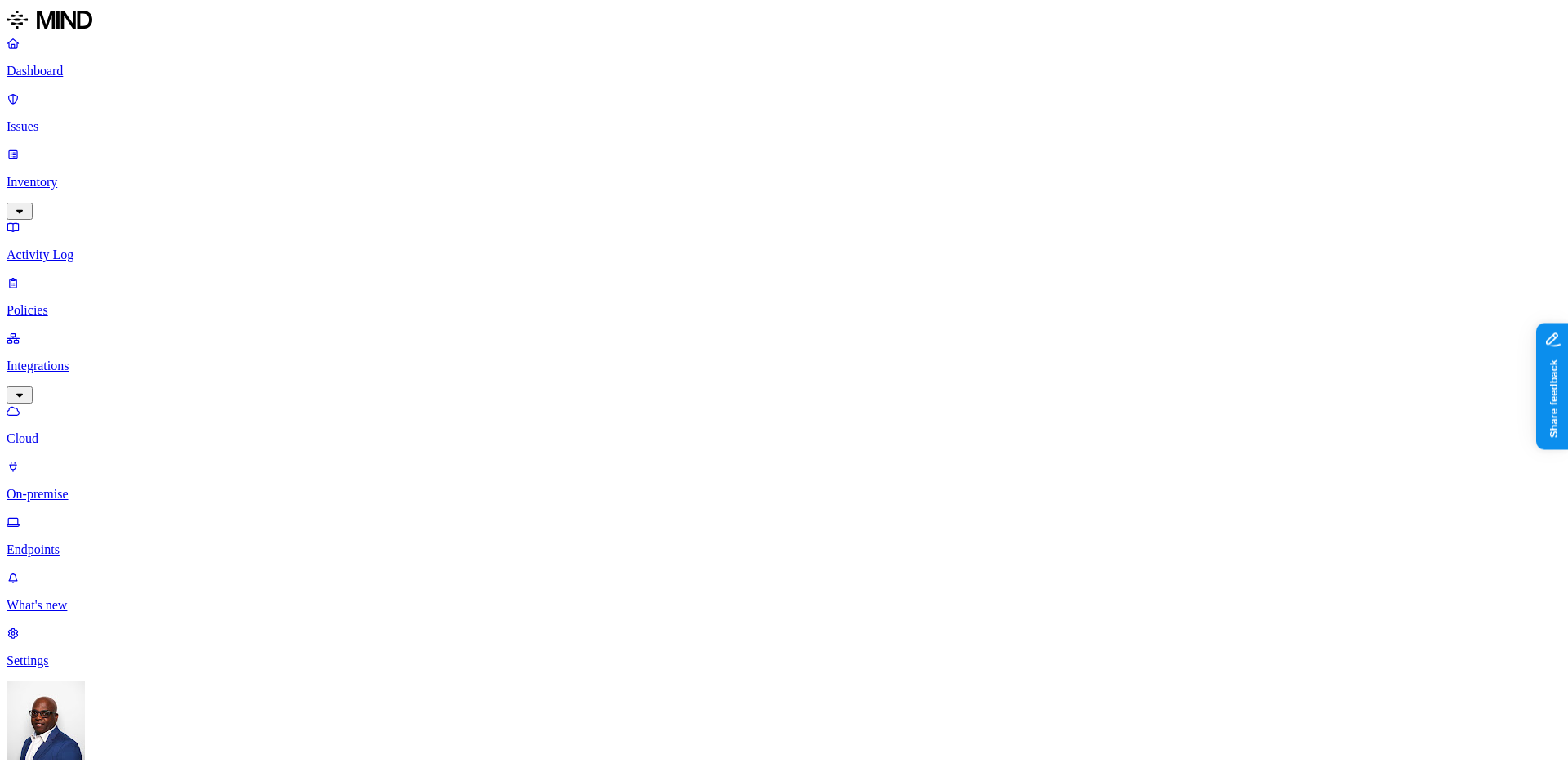
click at [76, 175] on p "Inventory" at bounding box center [784, 181] width 1556 height 14
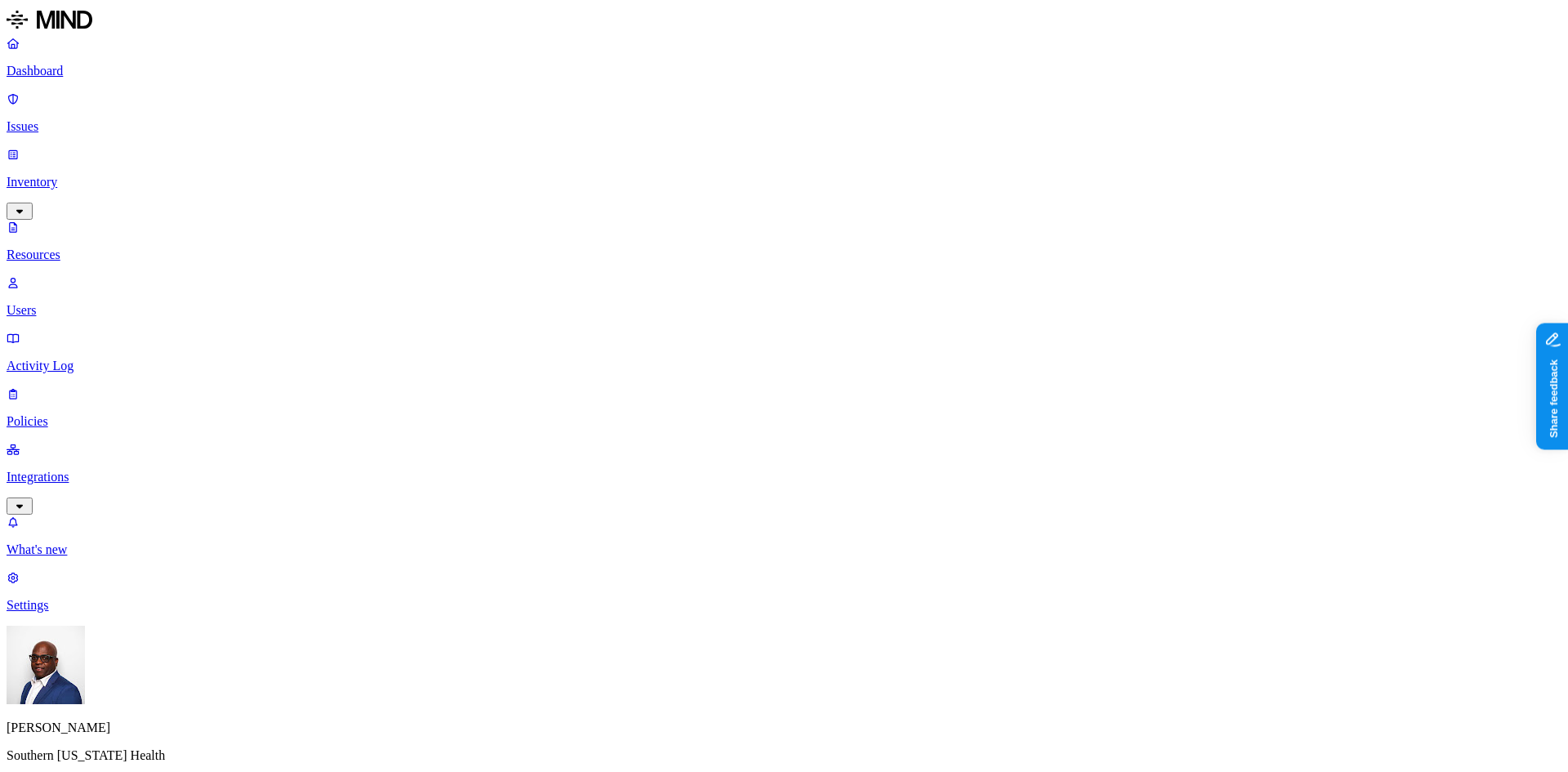
click at [577, 112] on div "PII / PHI" at bounding box center [657, 106] width 160 height 16
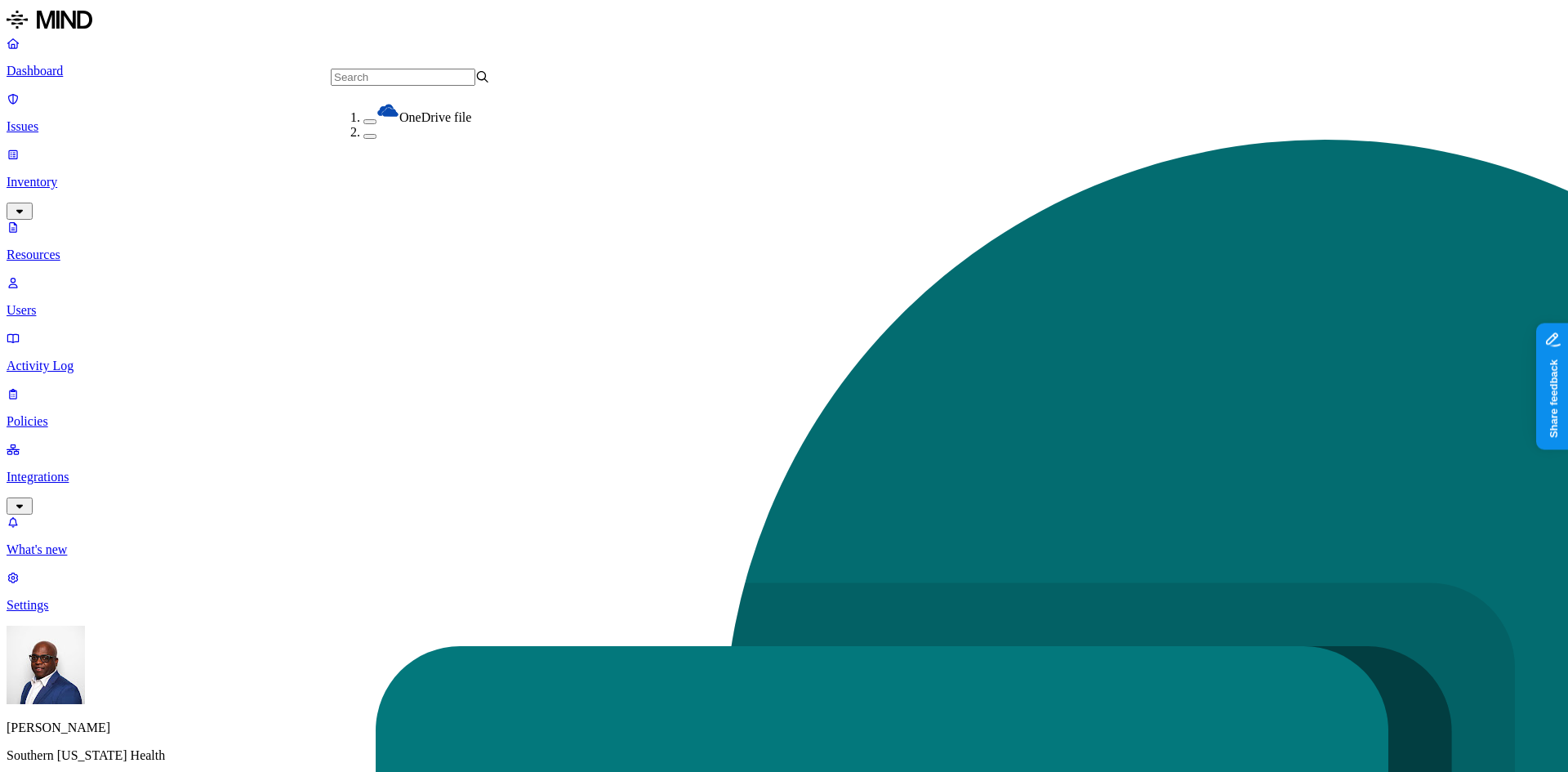
drag, startPoint x: 343, startPoint y: 144, endPoint x: 351, endPoint y: 132, distance: 14.4
click at [364, 139] on button "button" at bounding box center [370, 136] width 13 height 5
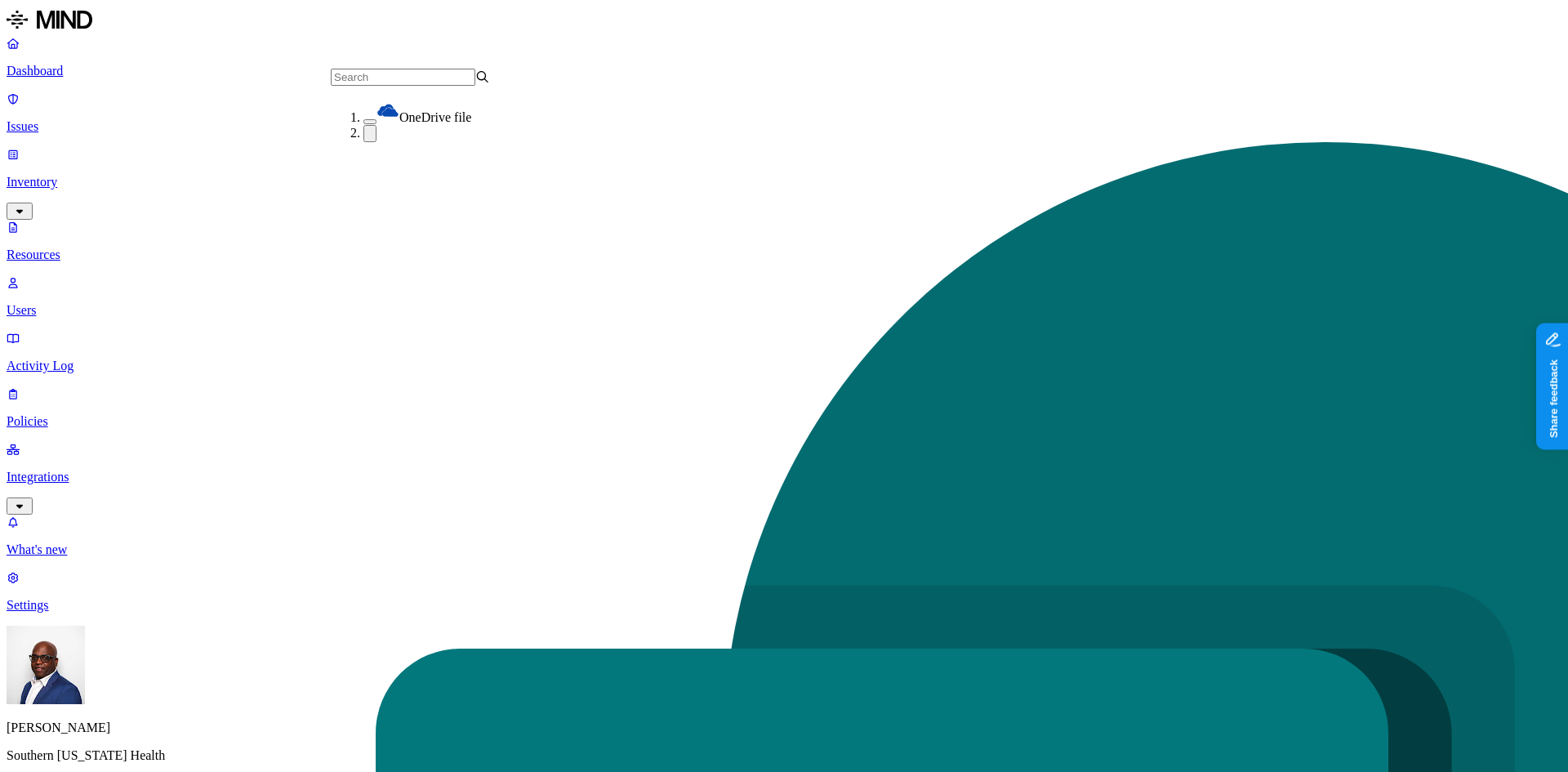
click at [364, 120] on button "button" at bounding box center [370, 122] width 13 height 5
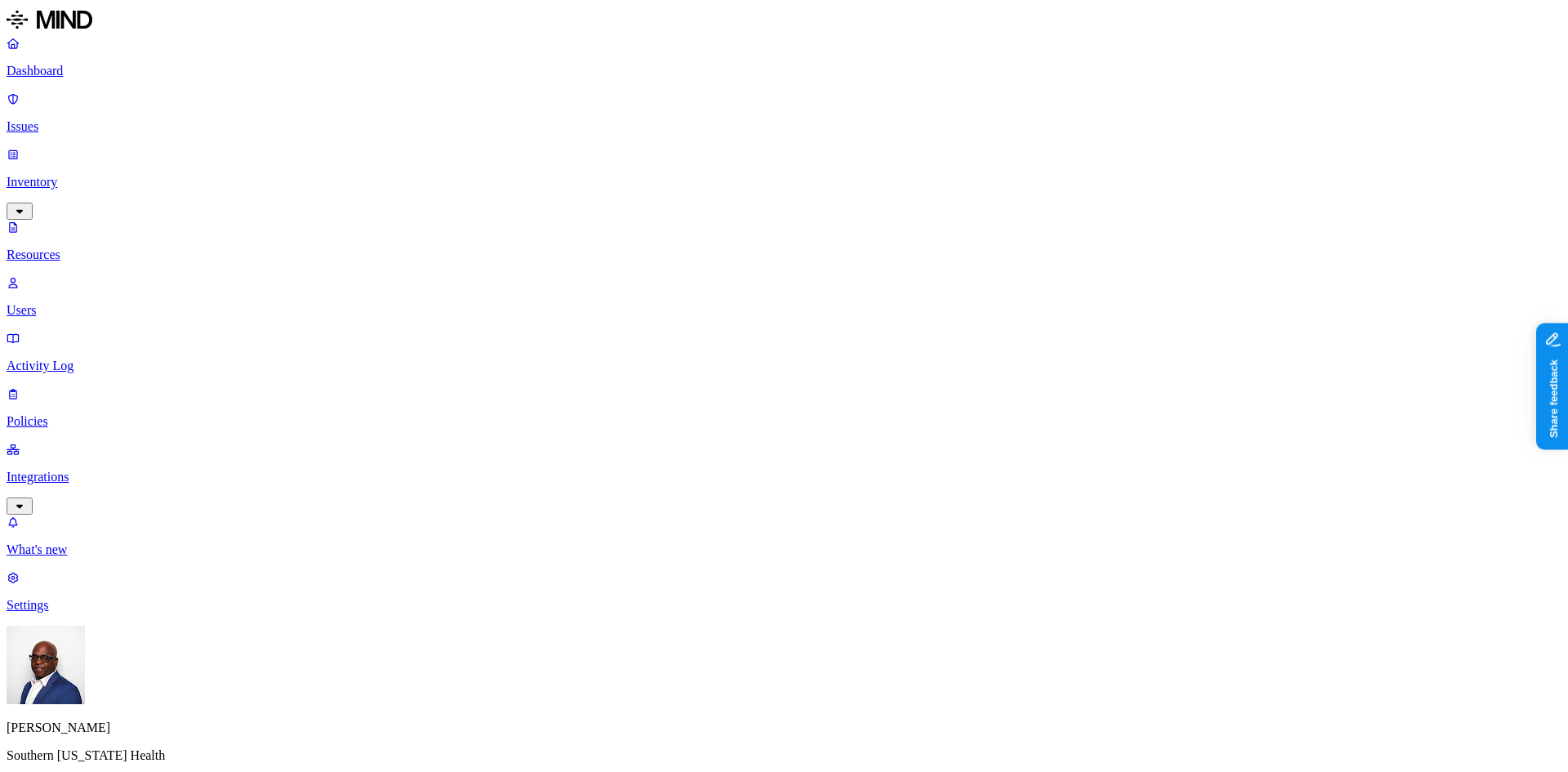
click at [107, 470] on p "Integrations" at bounding box center [784, 477] width 1556 height 14
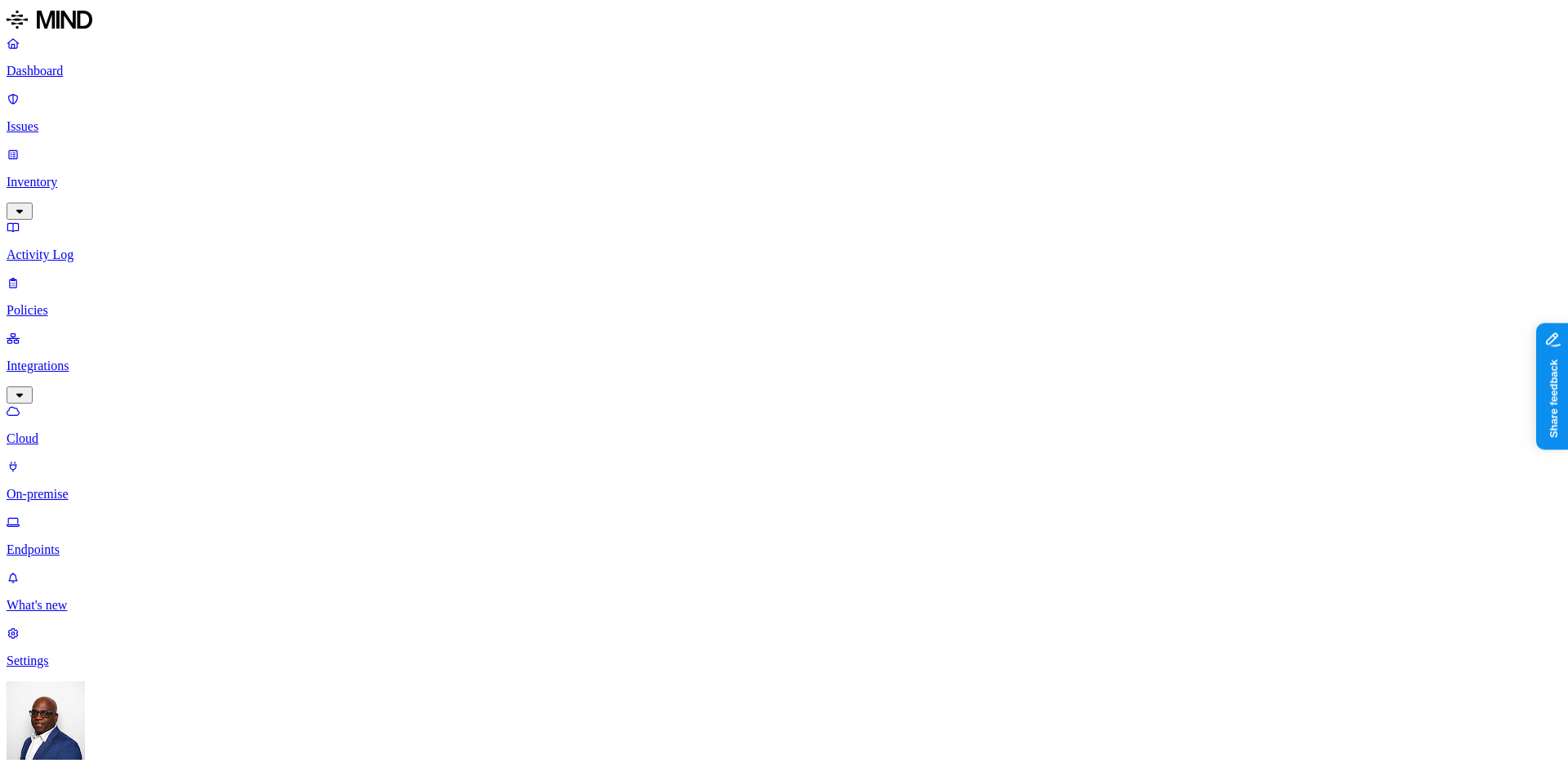
click at [74, 542] on p "Endpoints" at bounding box center [784, 549] width 1556 height 14
click at [59, 275] on link "Policies" at bounding box center [784, 296] width 1556 height 43
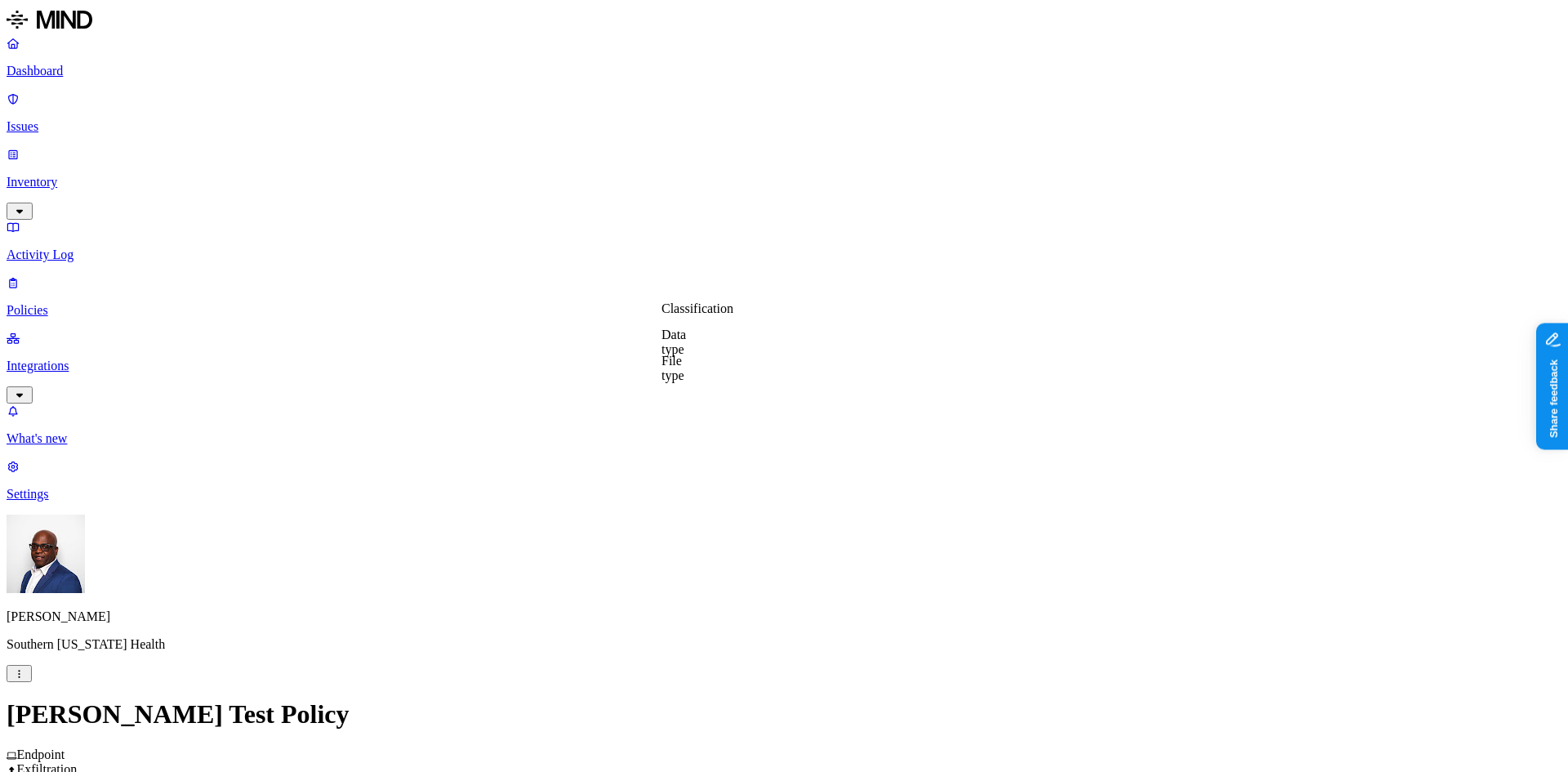
click at [703, 315] on label "Classification" at bounding box center [698, 308] width 72 height 14
click at [686, 346] on label "Data type" at bounding box center [674, 342] width 25 height 28
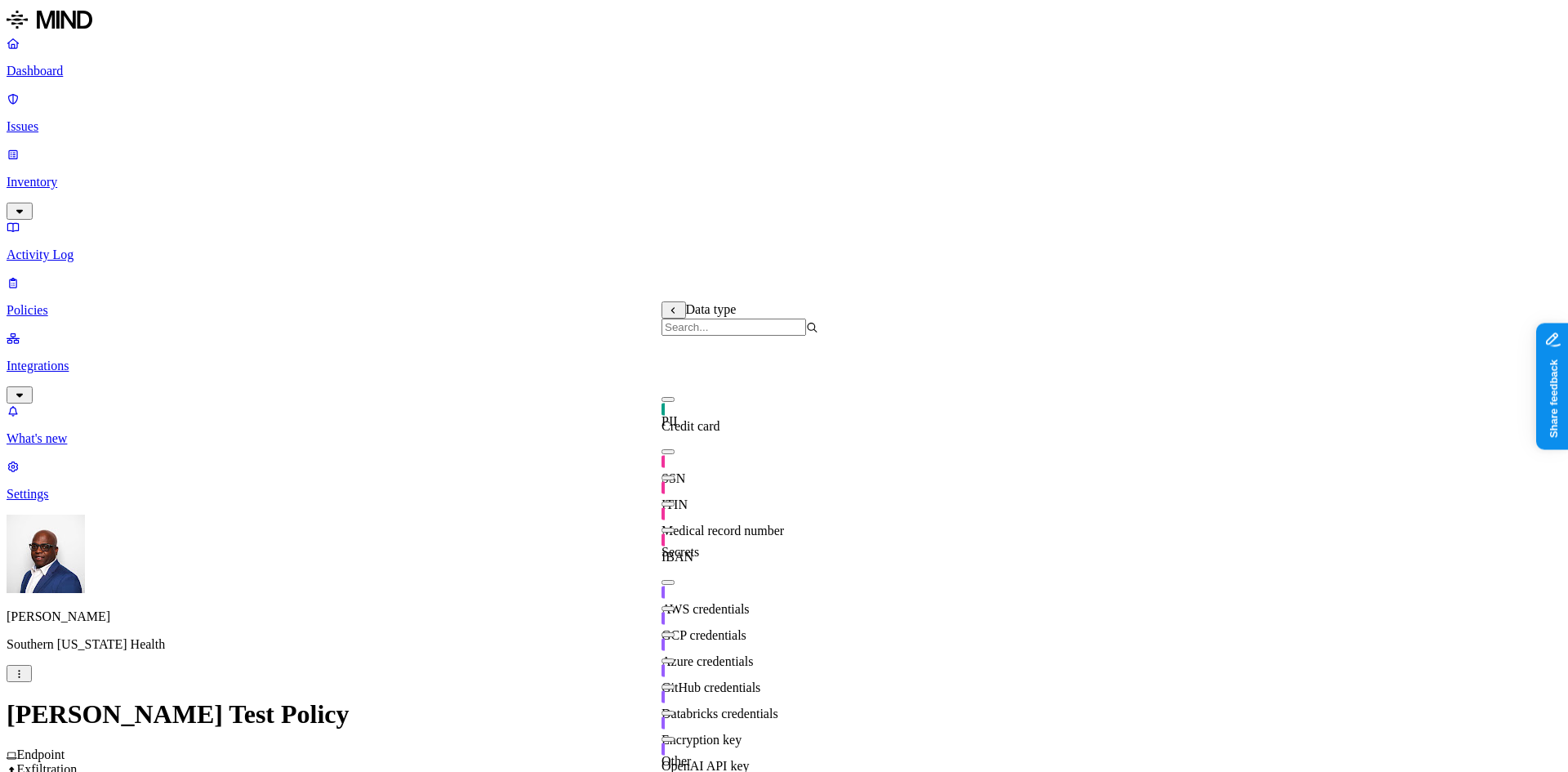
scroll to position [214, 0]
click at [674, 580] on button "button" at bounding box center [669, 582] width 13 height 5
click at [674, 606] on button "button" at bounding box center [669, 608] width 13 height 5
drag, startPoint x: 680, startPoint y: 442, endPoint x: 678, endPoint y: 453, distance: 11.2
click at [674, 632] on button "button" at bounding box center [669, 634] width 13 height 5
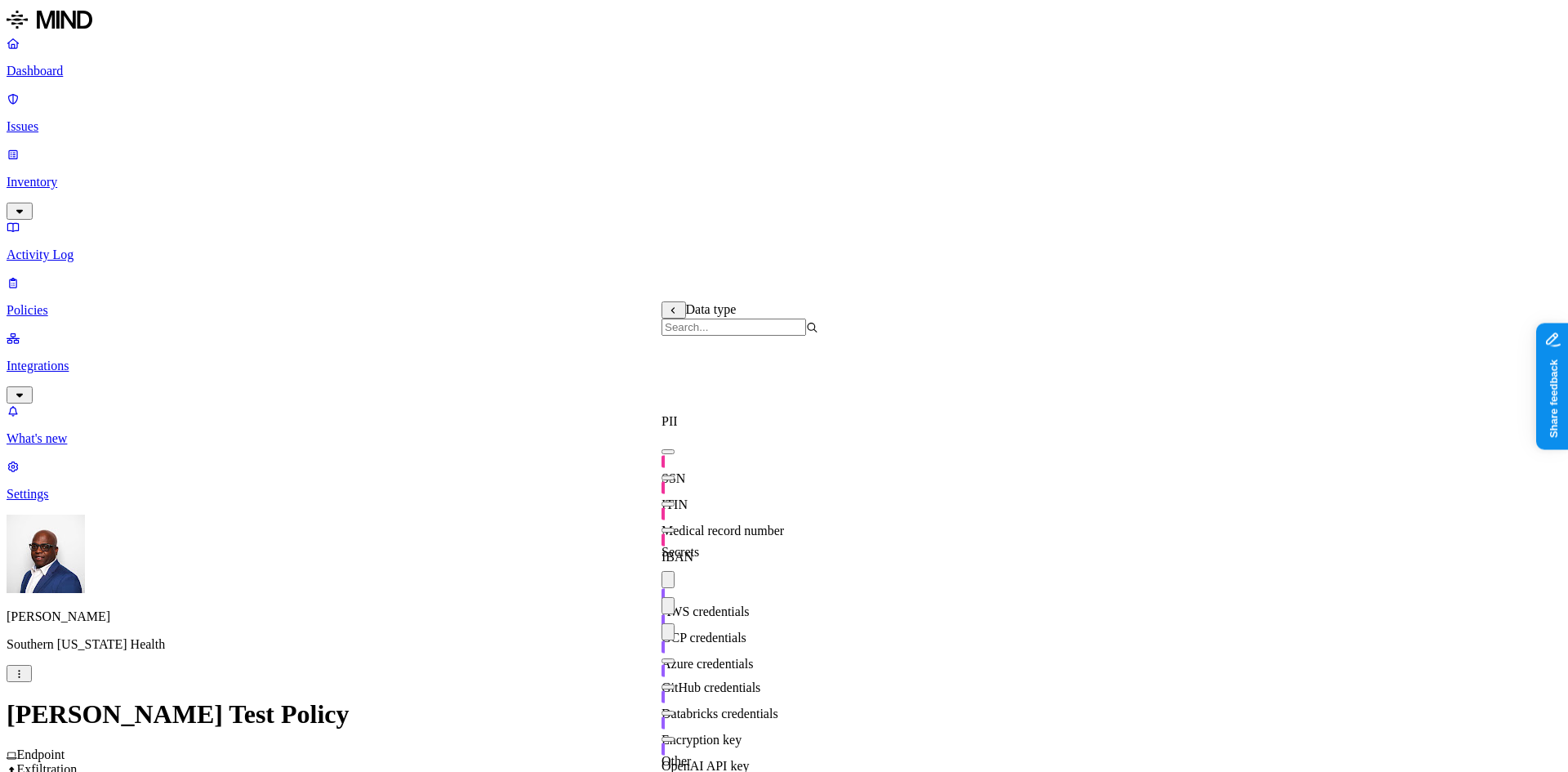
click at [674, 658] on button "button" at bounding box center [669, 660] width 13 height 5
drag, startPoint x: 681, startPoint y: 495, endPoint x: 680, endPoint y: 508, distance: 13.0
click at [674, 685] on button "button" at bounding box center [669, 687] width 13 height 5
drag, startPoint x: 680, startPoint y: 518, endPoint x: 680, endPoint y: 530, distance: 12.0
click at [674, 710] on button "button" at bounding box center [669, 712] width 13 height 5
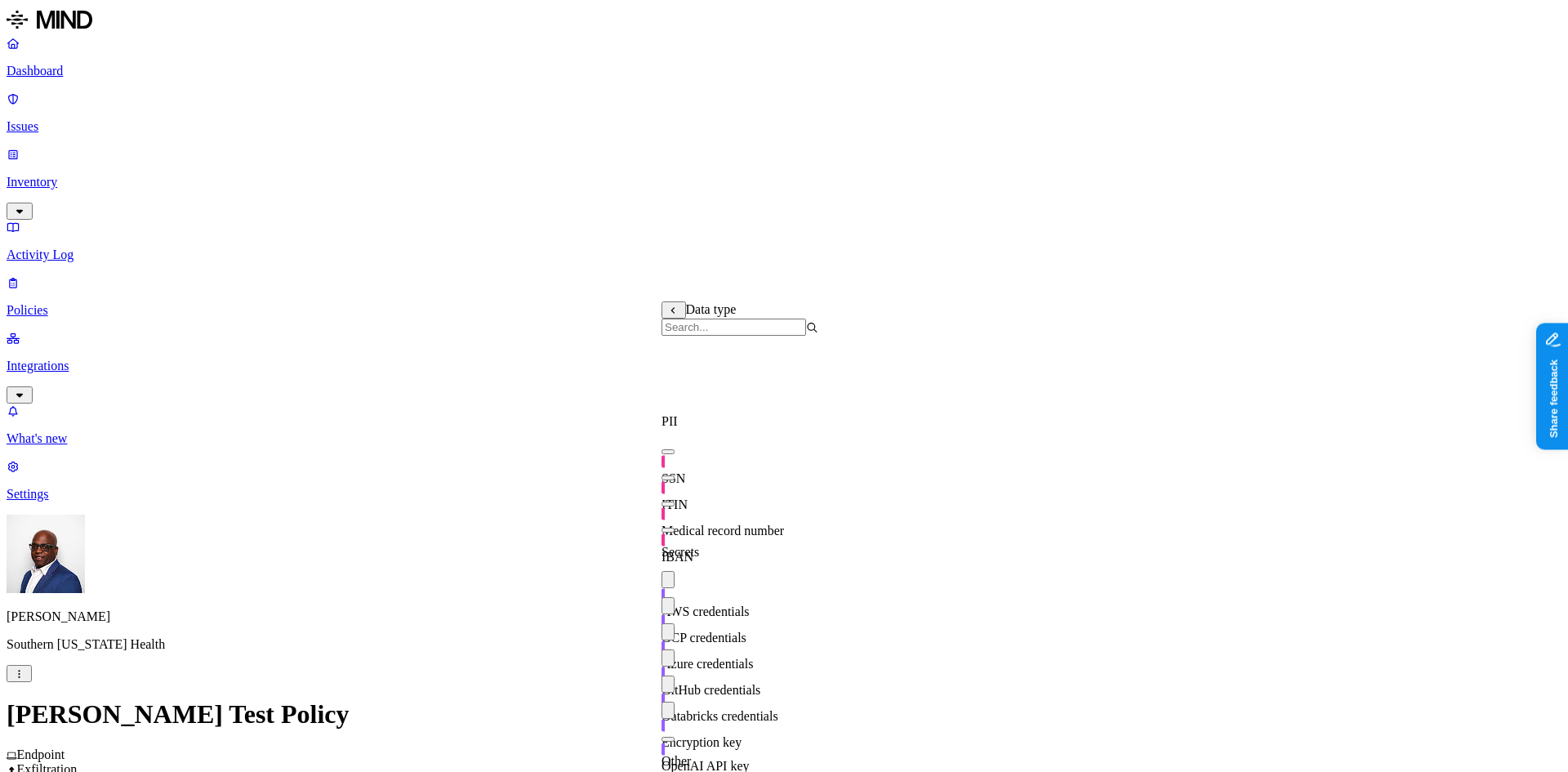
click at [674, 737] on button "button" at bounding box center [669, 739] width 13 height 5
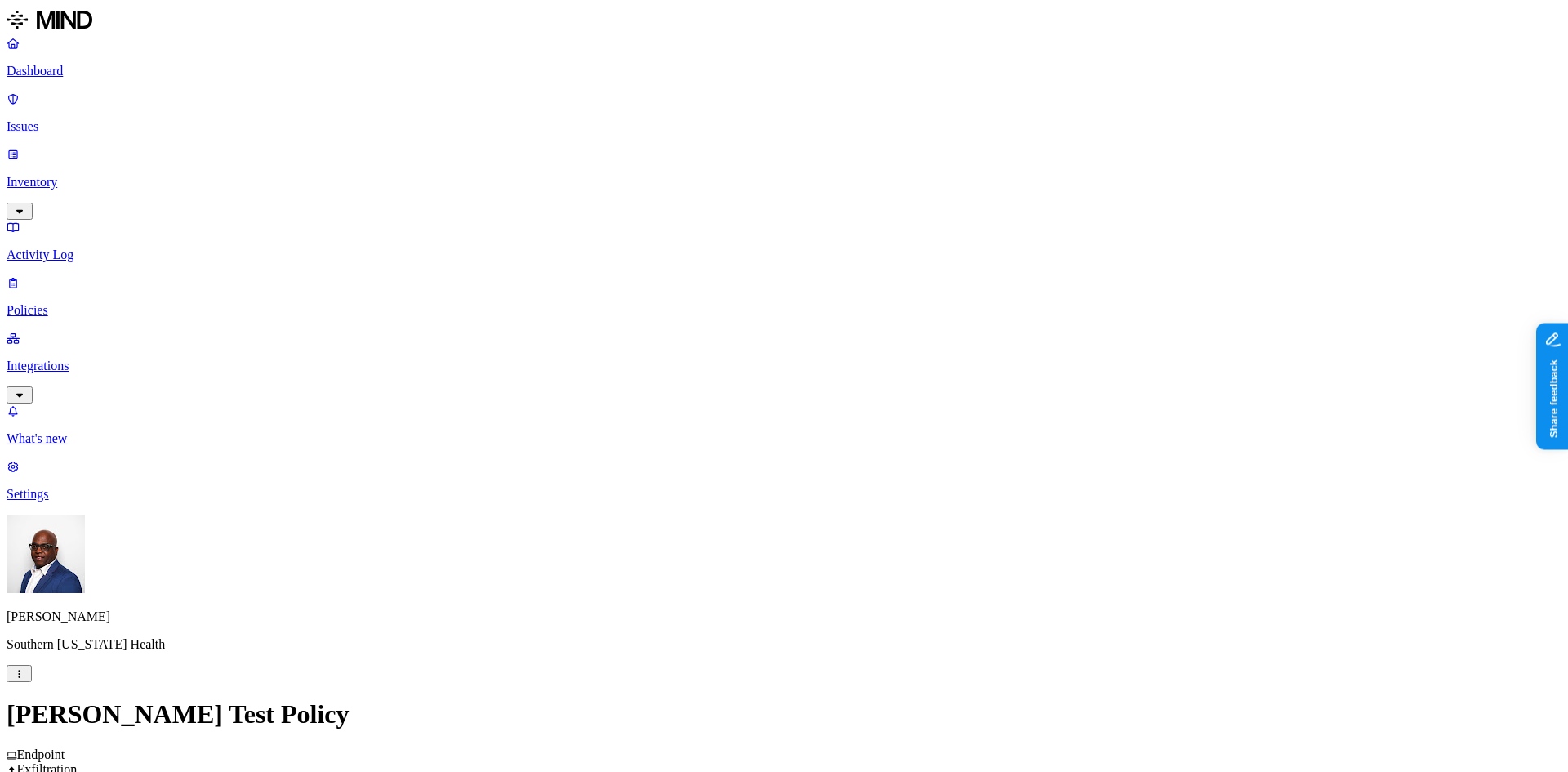
click at [1066, 342] on label "AND" at bounding box center [1050, 334] width 28 height 14
click at [1069, 385] on label "File type" at bounding box center [1059, 377] width 46 height 14
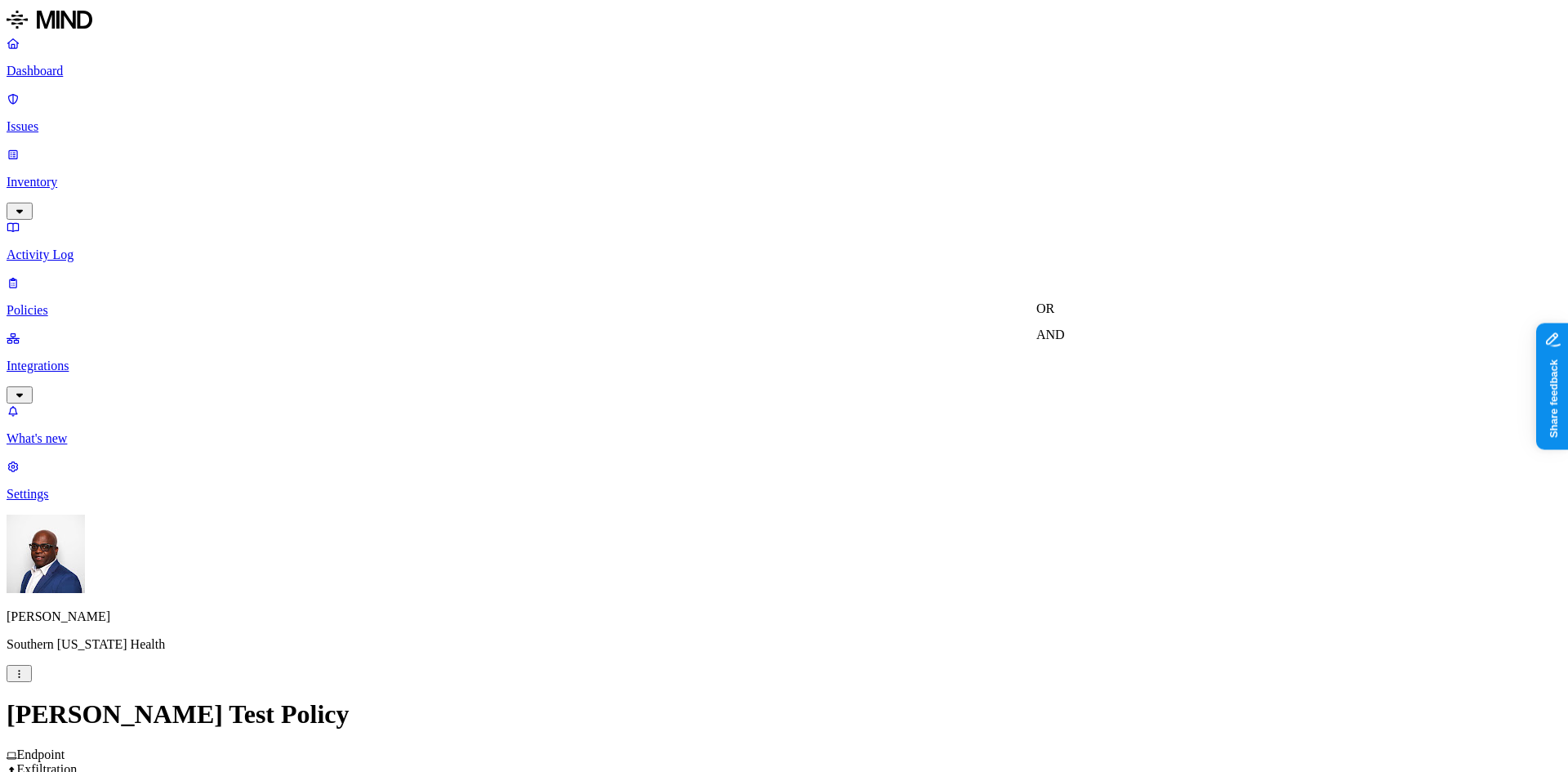
click at [1066, 341] on label "AND" at bounding box center [1050, 334] width 28 height 14
click at [1059, 342] on label "AND" at bounding box center [1050, 334] width 28 height 14
click at [1095, 332] on label "Classification" at bounding box center [1072, 325] width 72 height 14
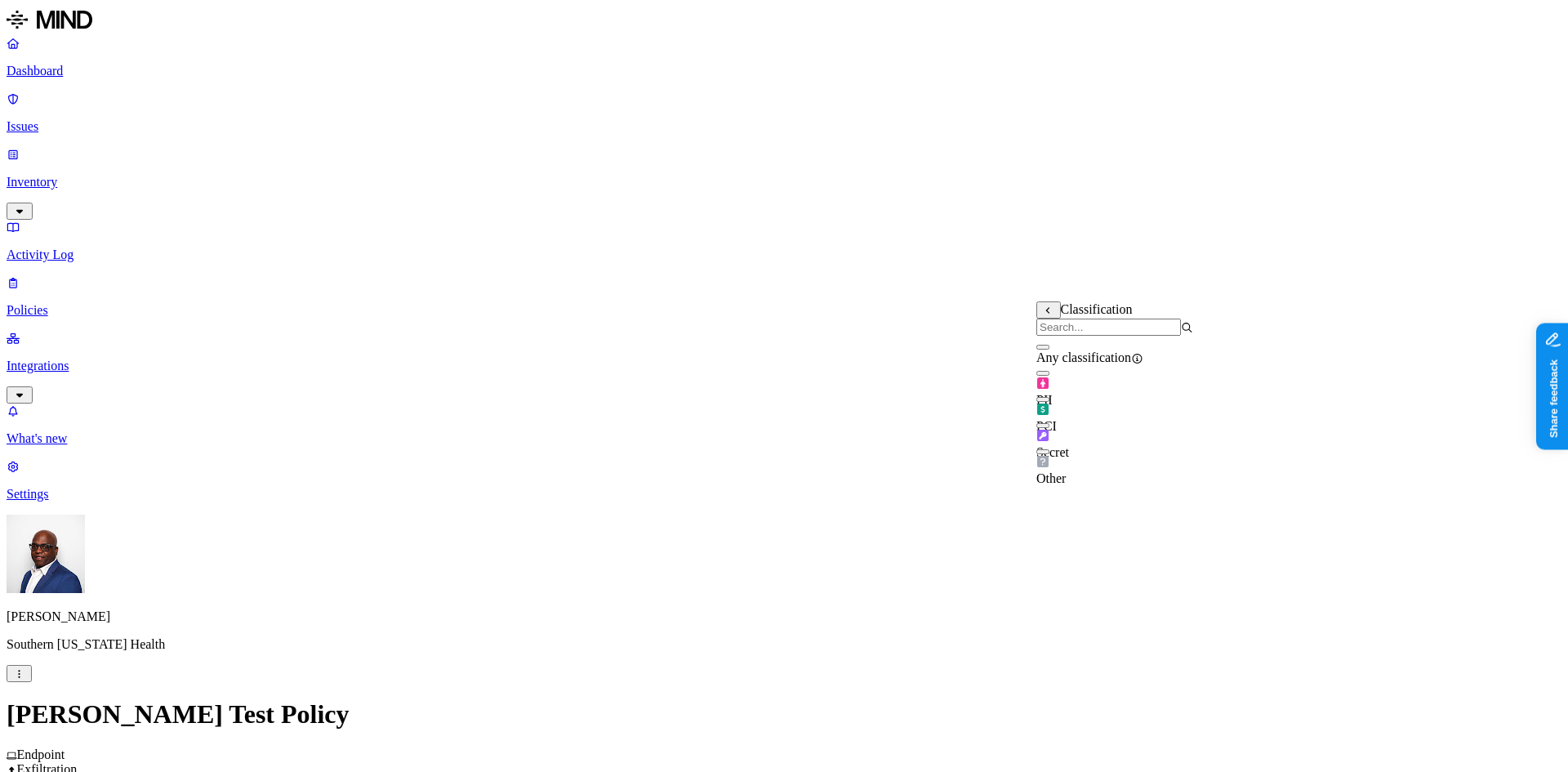
click at [1049, 428] on button "button" at bounding box center [1043, 425] width 13 height 5
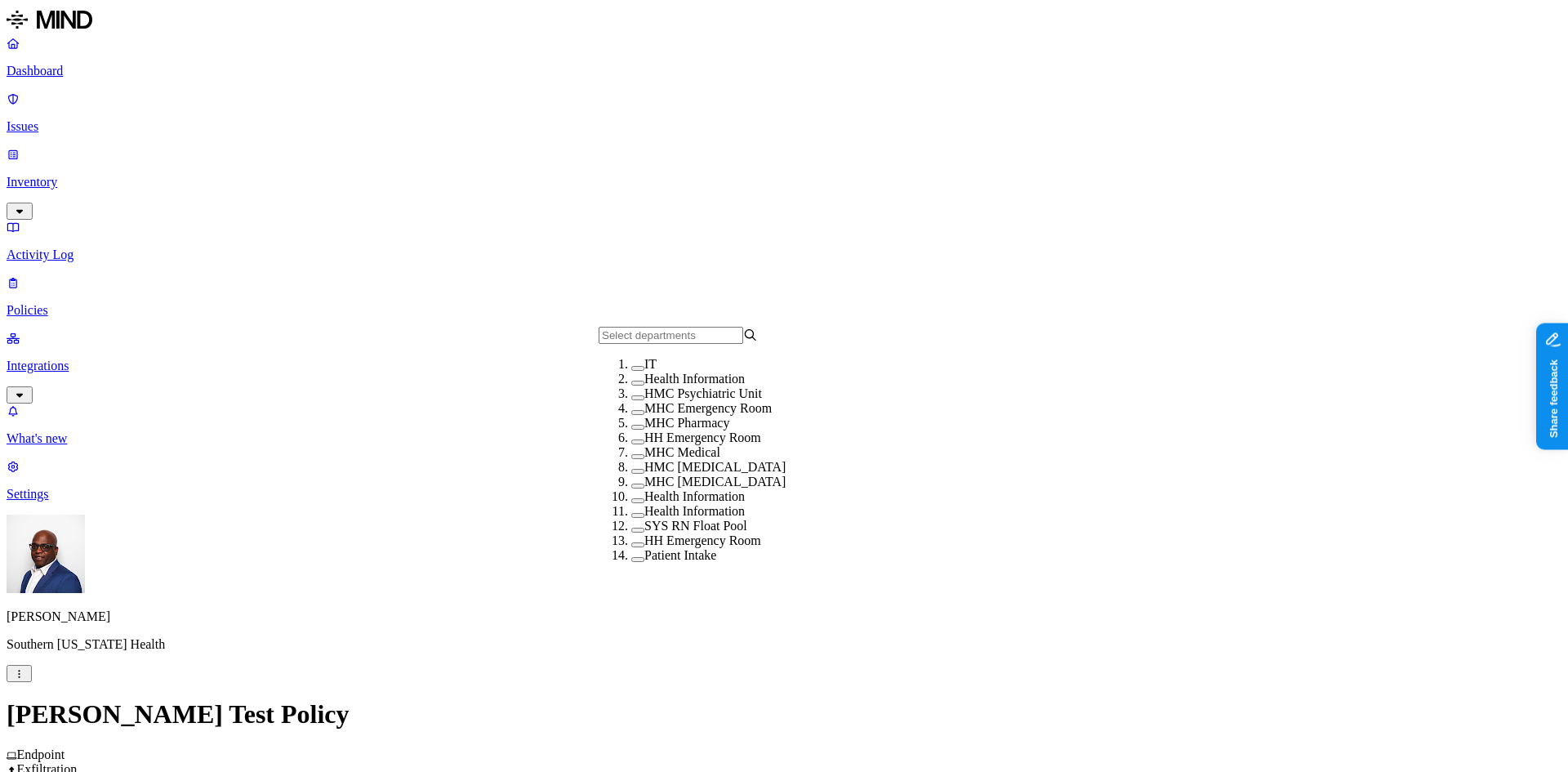
scroll to position [0, 0]
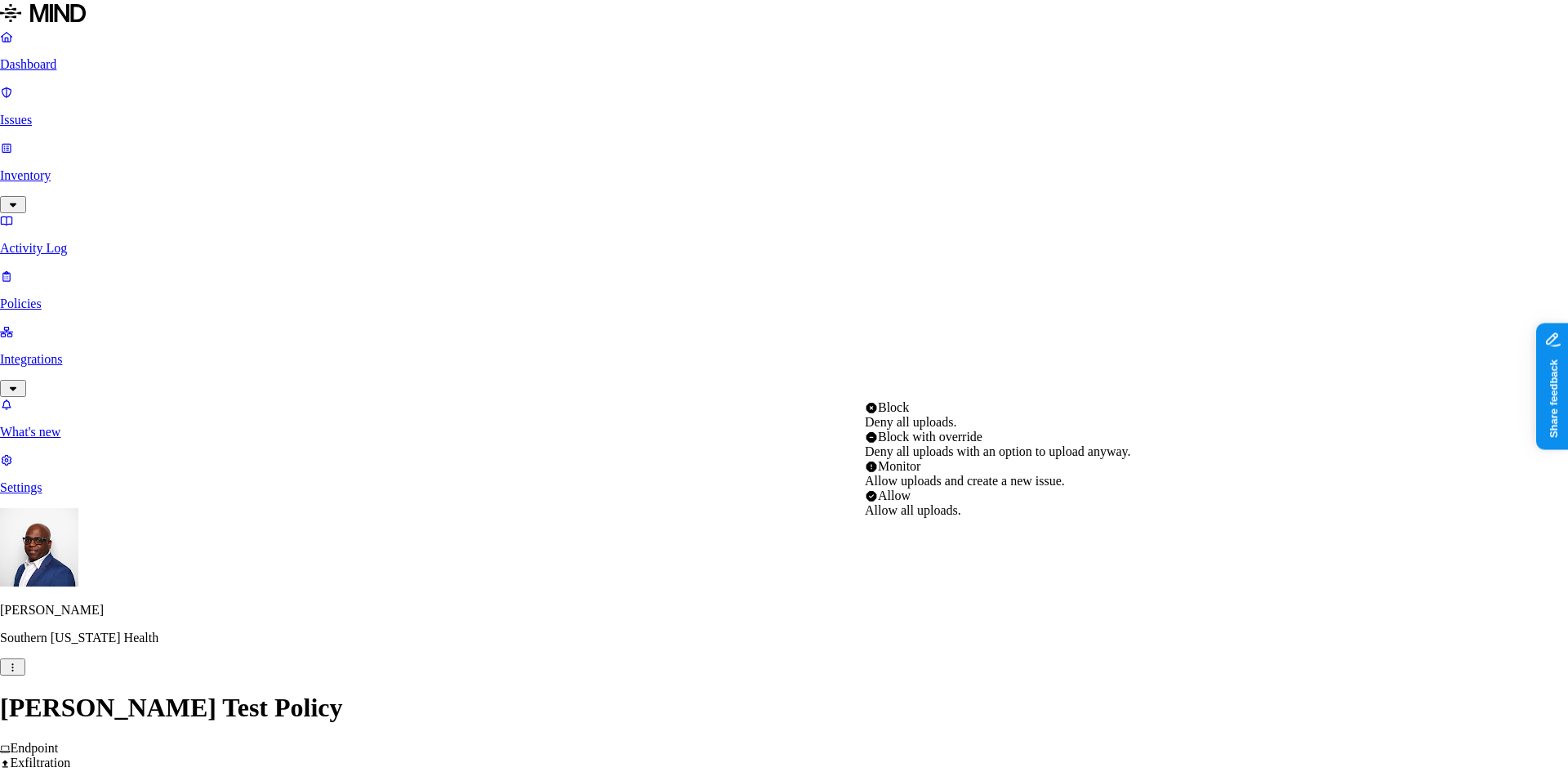
select select "2"
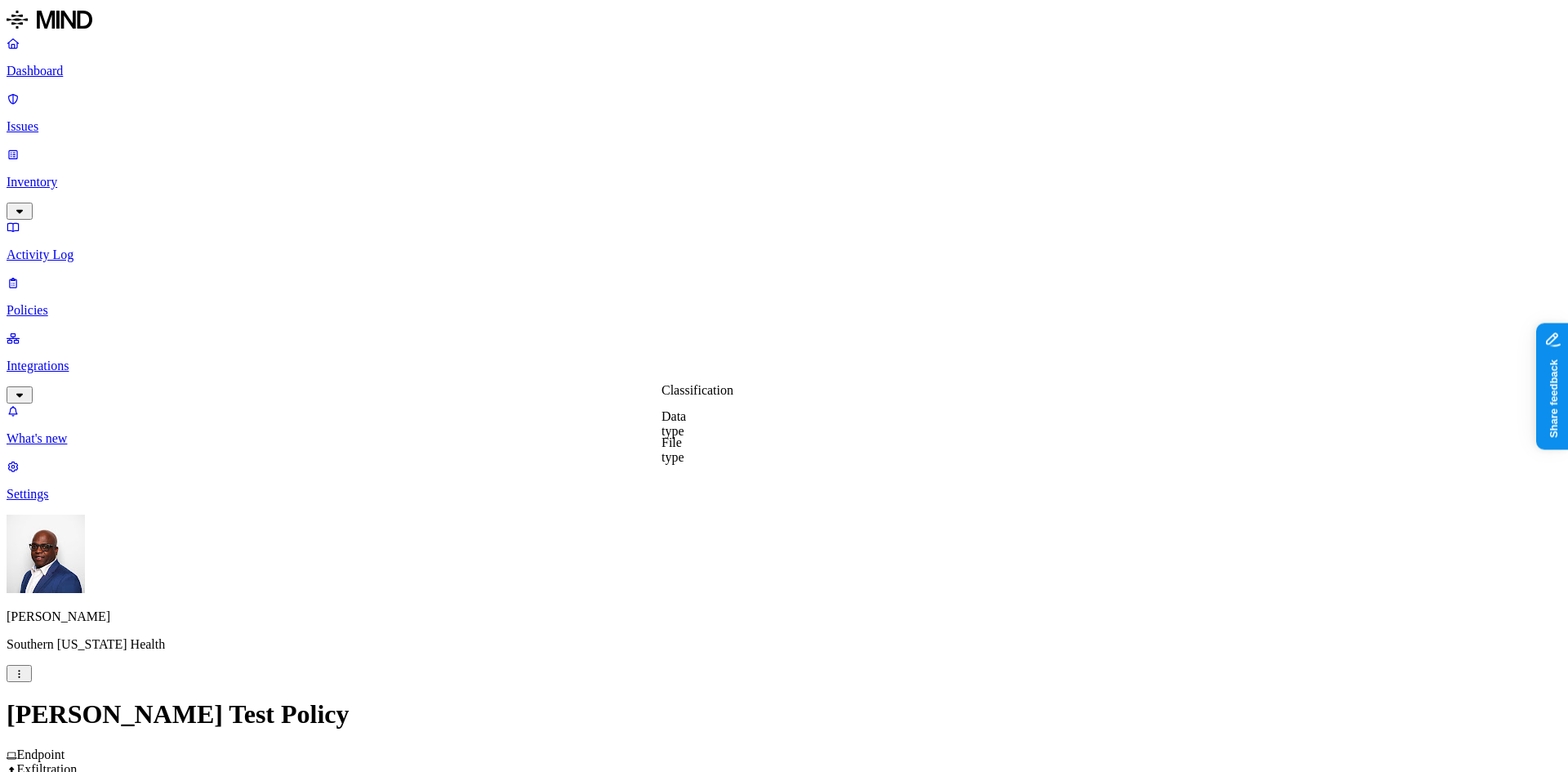
click at [685, 451] on label "File type" at bounding box center [673, 449] width 23 height 28
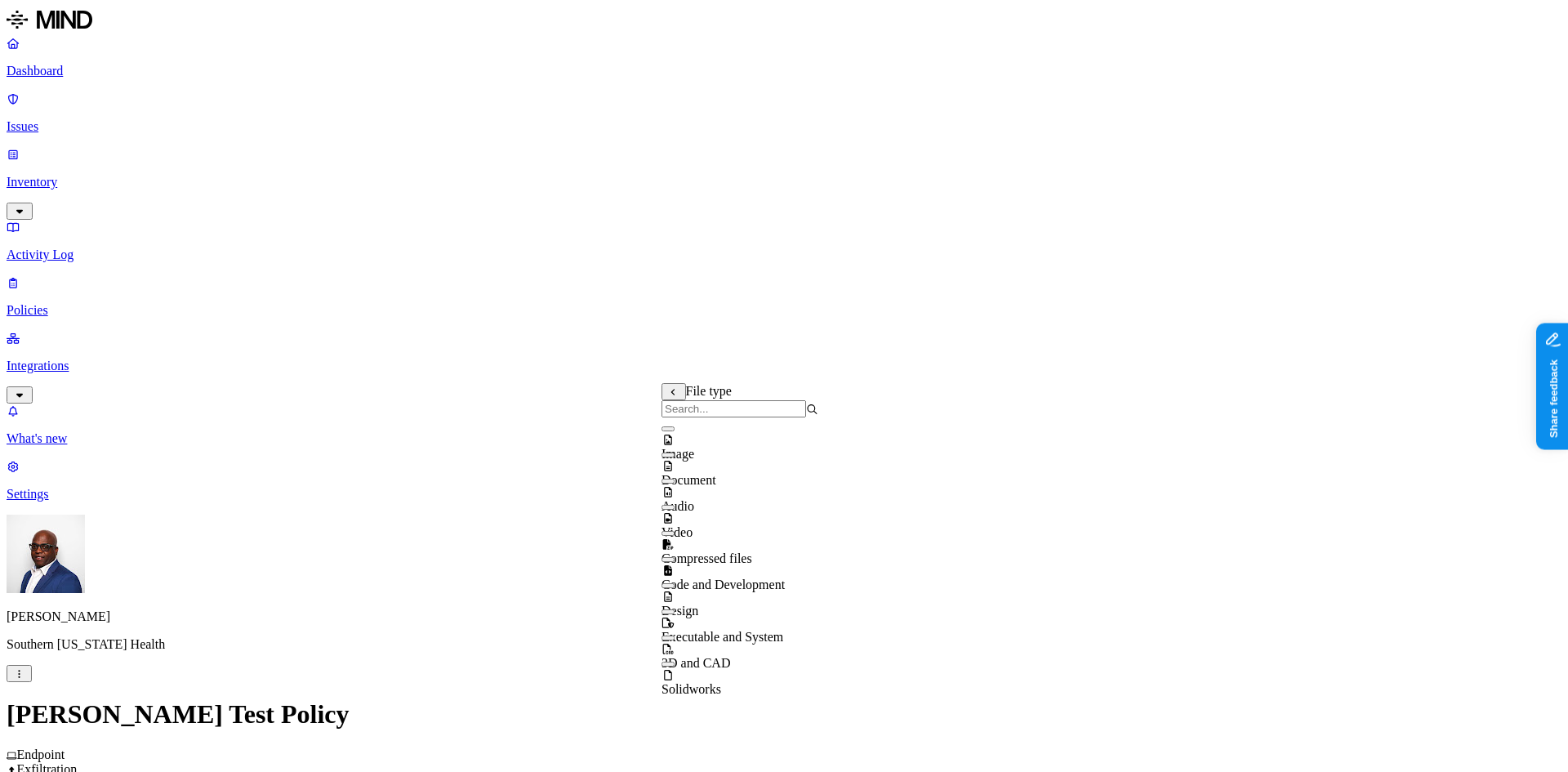
scroll to position [0, 0]
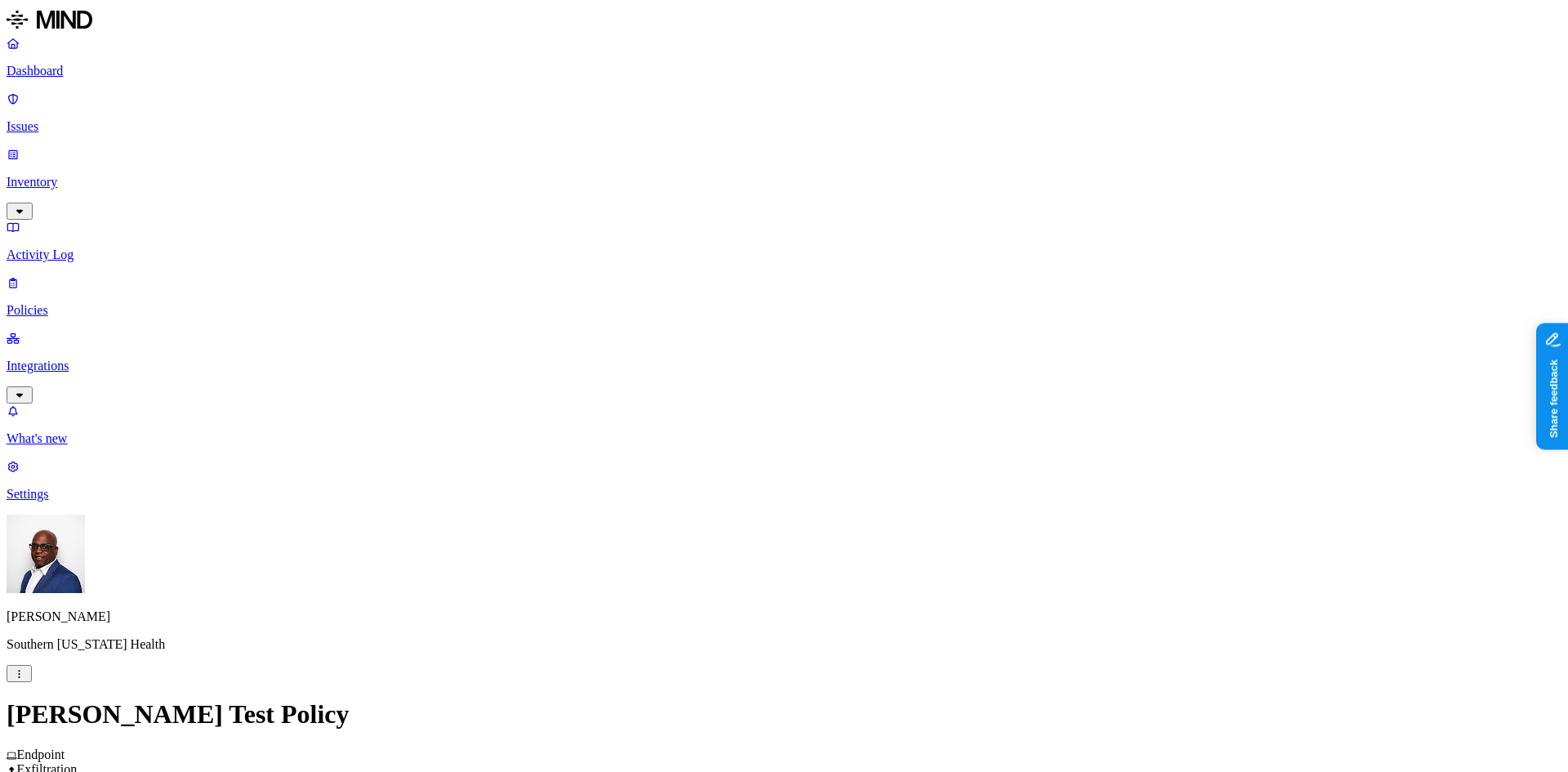
click at [735, 519] on label "Account type" at bounding box center [713, 518] width 44 height 28
click at [731, 482] on label "Unmanaged" at bounding box center [723, 476] width 63 height 14
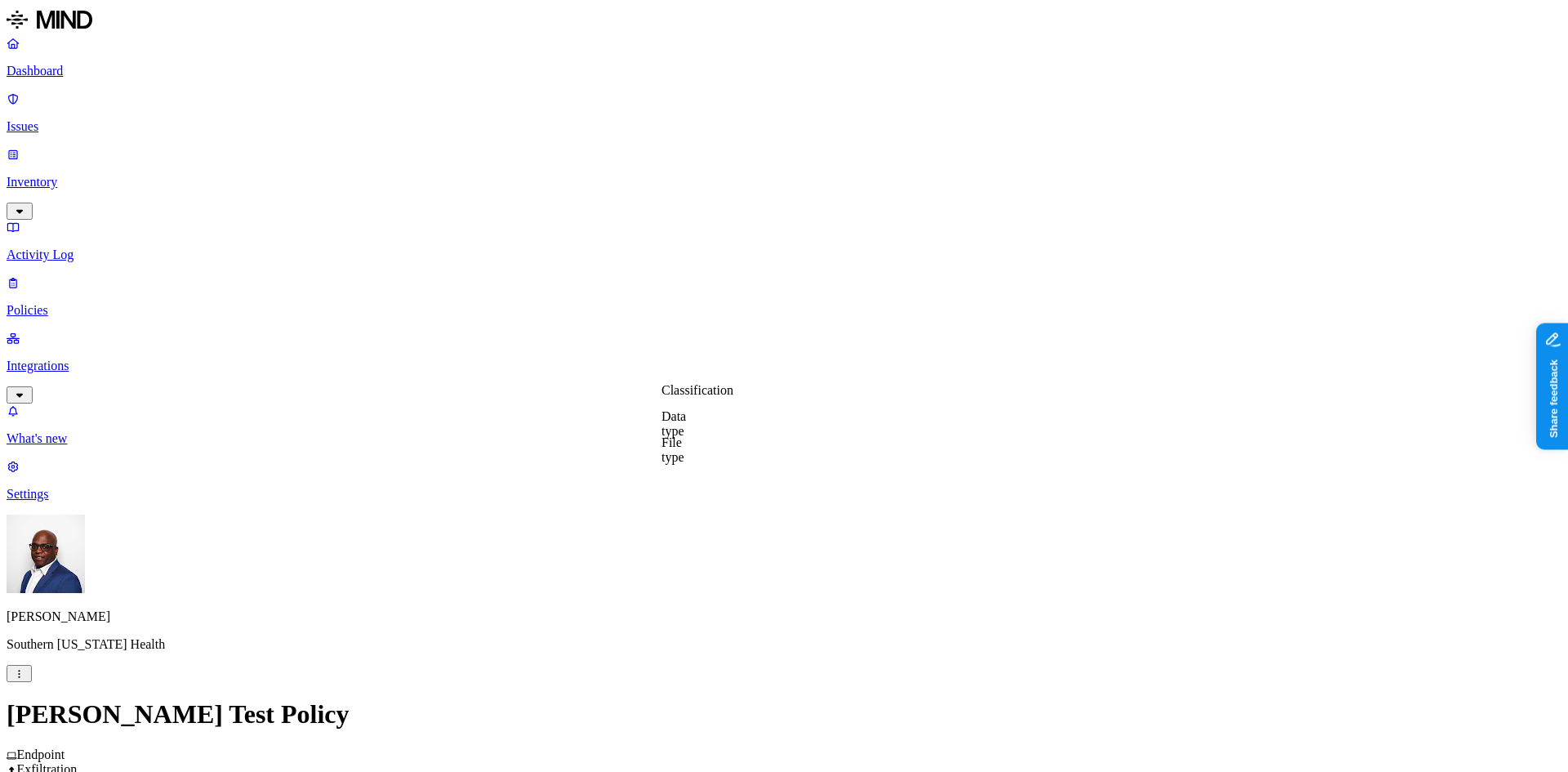
click at [84, 303] on p "Policies" at bounding box center [784, 310] width 1556 height 14
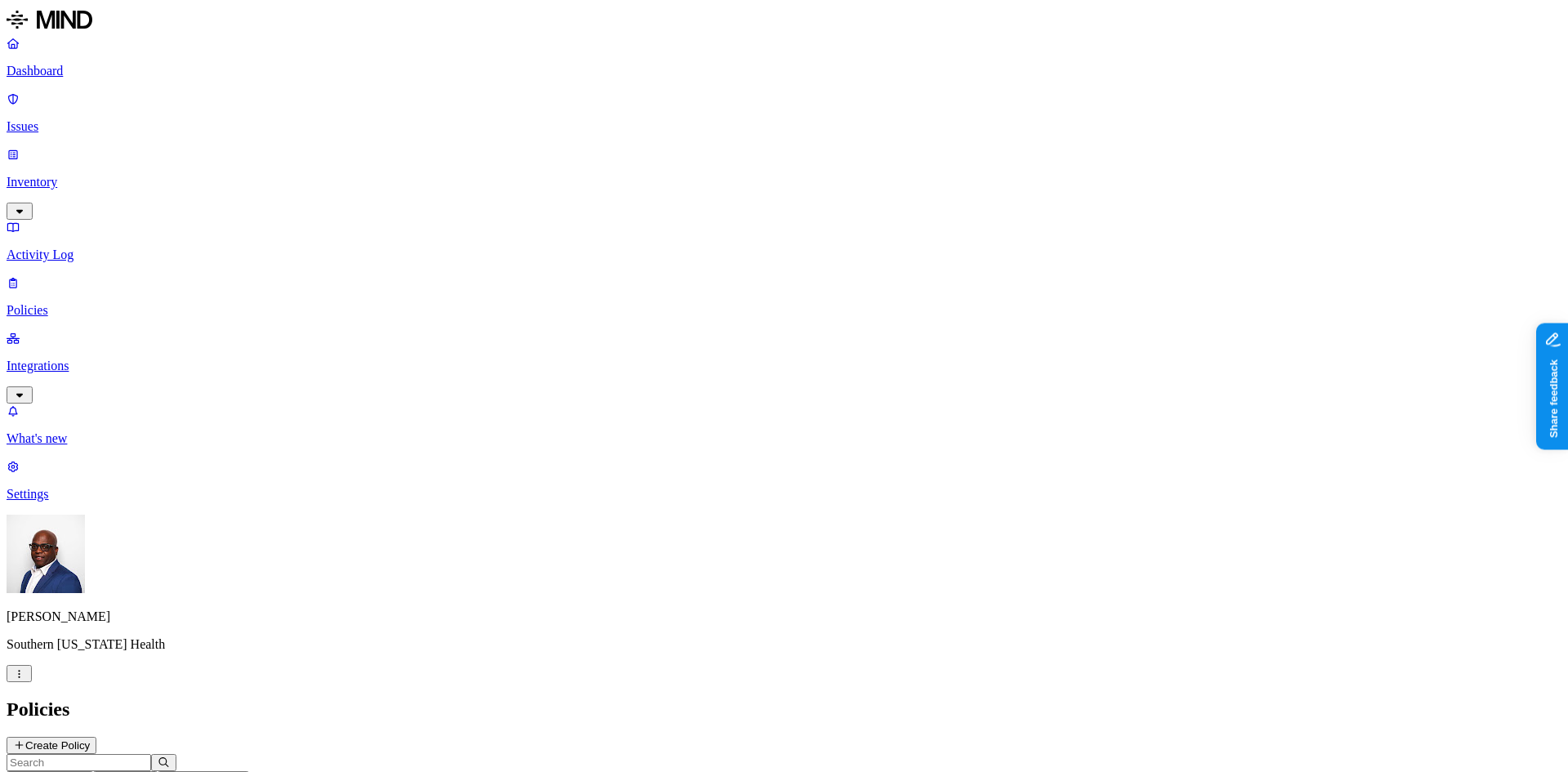
click at [96, 737] on button "Create Policy" at bounding box center [51, 745] width 90 height 17
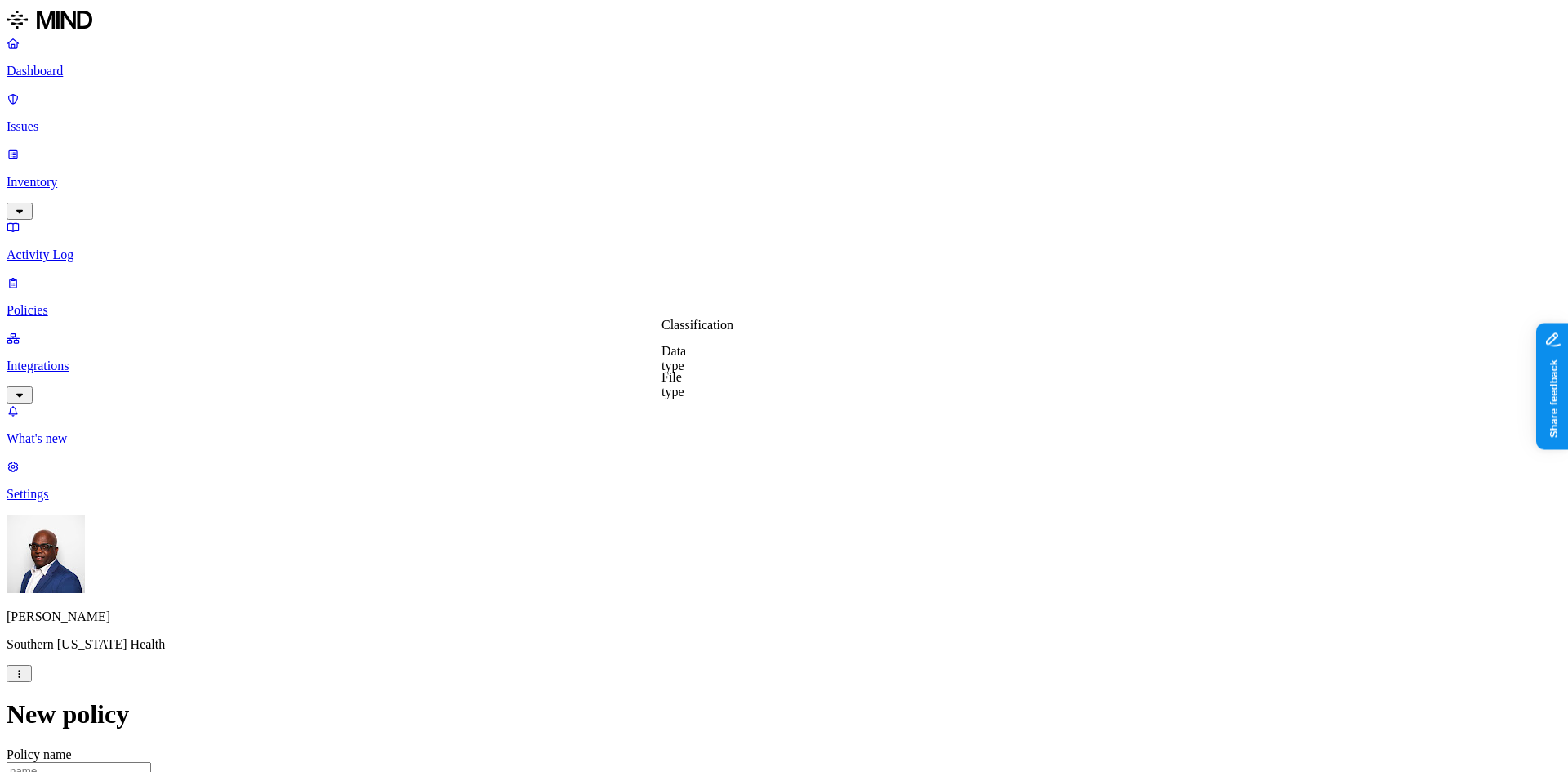
click at [686, 359] on label "Data type" at bounding box center [674, 358] width 25 height 28
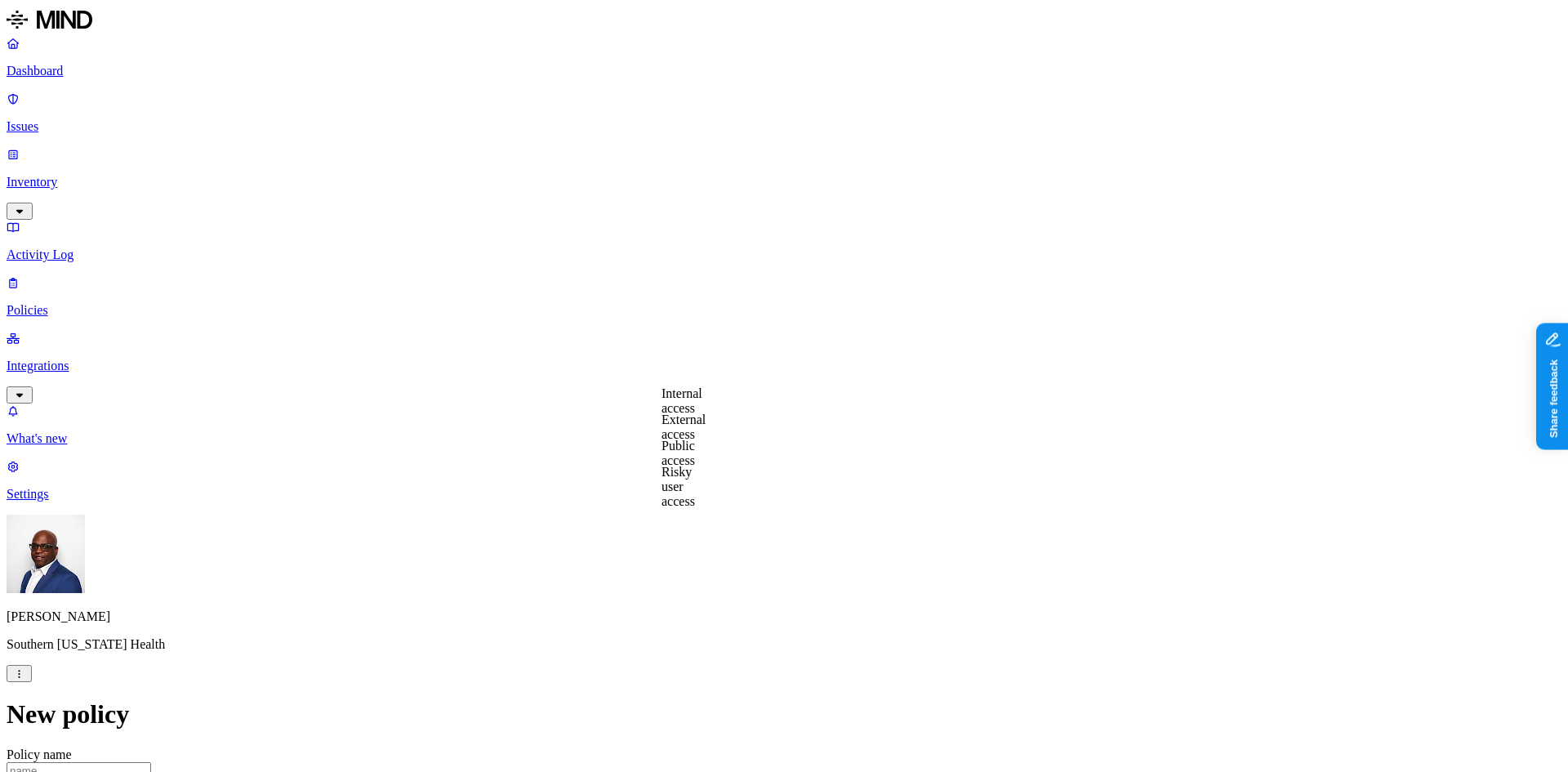
click at [703, 401] on label "Internal access" at bounding box center [682, 401] width 41 height 28
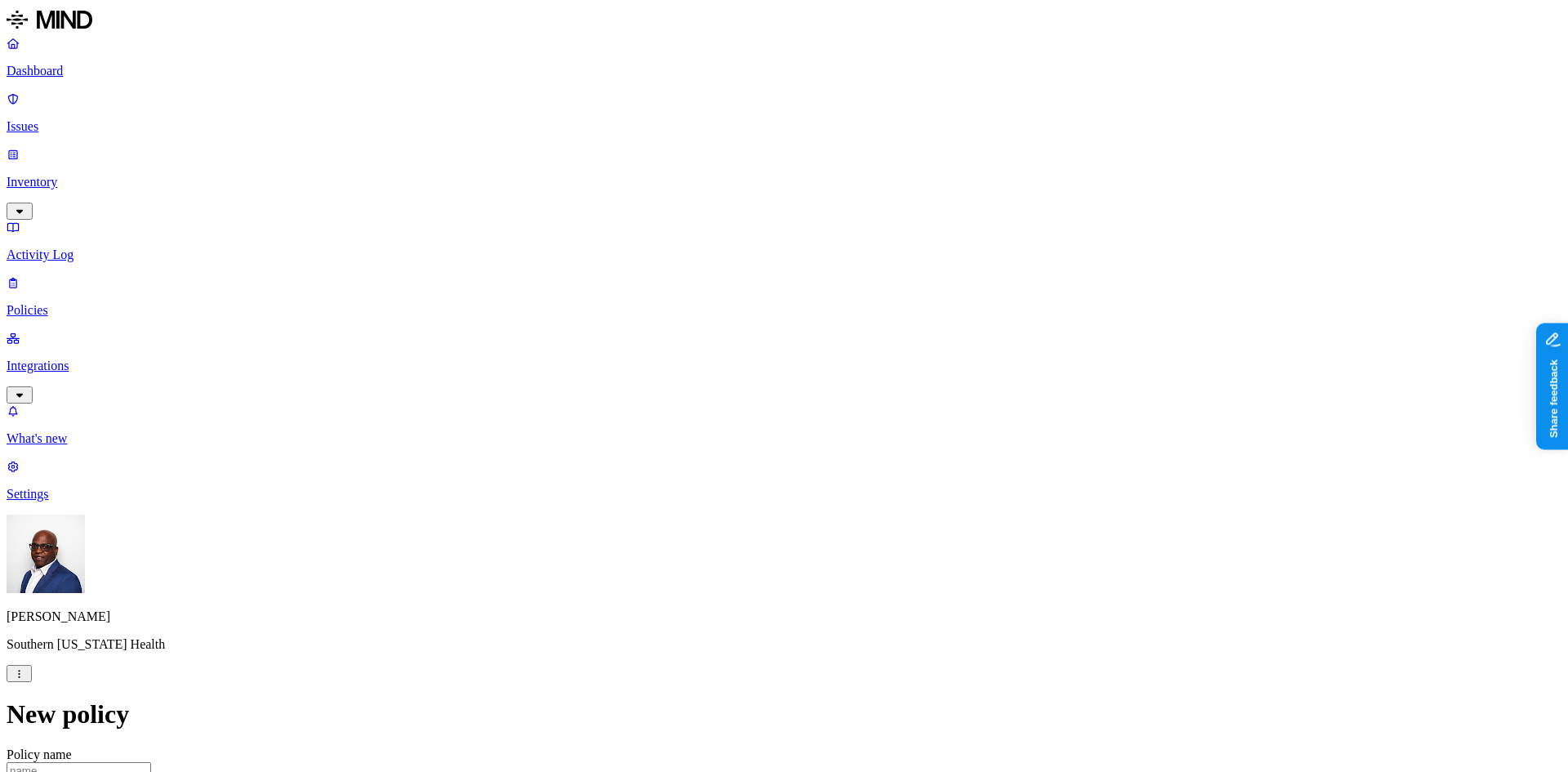
click at [57, 120] on p "Issues" at bounding box center [784, 126] width 1556 height 14
click at [96, 743] on span "Exposure" at bounding box center [72, 748] width 46 height 12
click at [1031, 698] on div "Issues" at bounding box center [784, 708] width 1556 height 22
click at [115, 359] on p "Integrations" at bounding box center [784, 366] width 1556 height 14
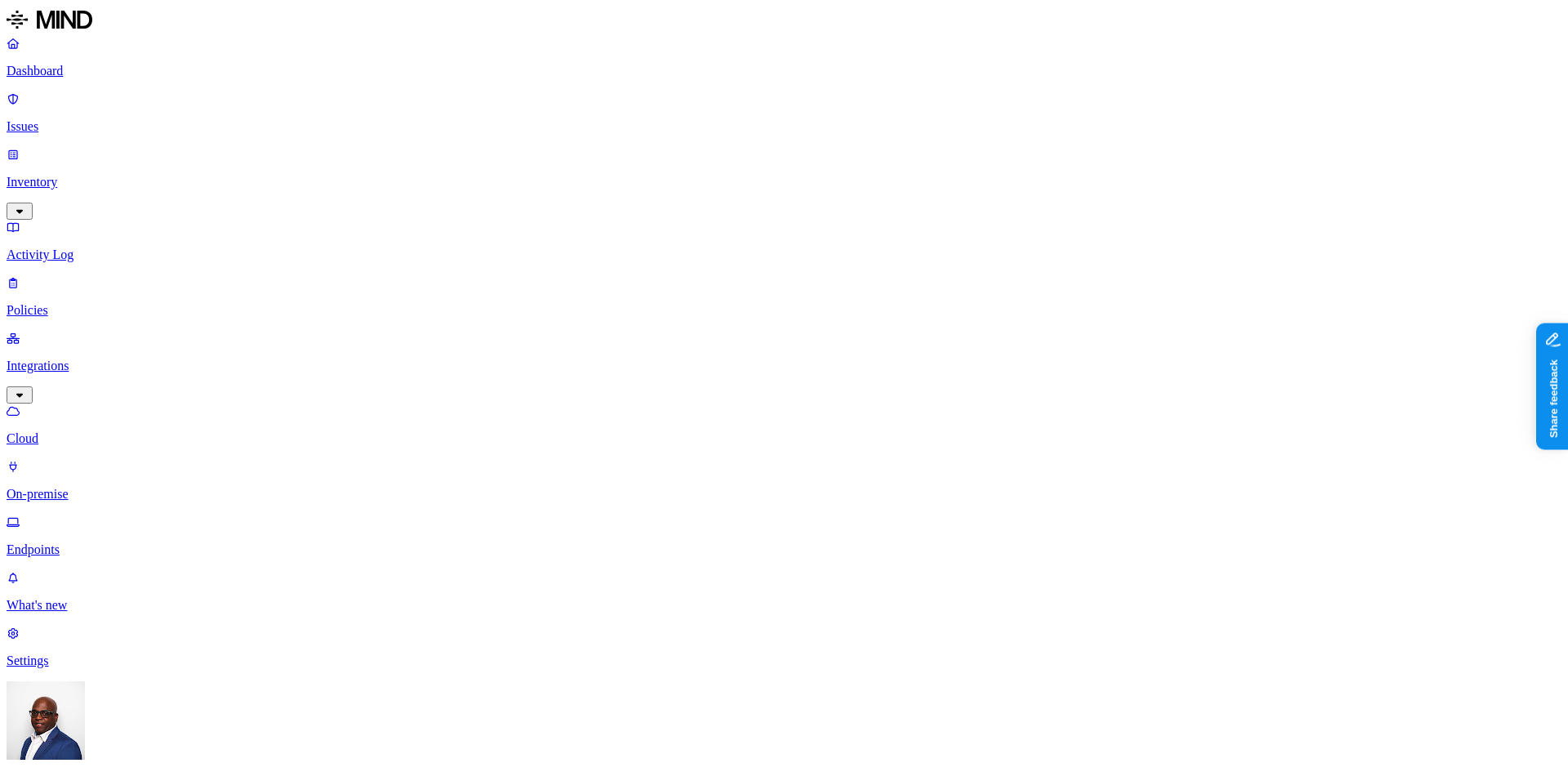
click at [70, 542] on p "Endpoints" at bounding box center [784, 549] width 1556 height 14
click at [54, 303] on p "Policies" at bounding box center [784, 310] width 1556 height 14
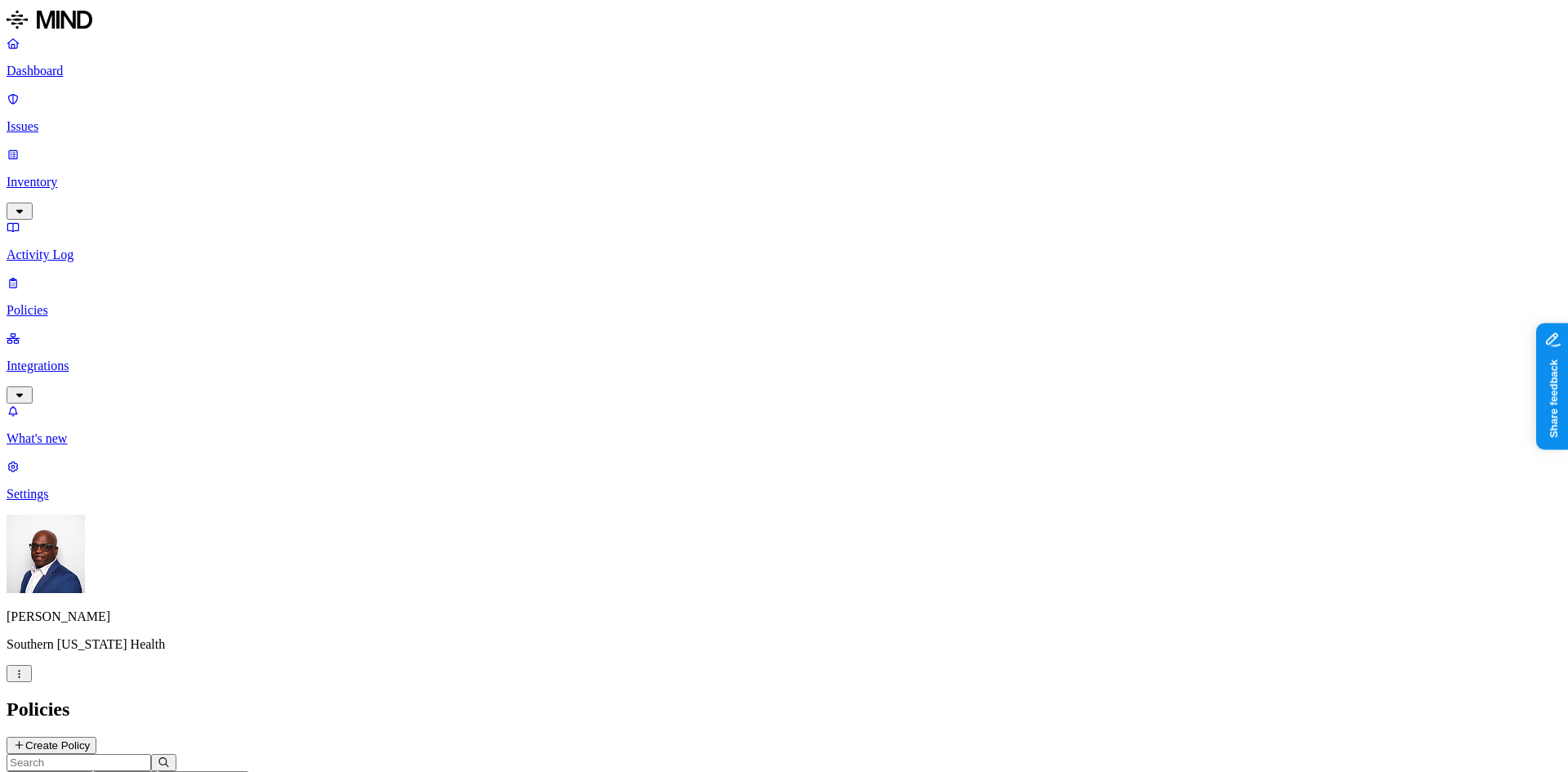
click at [96, 737] on button "Create Policy" at bounding box center [51, 745] width 90 height 17
click at [58, 303] on p "Policies" at bounding box center [784, 310] width 1556 height 14
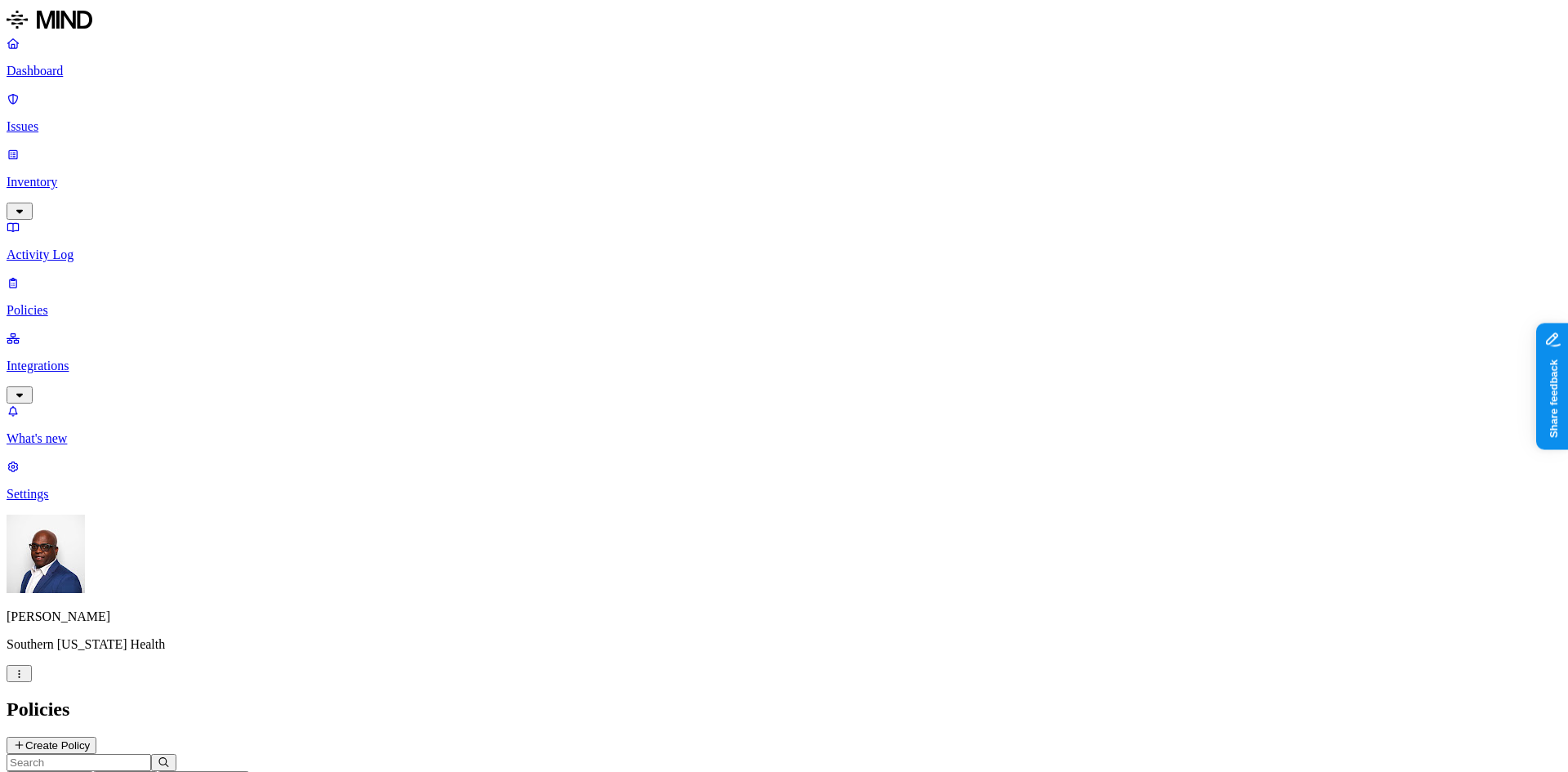
click at [1227, 698] on h2 "Policies" at bounding box center [784, 708] width 1556 height 22
click at [84, 120] on p "Issues" at bounding box center [784, 126] width 1556 height 14
click at [96, 743] on span "Exposure" at bounding box center [72, 748] width 46 height 12
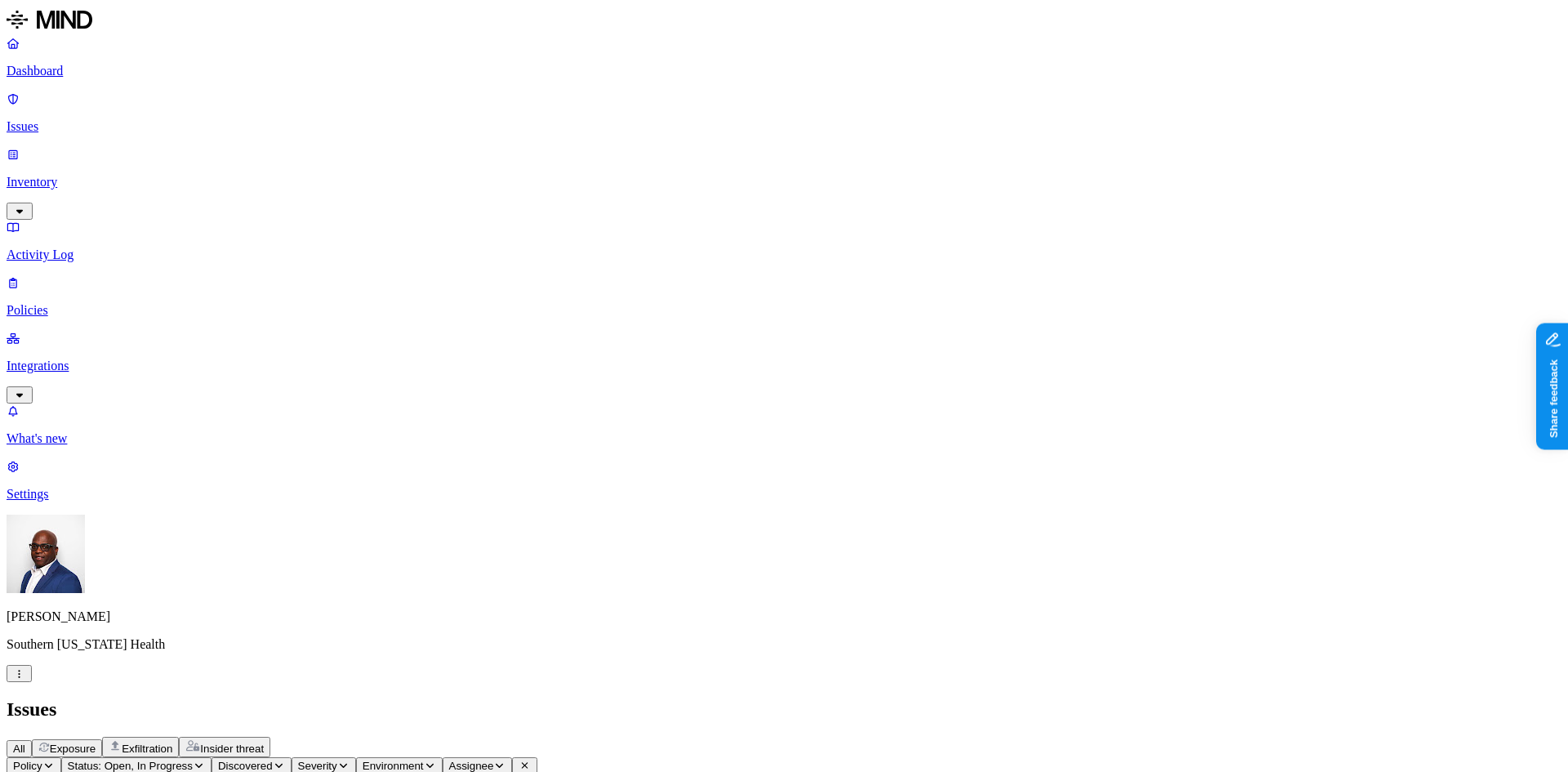
scroll to position [163, 0]
click at [59, 501] on p "Settings" at bounding box center [784, 494] width 1556 height 14
click at [224, 738] on p "Known entities" at bounding box center [784, 744] width 1556 height 14
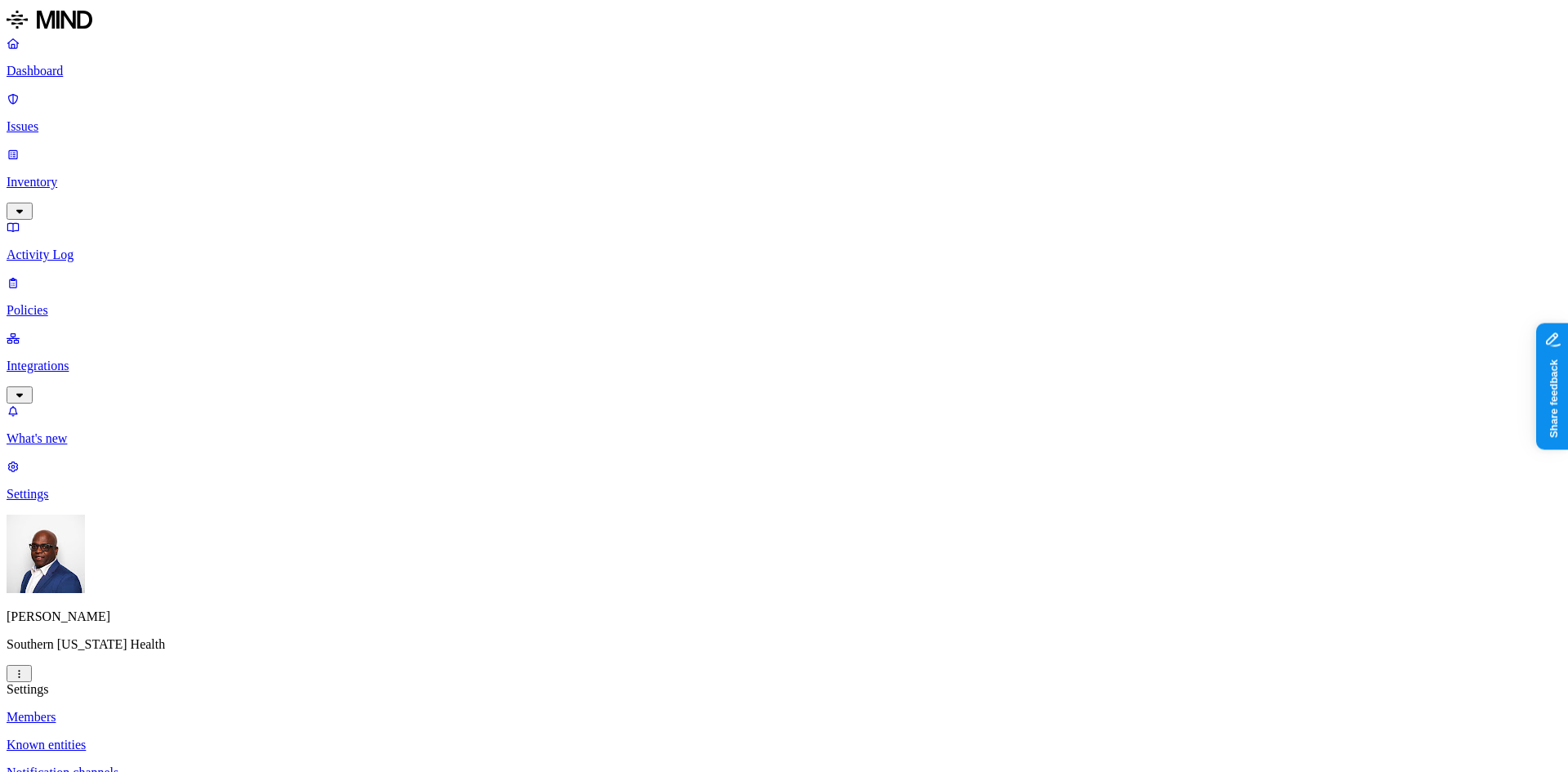
click at [55, 120] on p "Issues" at bounding box center [784, 126] width 1556 height 14
click at [96, 743] on span "Exposure" at bounding box center [72, 748] width 46 height 12
drag, startPoint x: 1358, startPoint y: 476, endPoint x: 1403, endPoint y: 471, distance: 45.3
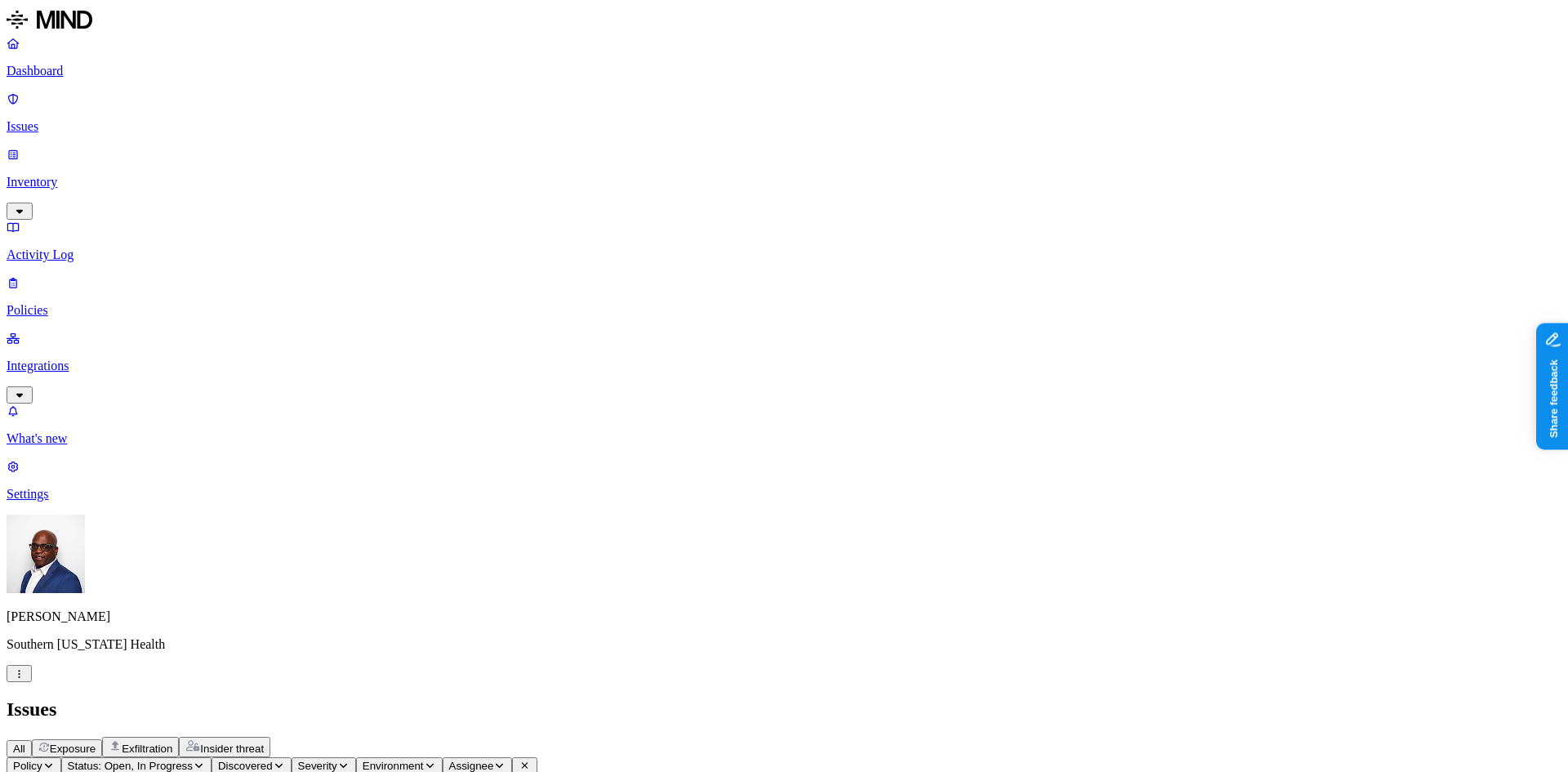
copy span "sih.fax.net"
click at [70, 501] on p "Settings" at bounding box center [784, 494] width 1556 height 14
click at [240, 738] on p "Known entities" at bounding box center [784, 744] width 1556 height 14
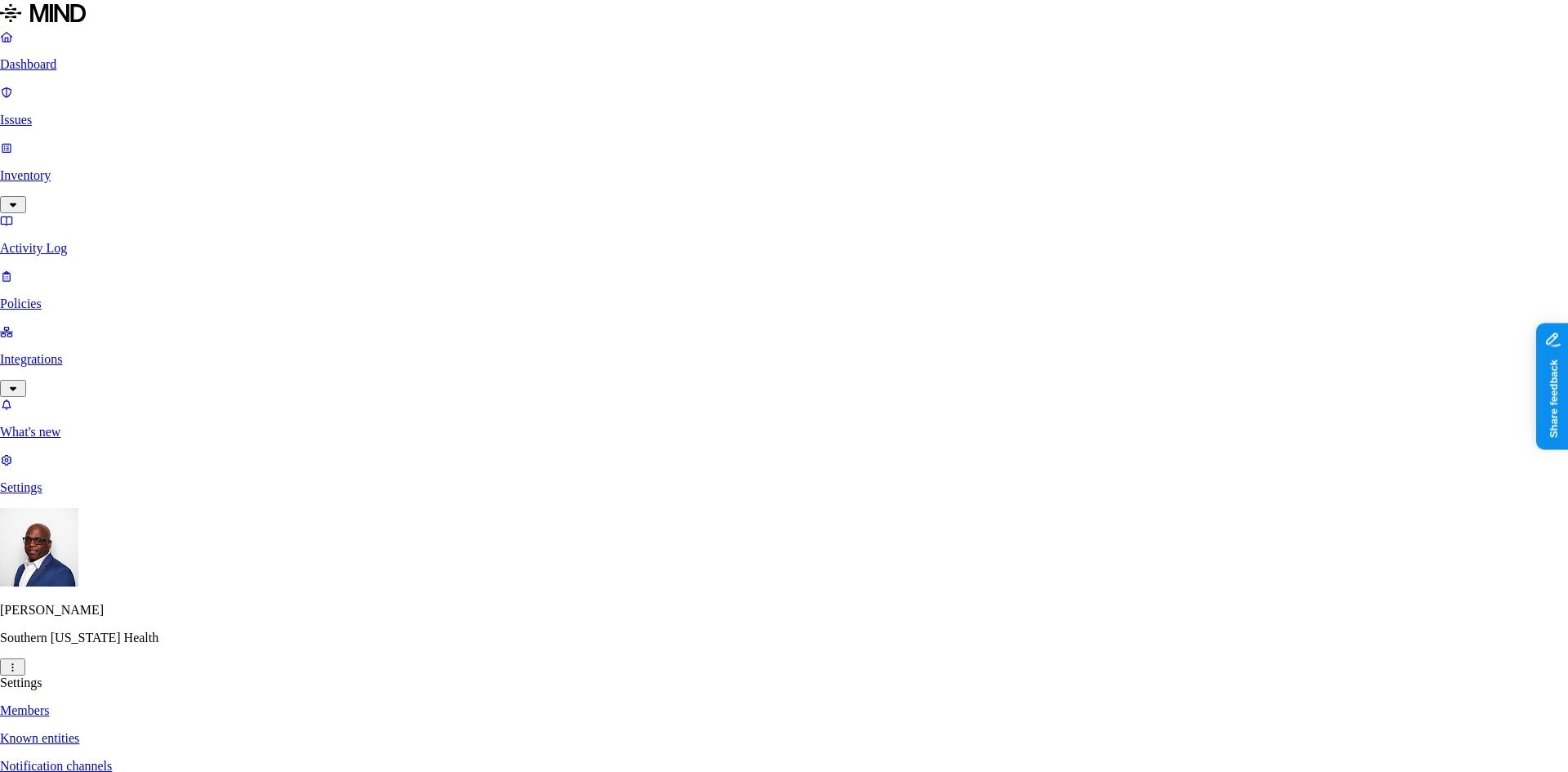
paste input "sih.fax.net"
type input "sih.fax.net"
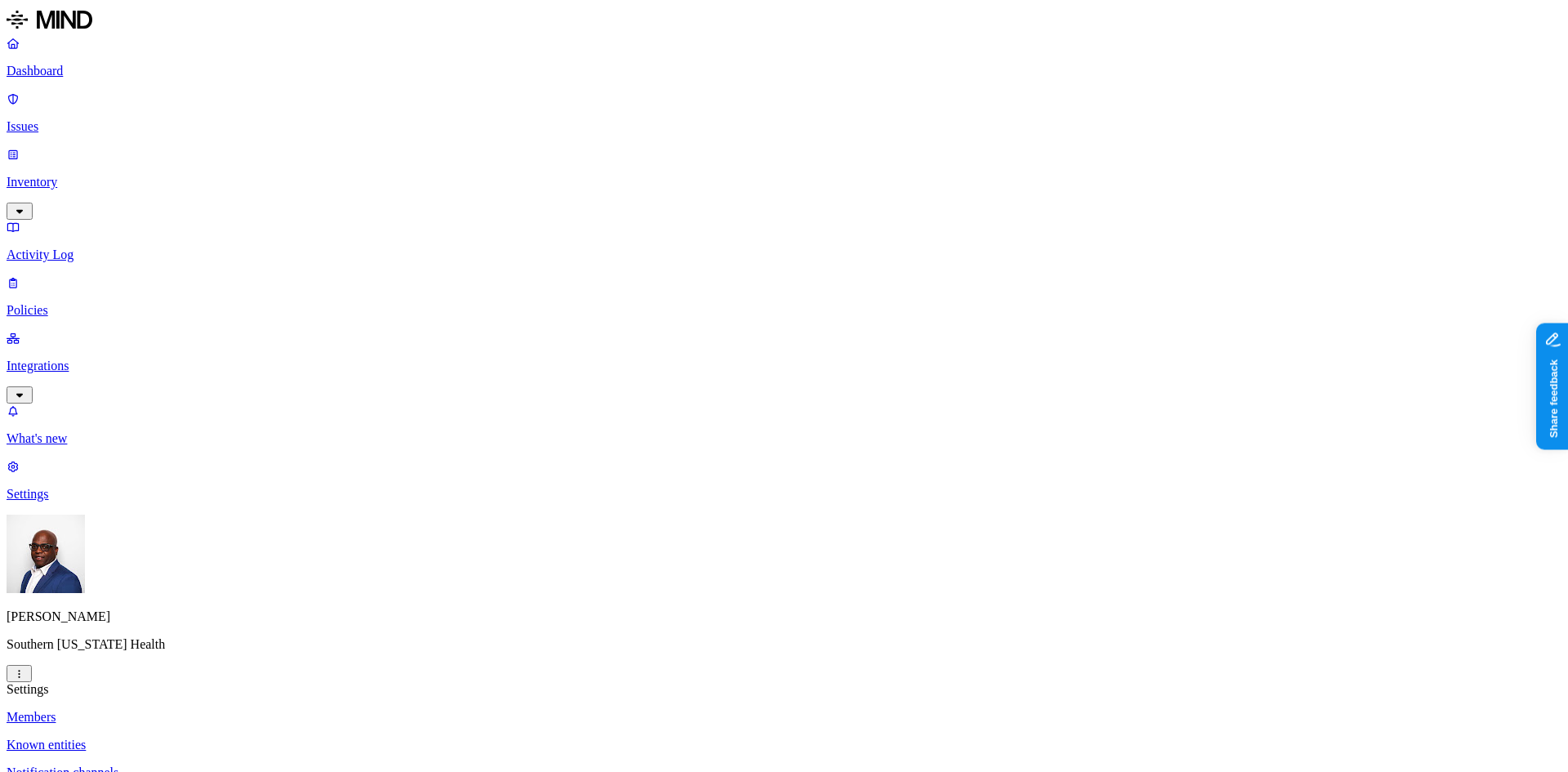
click at [219, 709] on p "Members" at bounding box center [784, 716] width 1556 height 14
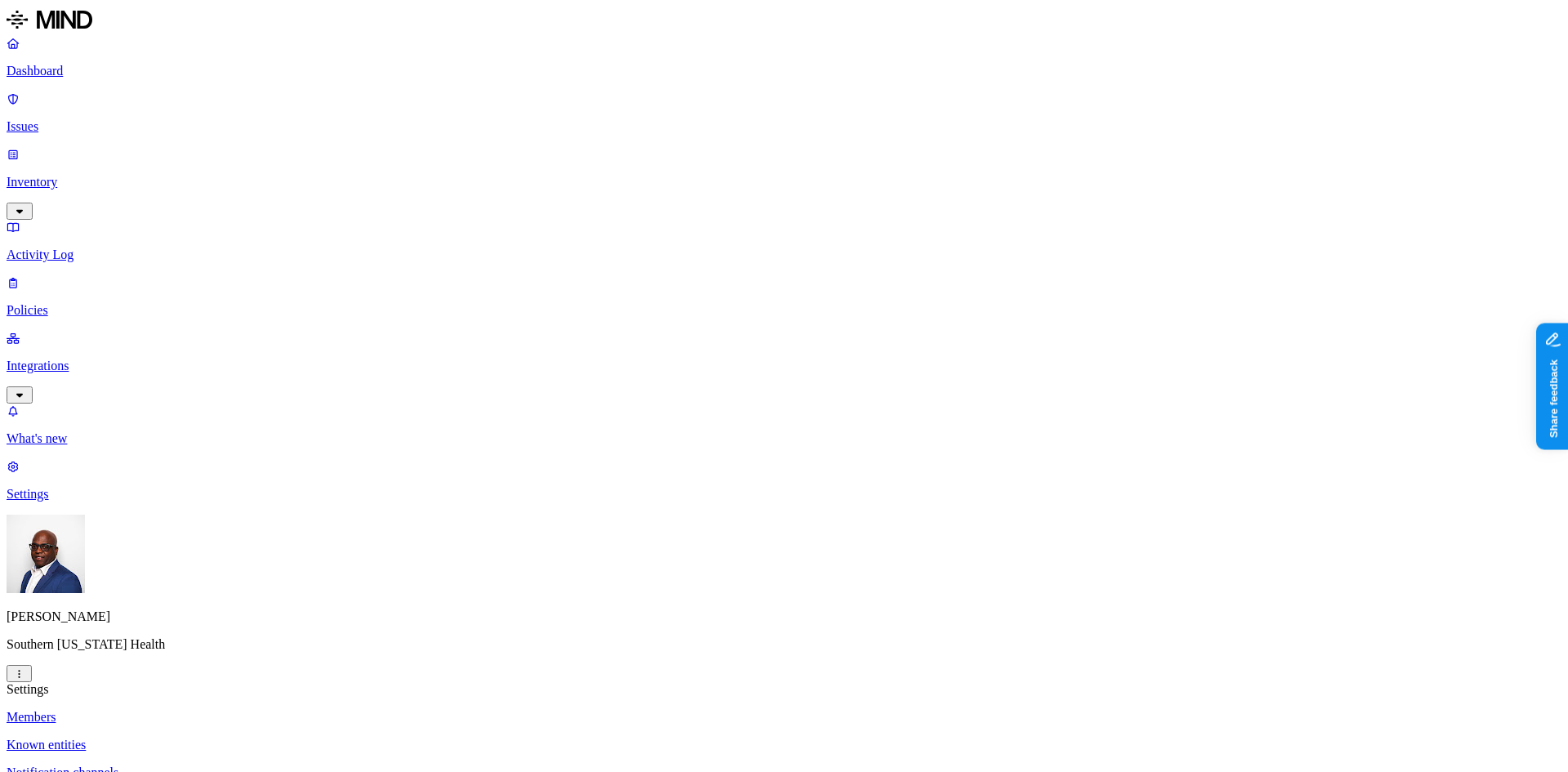
click at [74, 69] on p "Dashboard" at bounding box center [784, 70] width 1556 height 14
click at [56, 175] on p "Inventory" at bounding box center [784, 181] width 1556 height 14
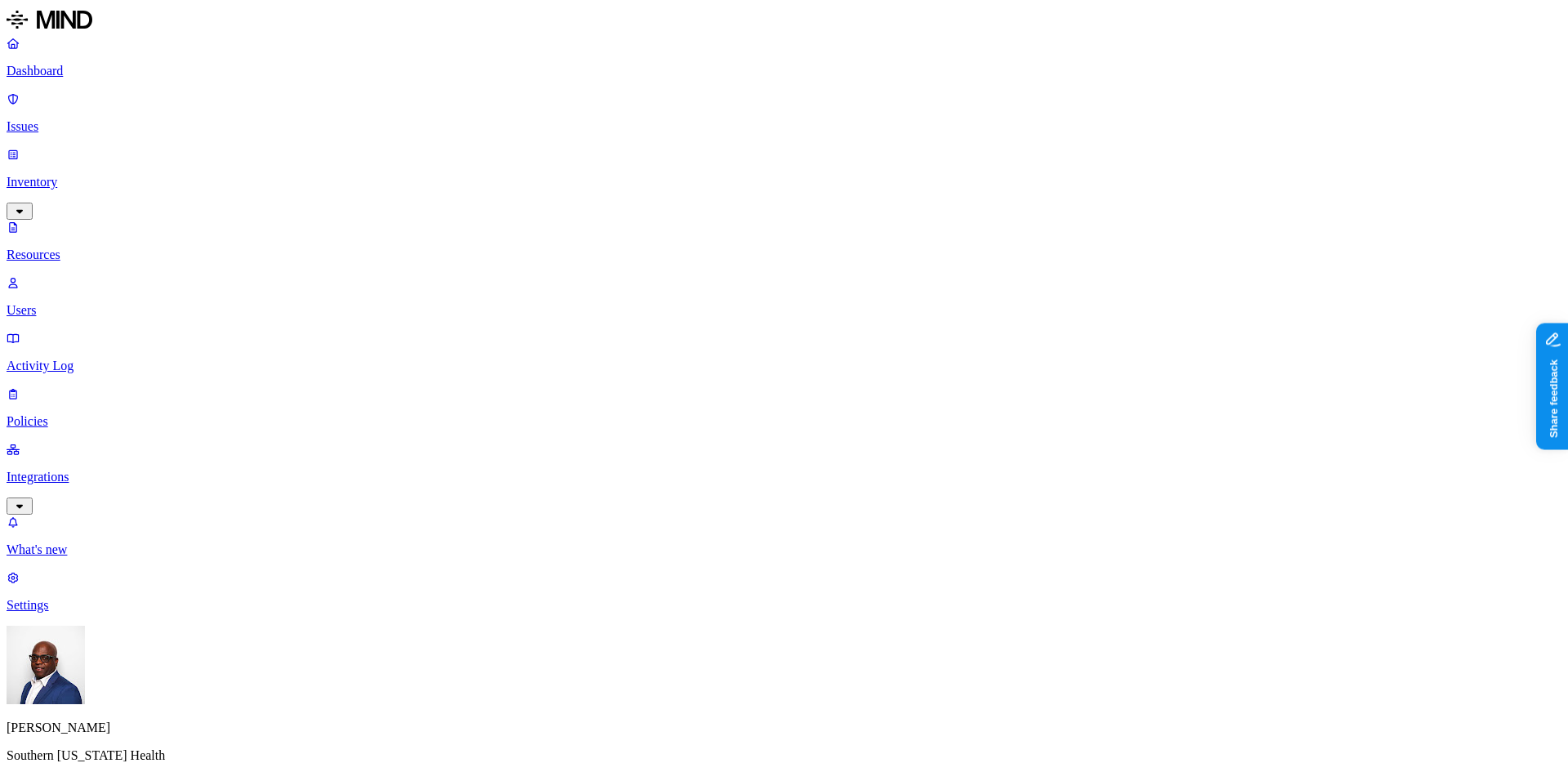
click at [88, 69] on p "Dashboard" at bounding box center [784, 70] width 1556 height 14
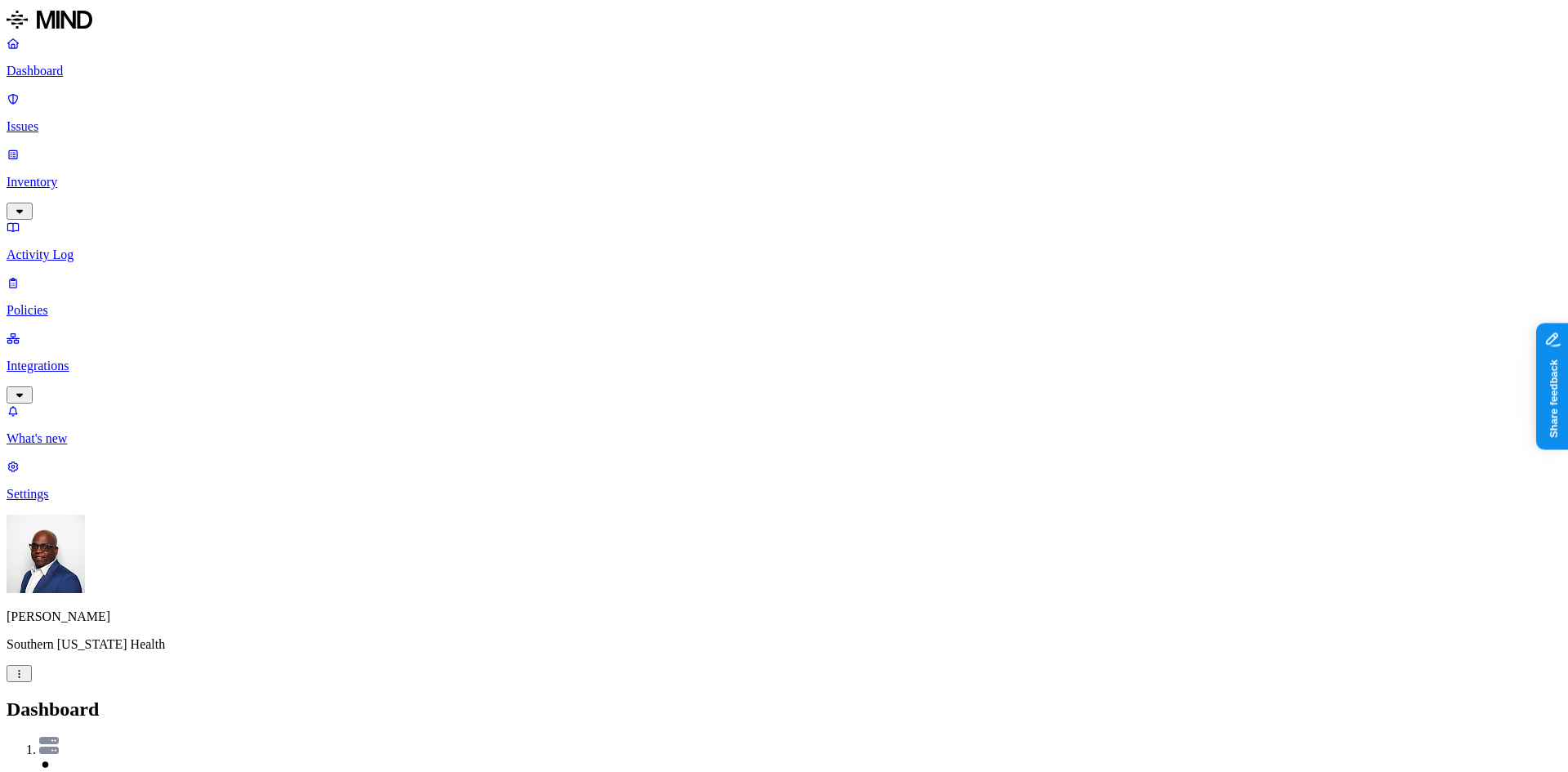
click at [69, 175] on p "Inventory" at bounding box center [784, 181] width 1556 height 14
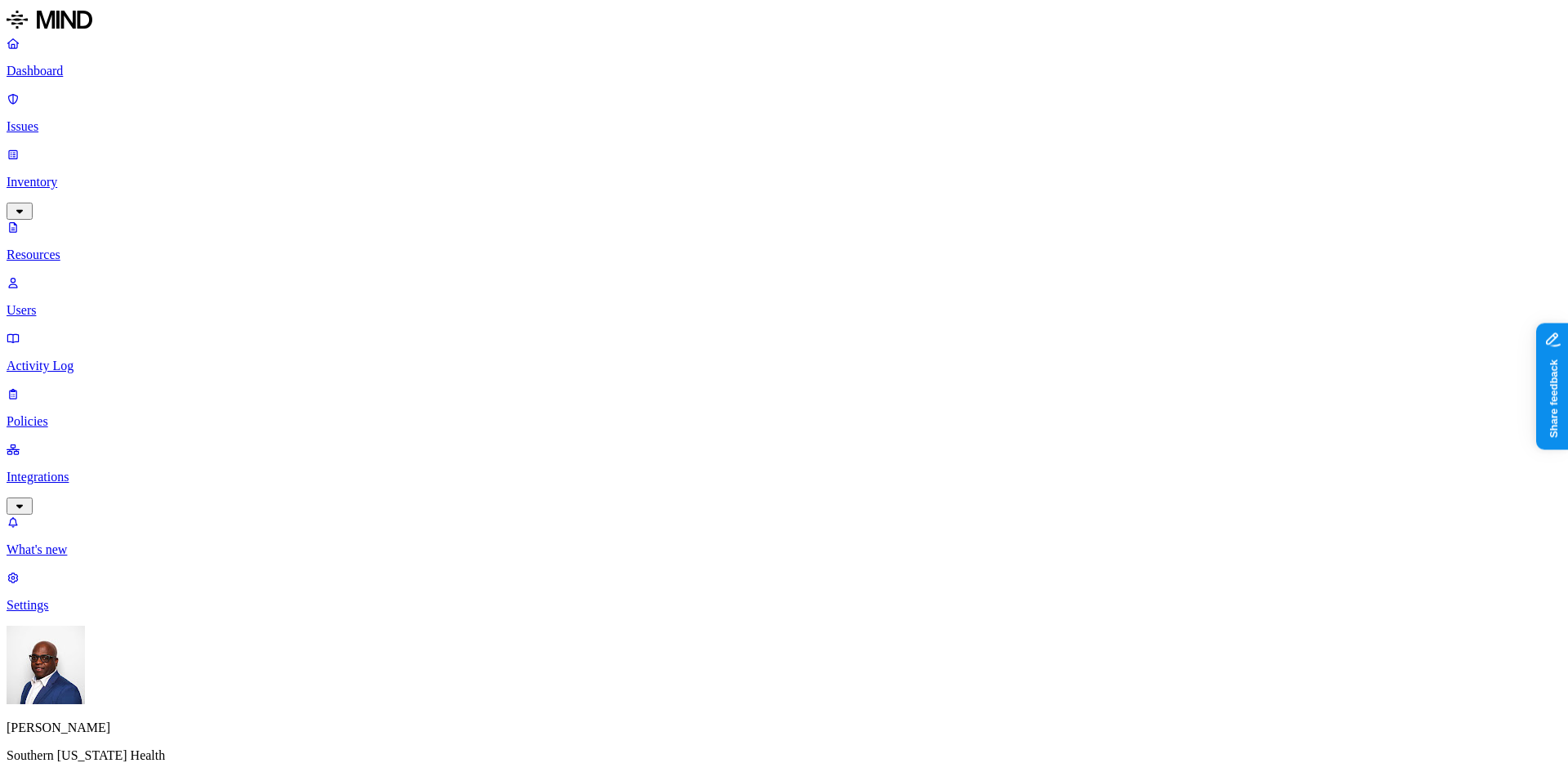
click at [66, 470] on p "Integrations" at bounding box center [784, 477] width 1556 height 14
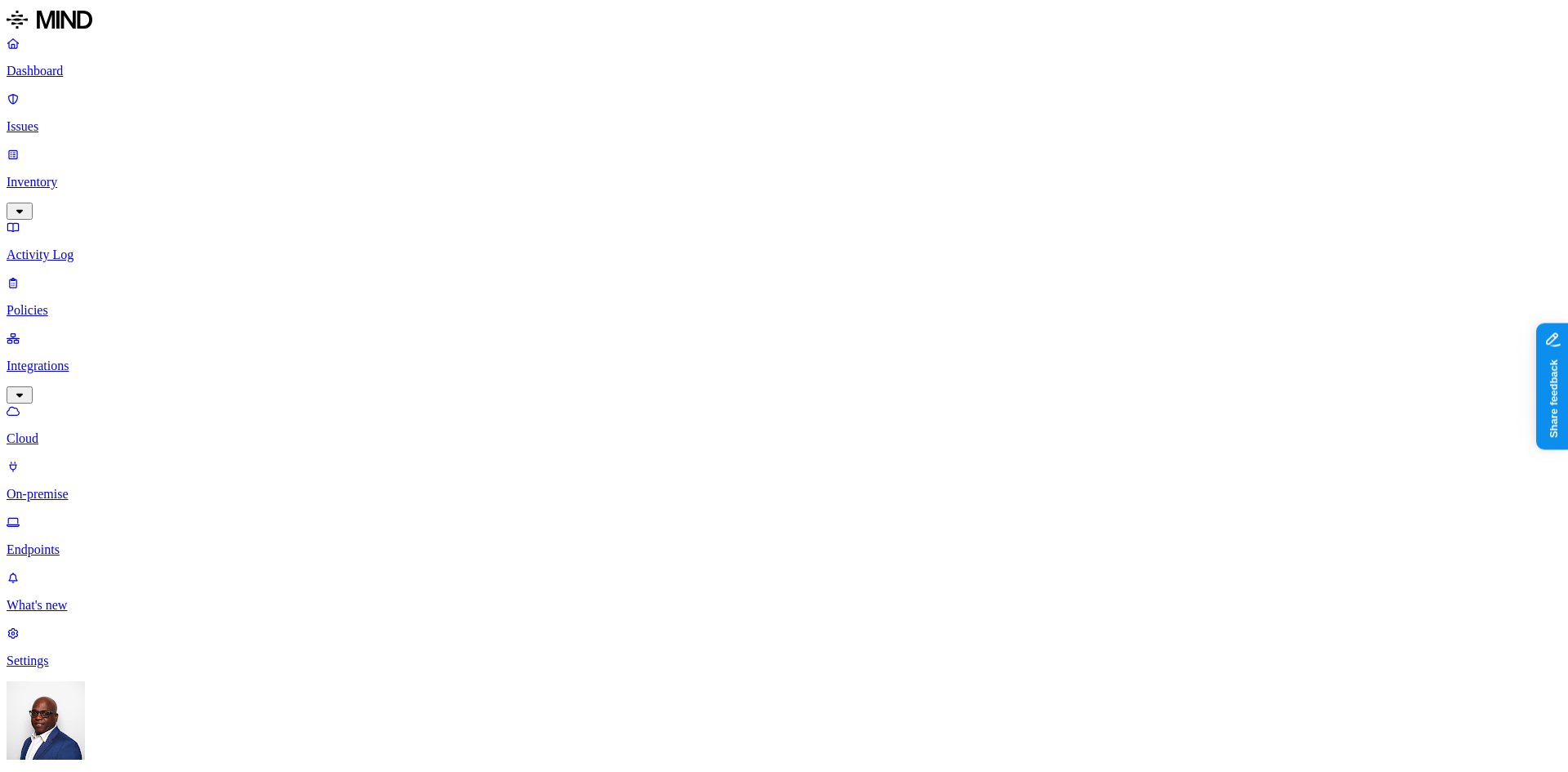
click at [74, 69] on p "Dashboard" at bounding box center [784, 70] width 1556 height 14
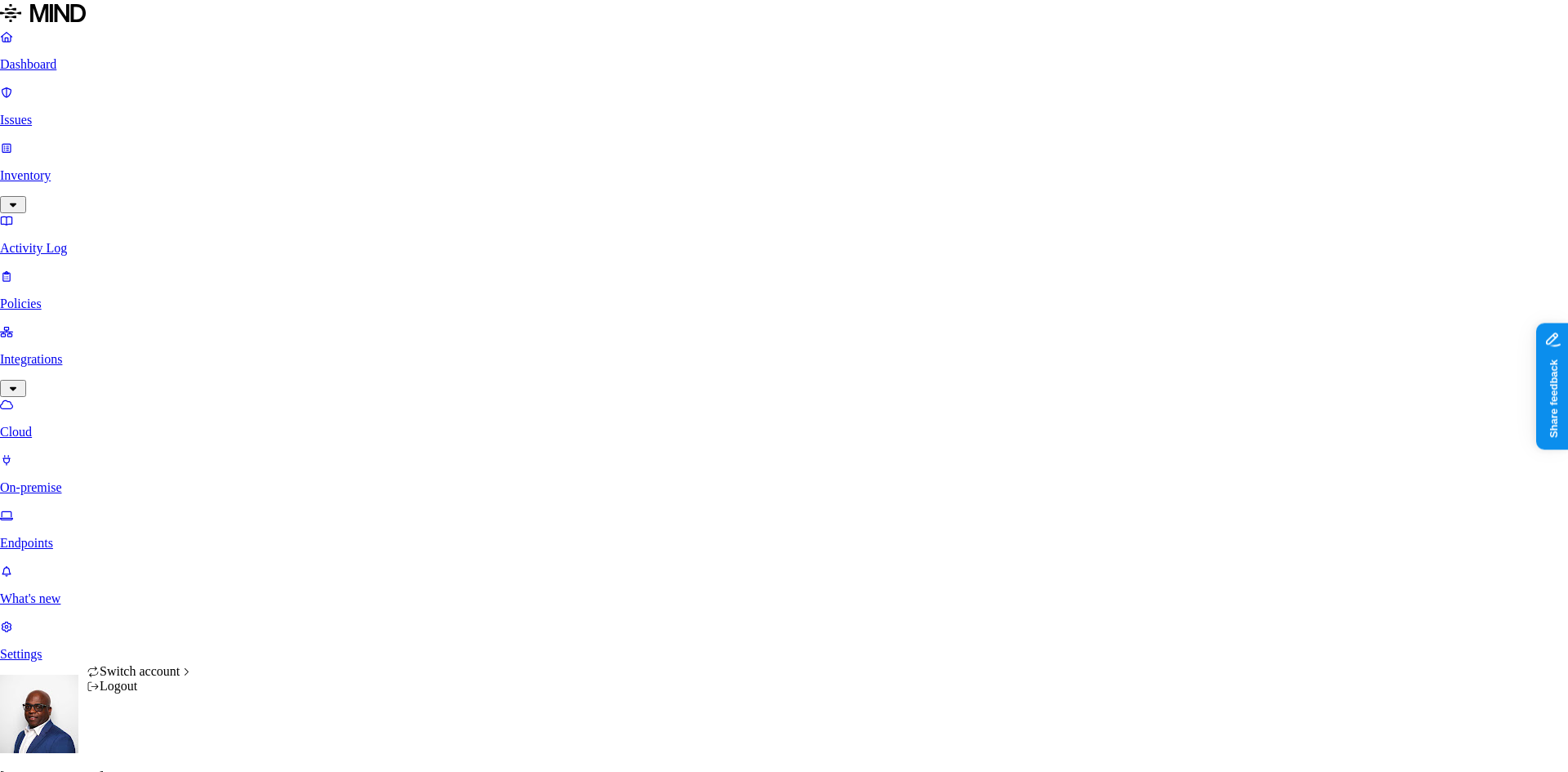
click at [154, 743] on html "Dashboard Issues Inventory Activity Log Policies Integrations Cloud On-premise …" at bounding box center [784, 631] width 1568 height 1263
click at [270, 464] on div "ACME" at bounding box center [299, 457] width 159 height 14
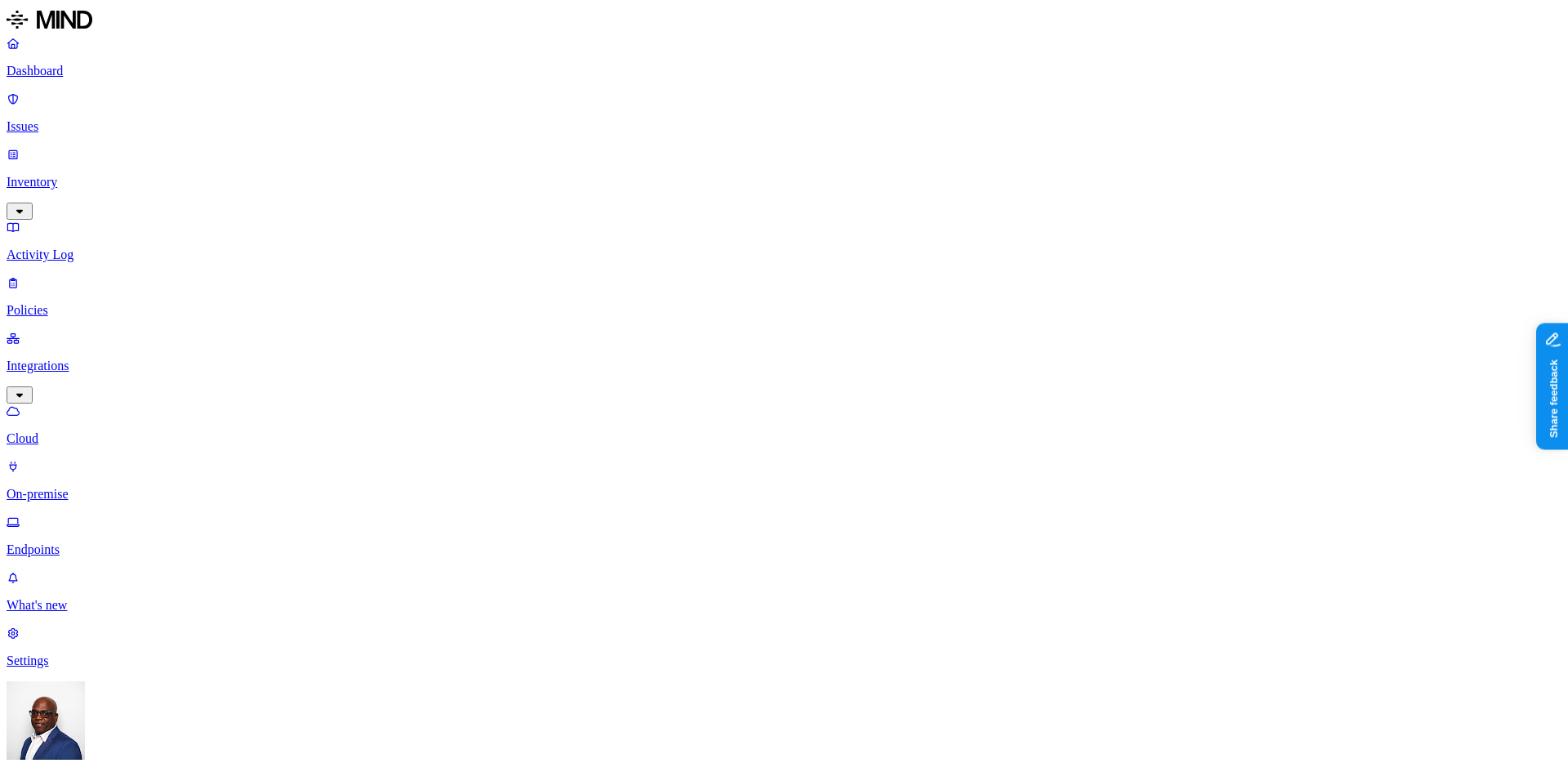
click at [64, 542] on p "Endpoints" at bounding box center [784, 549] width 1556 height 14
click at [79, 431] on p "Cloud" at bounding box center [784, 438] width 1556 height 14
click at [77, 542] on p "Endpoints" at bounding box center [784, 549] width 1556 height 14
click at [73, 120] on p "Issues" at bounding box center [784, 126] width 1556 height 14
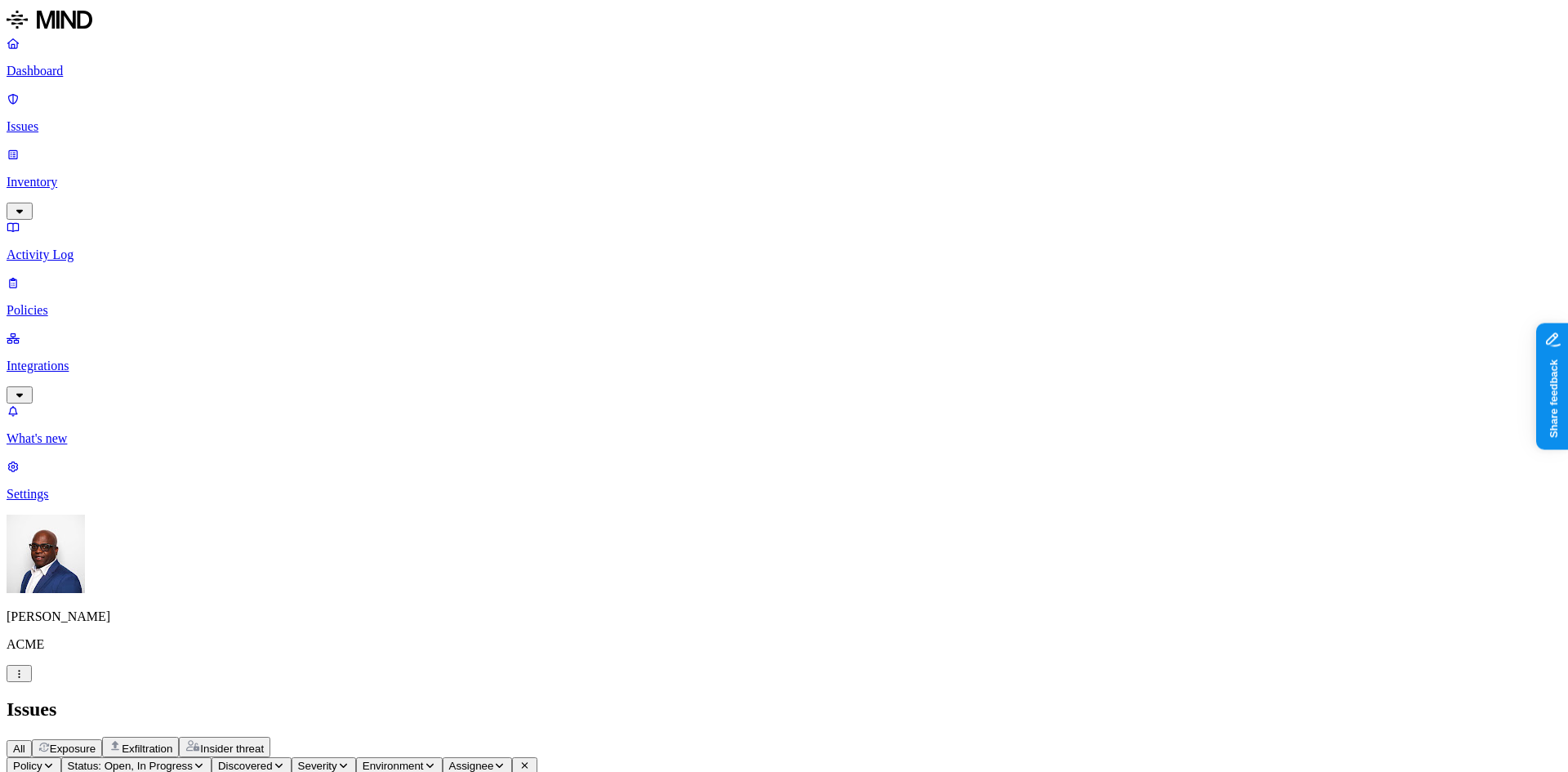
click at [46, 359] on p "Integrations" at bounding box center [784, 366] width 1556 height 14
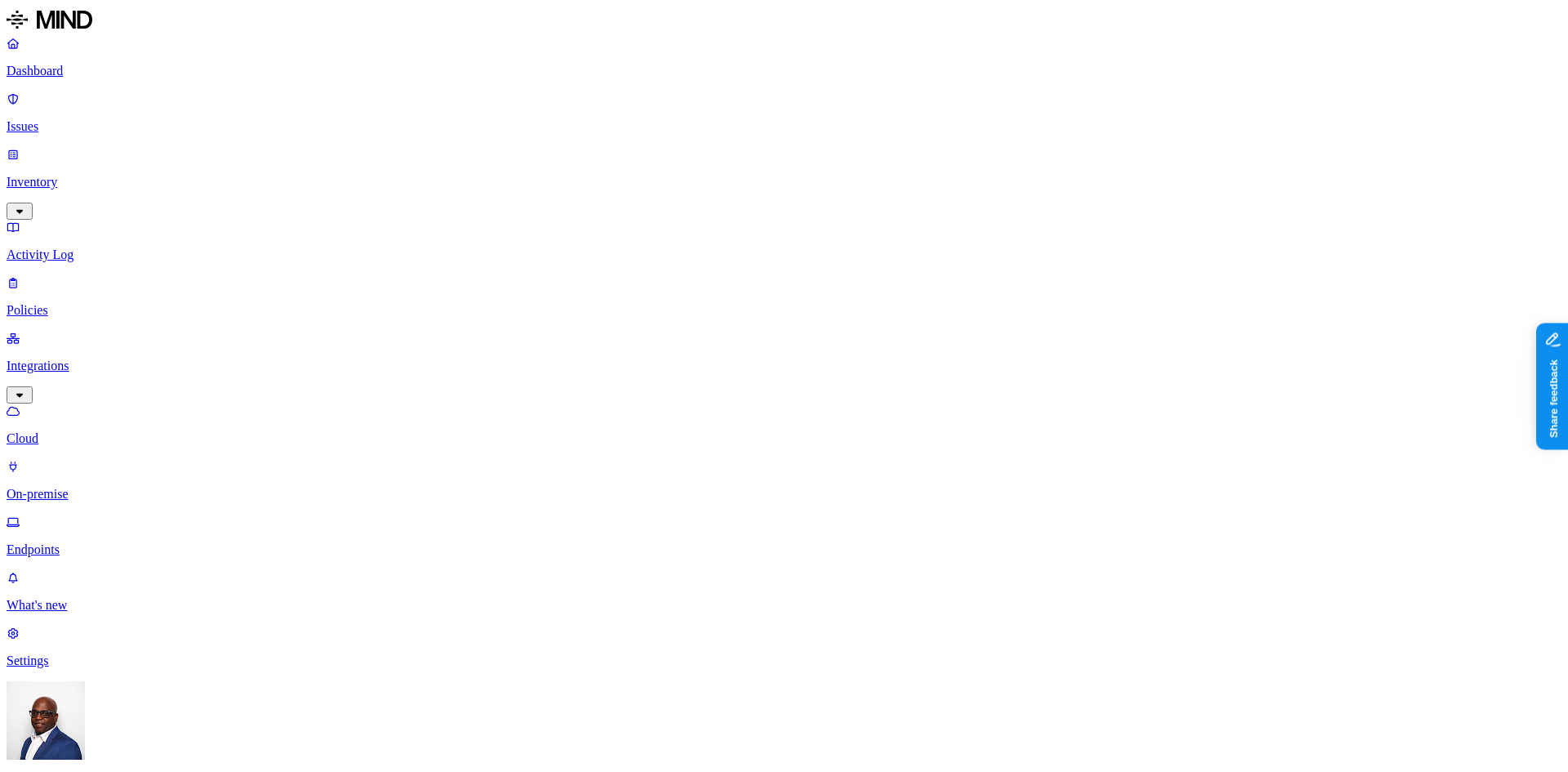
click at [69, 542] on p "Endpoints" at bounding box center [784, 549] width 1556 height 14
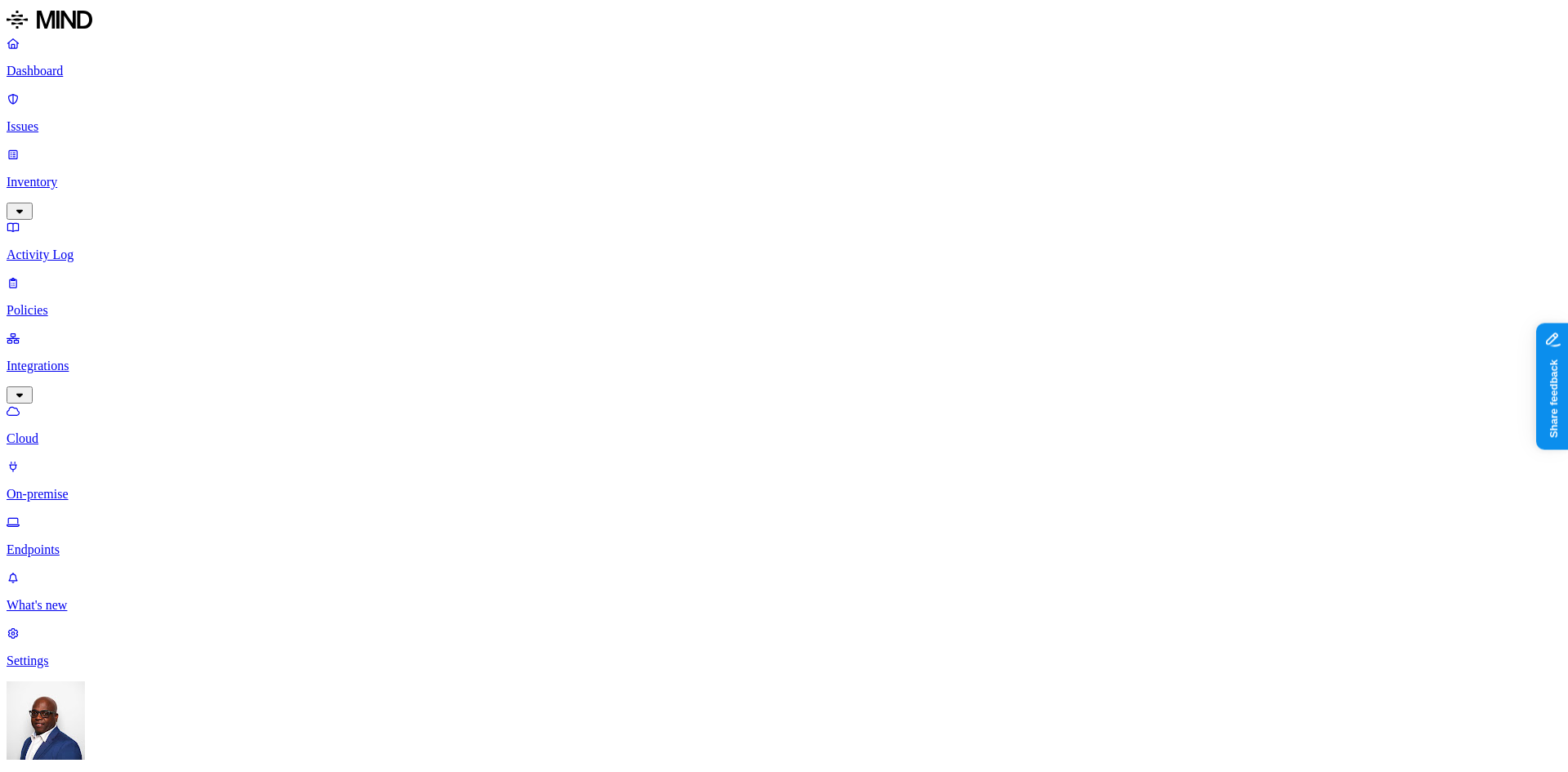
click at [67, 303] on p "Policies" at bounding box center [784, 310] width 1556 height 14
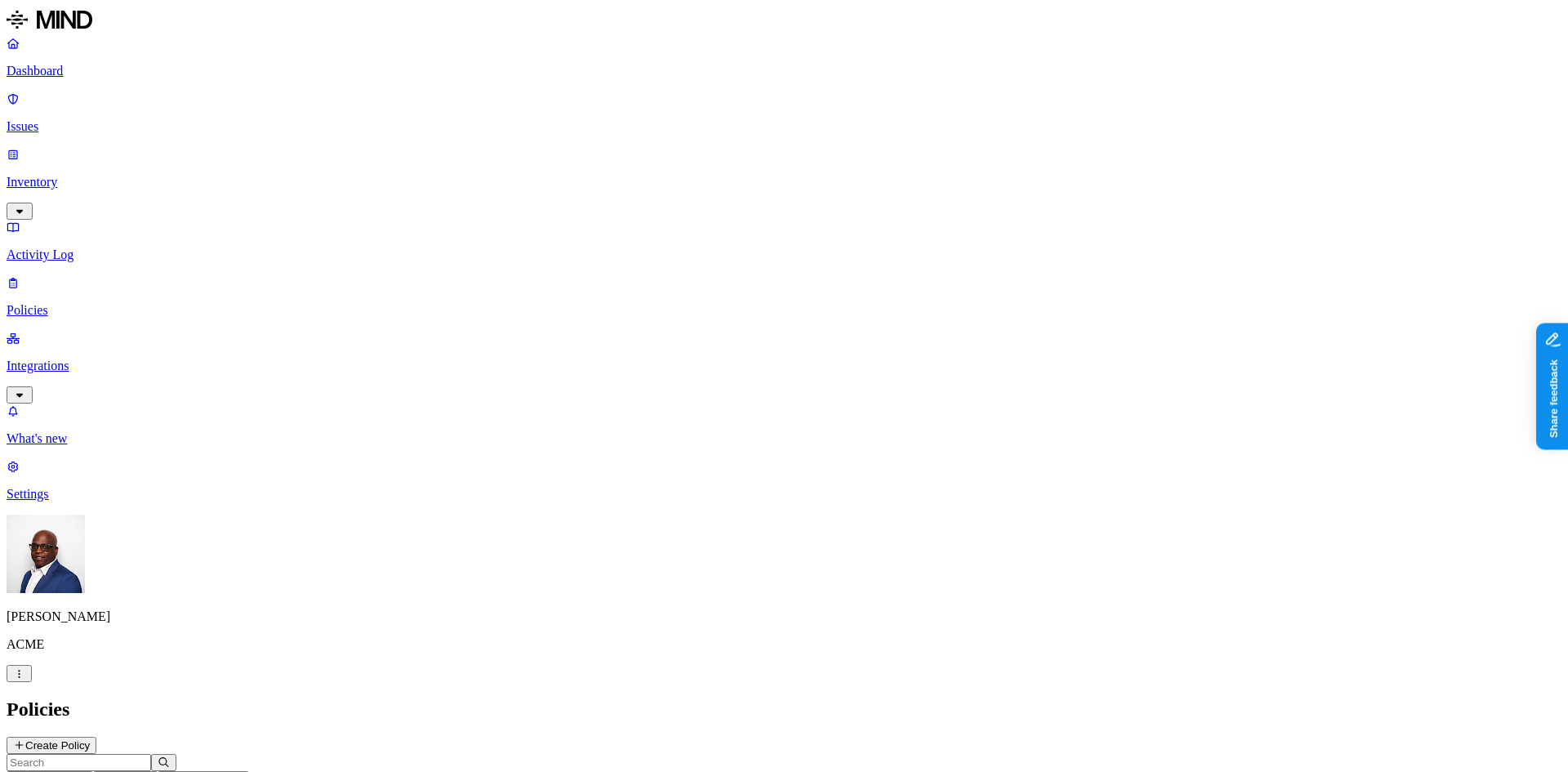
click at [96, 737] on button "Create Policy" at bounding box center [51, 745] width 90 height 17
click at [733, 429] on label "Web Domain" at bounding box center [712, 426] width 43 height 28
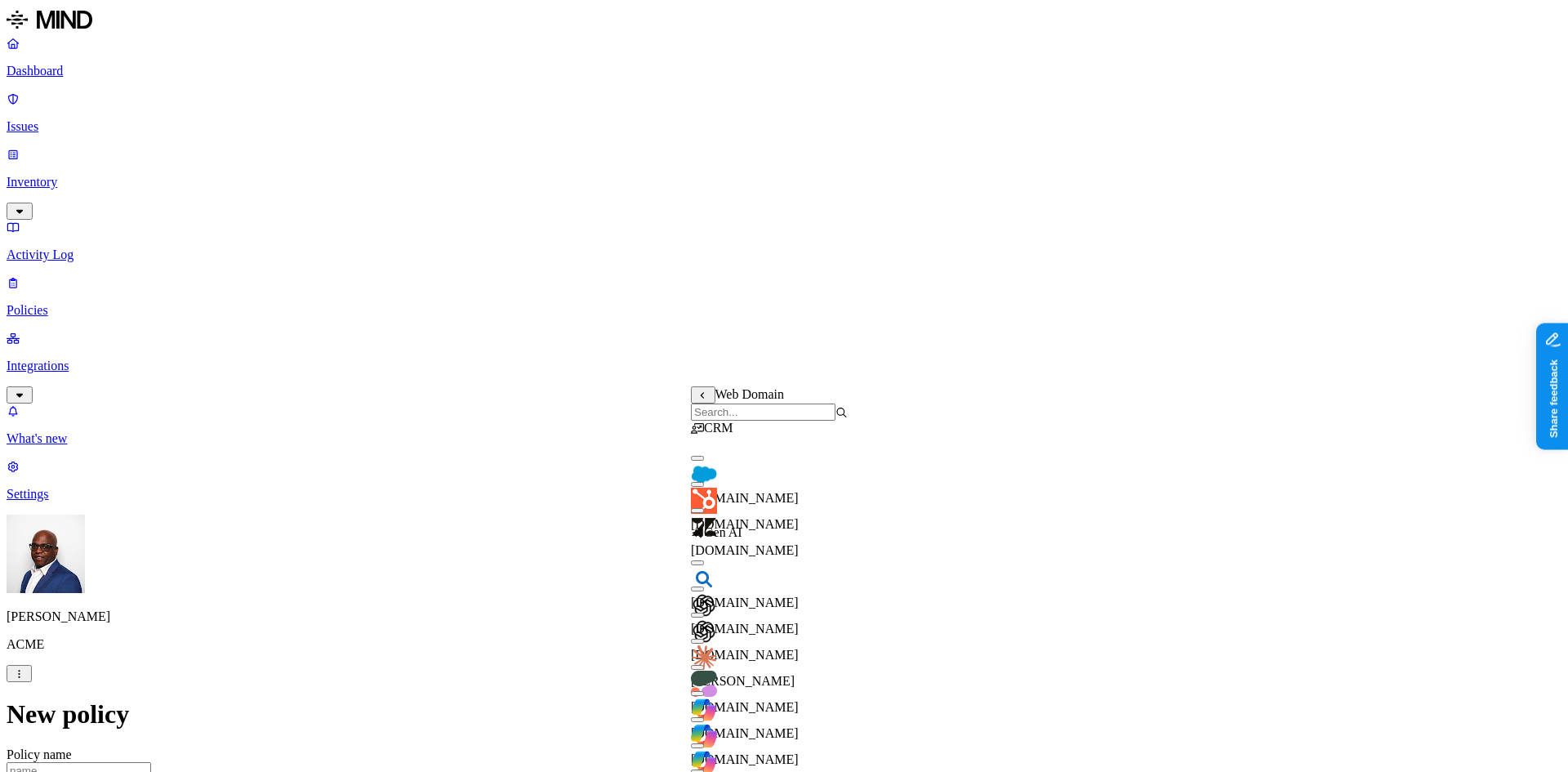
click at [704, 461] on button "button" at bounding box center [698, 458] width 13 height 5
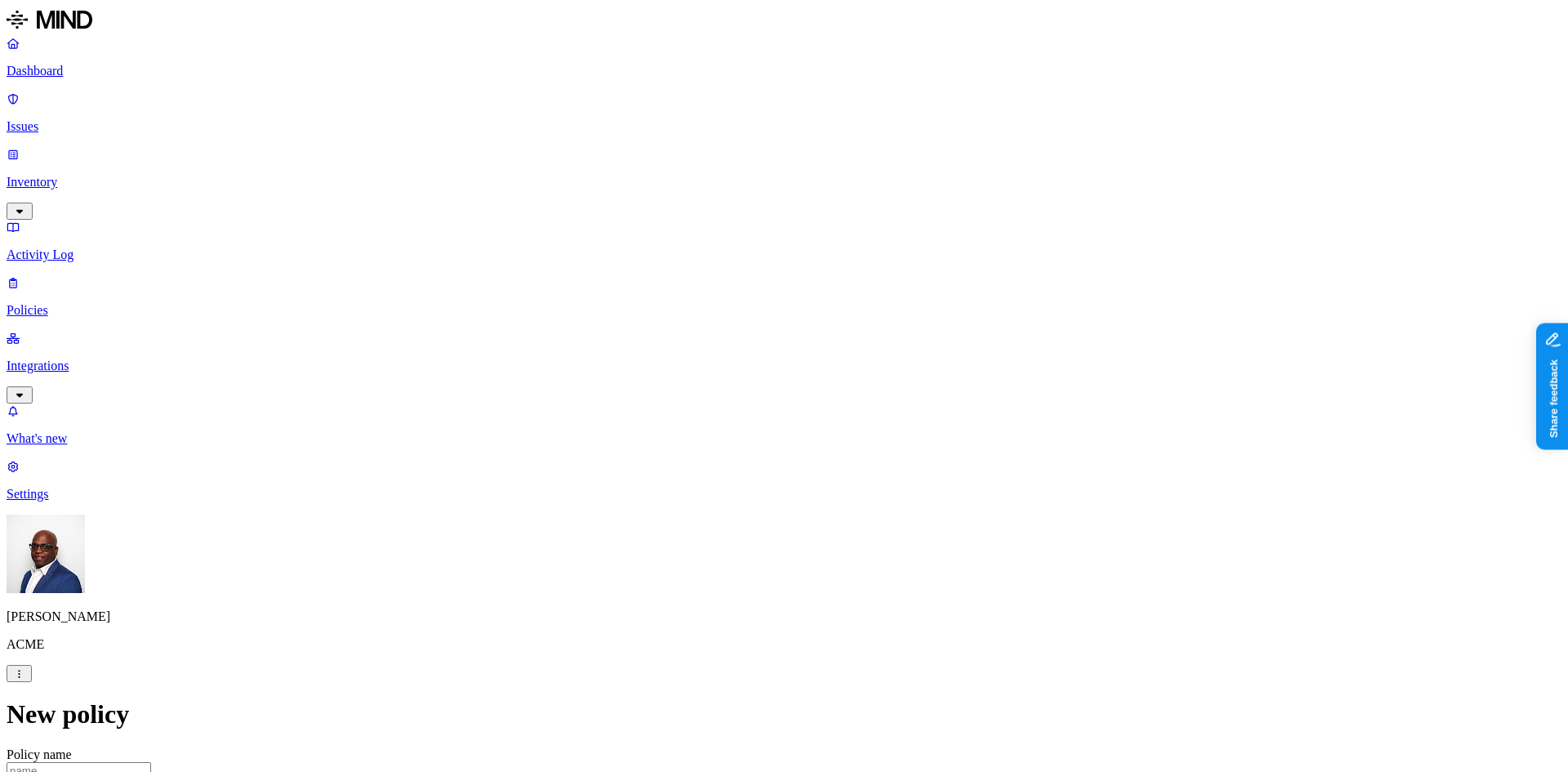
click at [733, 498] on label "Web Domain" at bounding box center [712, 496] width 43 height 28
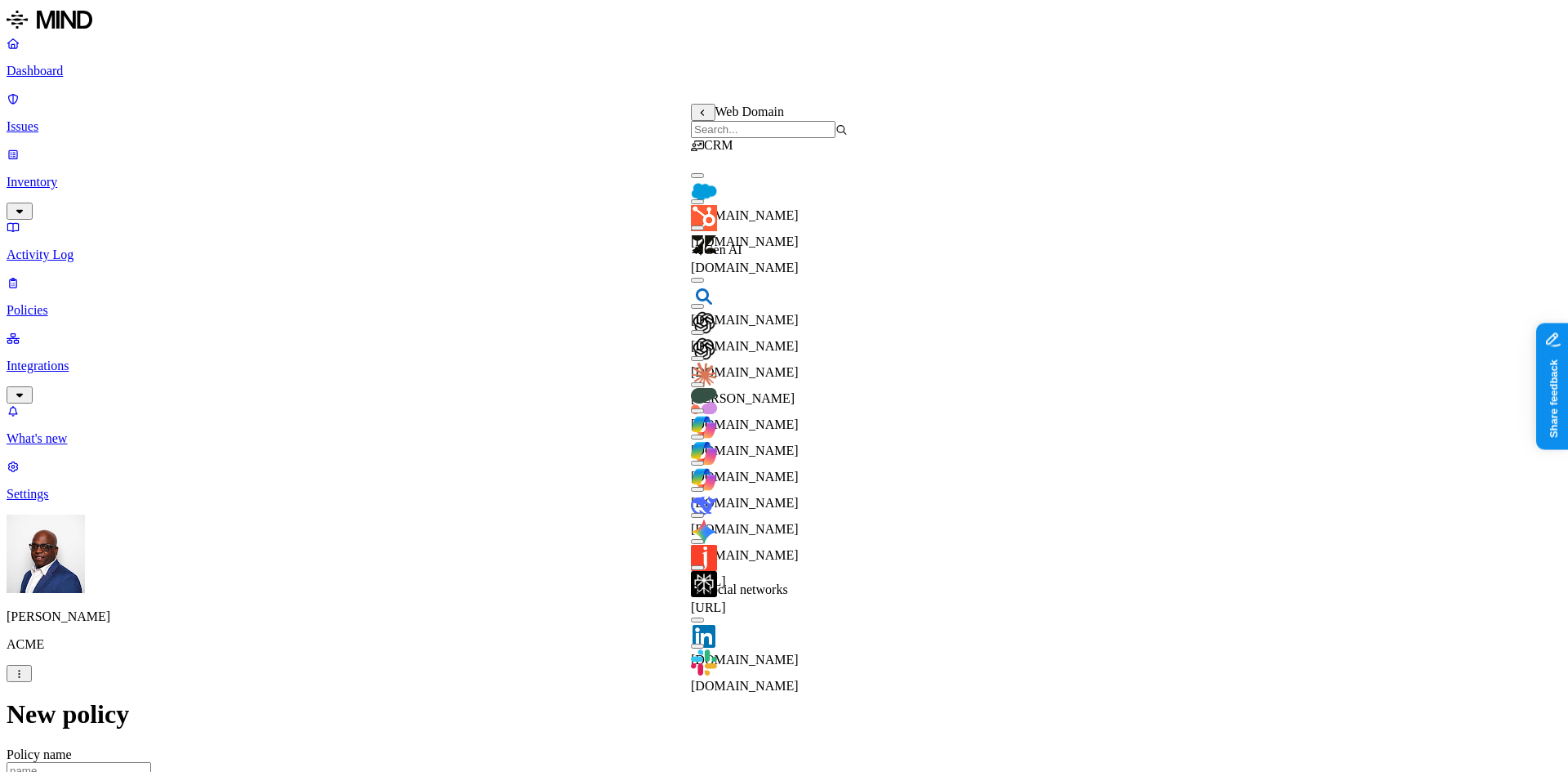
scroll to position [163, 0]
click at [704, 408] on button "button" at bounding box center [698, 410] width 13 height 5
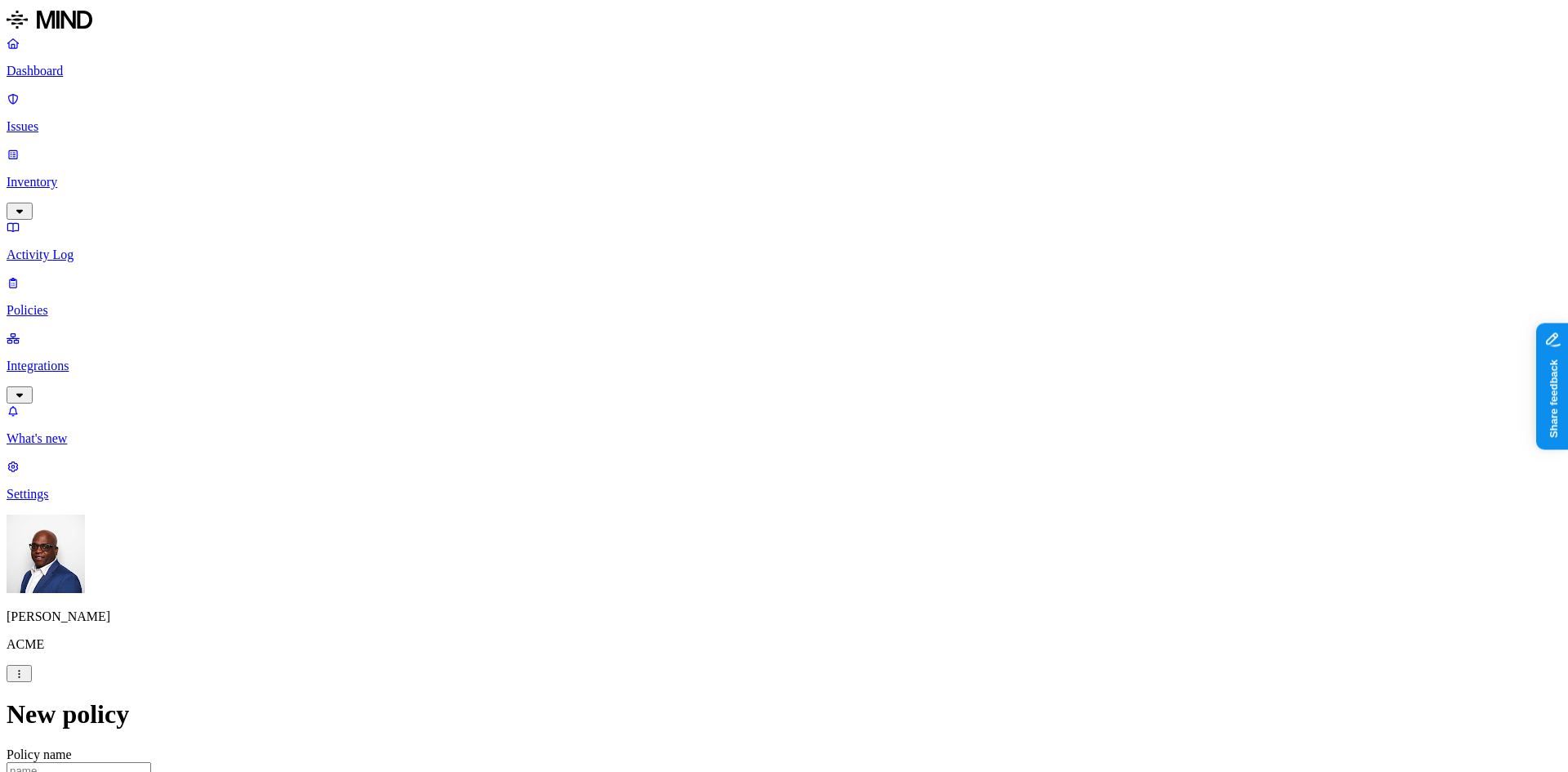
click at [733, 428] on label "Web Domain" at bounding box center [712, 426] width 43 height 28
click at [771, 419] on input "search" at bounding box center [764, 412] width 144 height 17
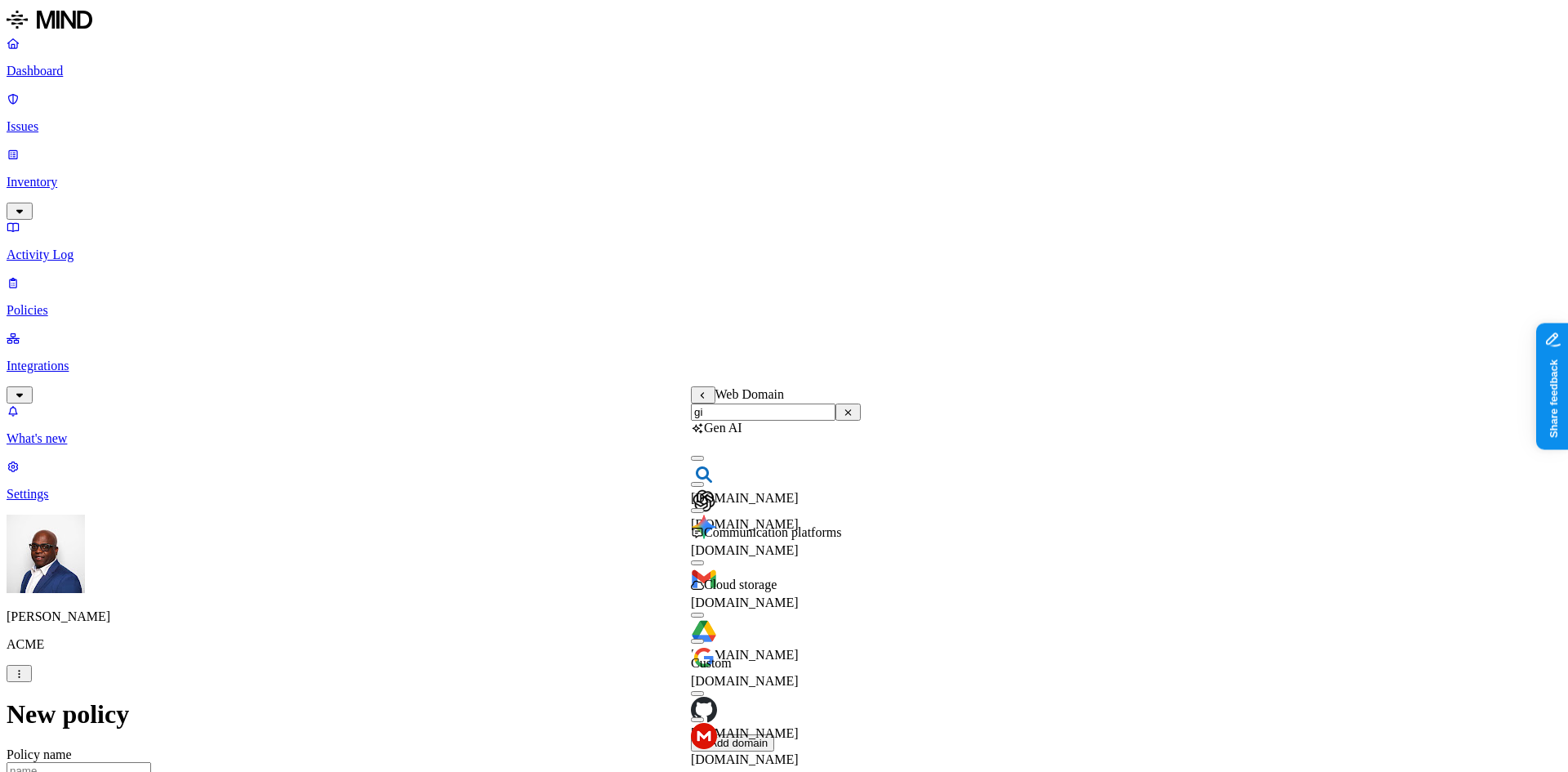
scroll to position [0, 0]
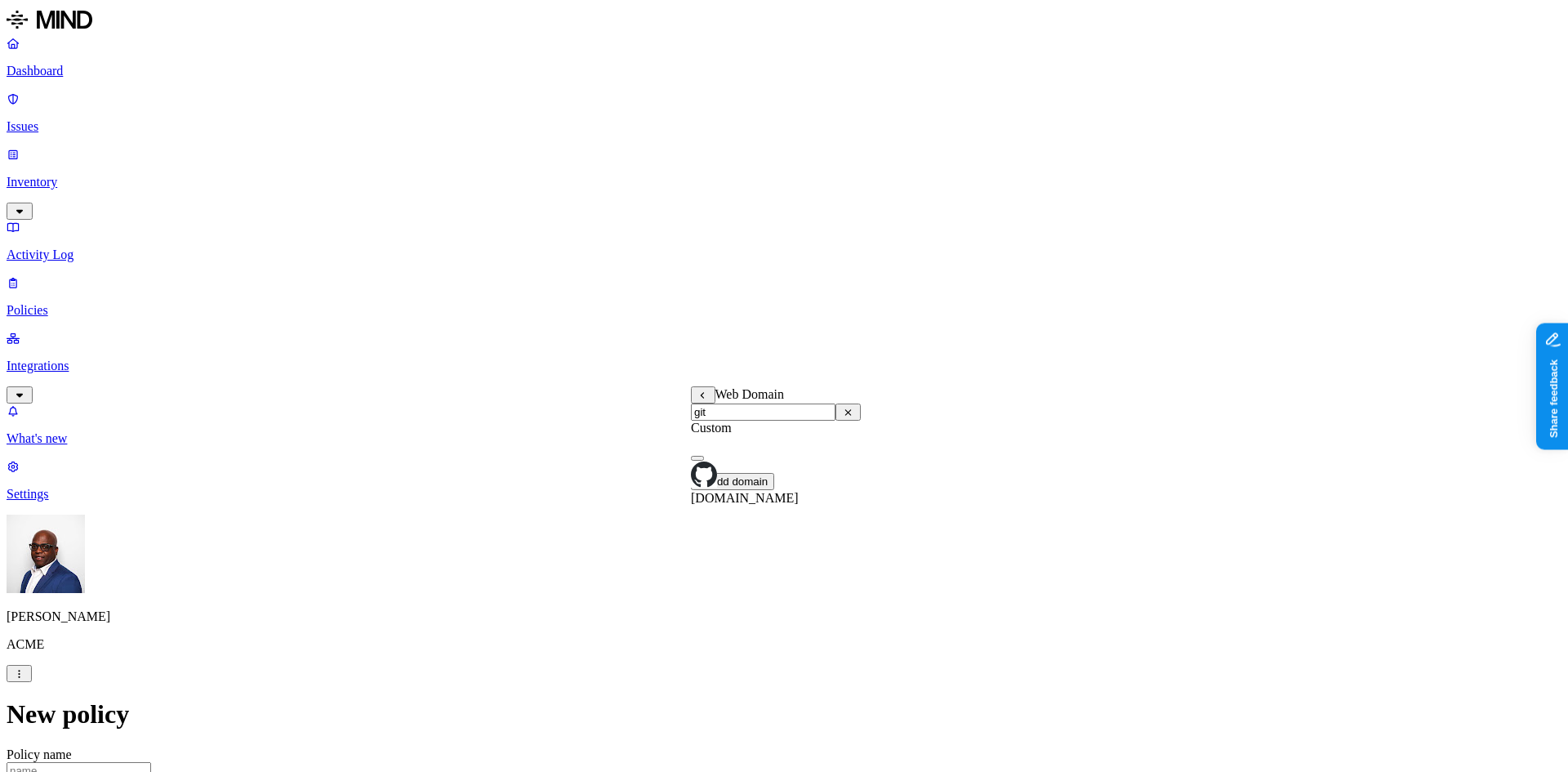
type input "git"
click at [704, 461] on button "button" at bounding box center [698, 458] width 13 height 5
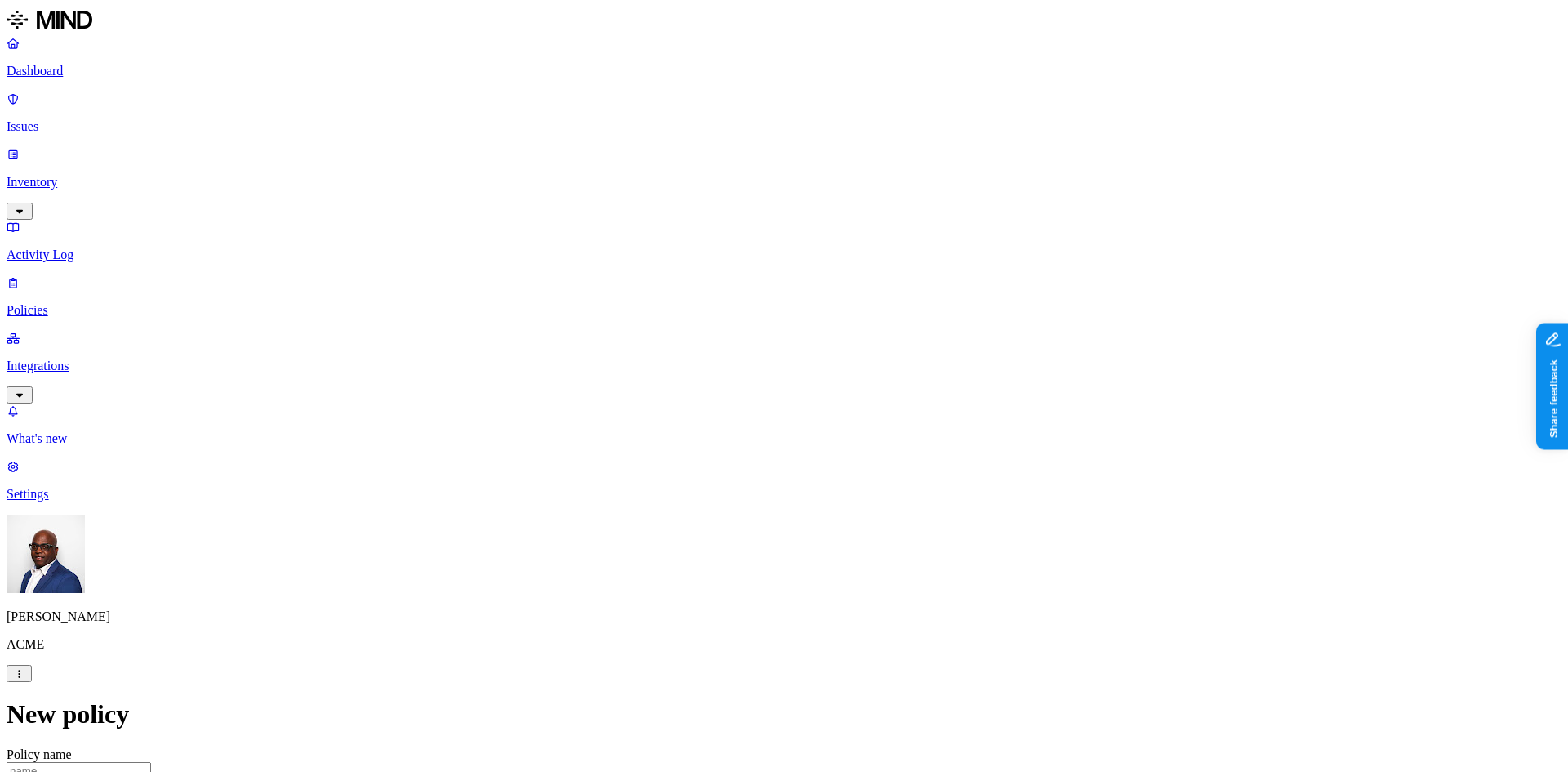
scroll to position [82, 0]
click at [88, 359] on p "Integrations" at bounding box center [784, 366] width 1556 height 14
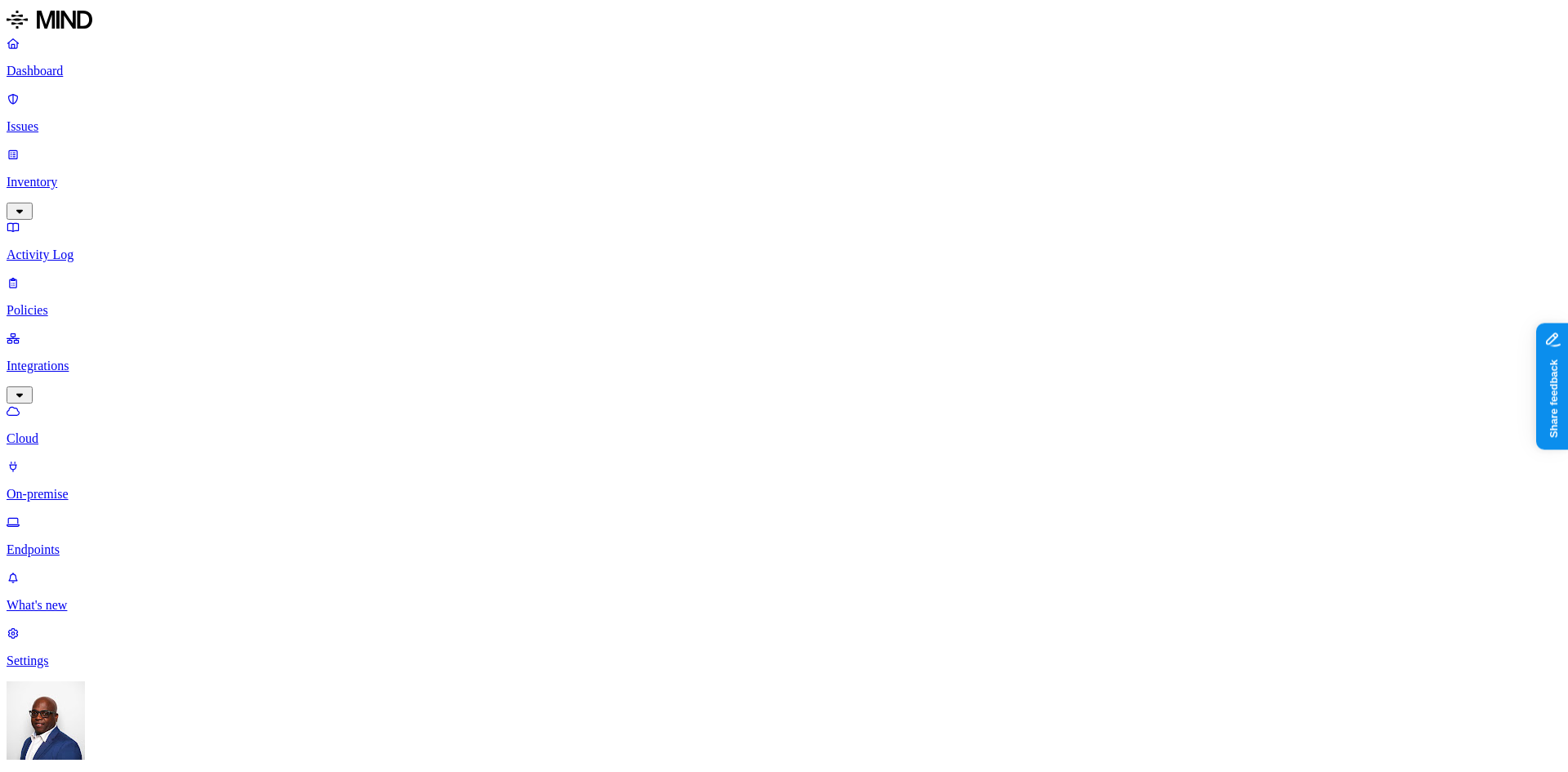
click at [73, 542] on p "Endpoints" at bounding box center [784, 549] width 1556 height 14
